Goal: Information Seeking & Learning: Learn about a topic

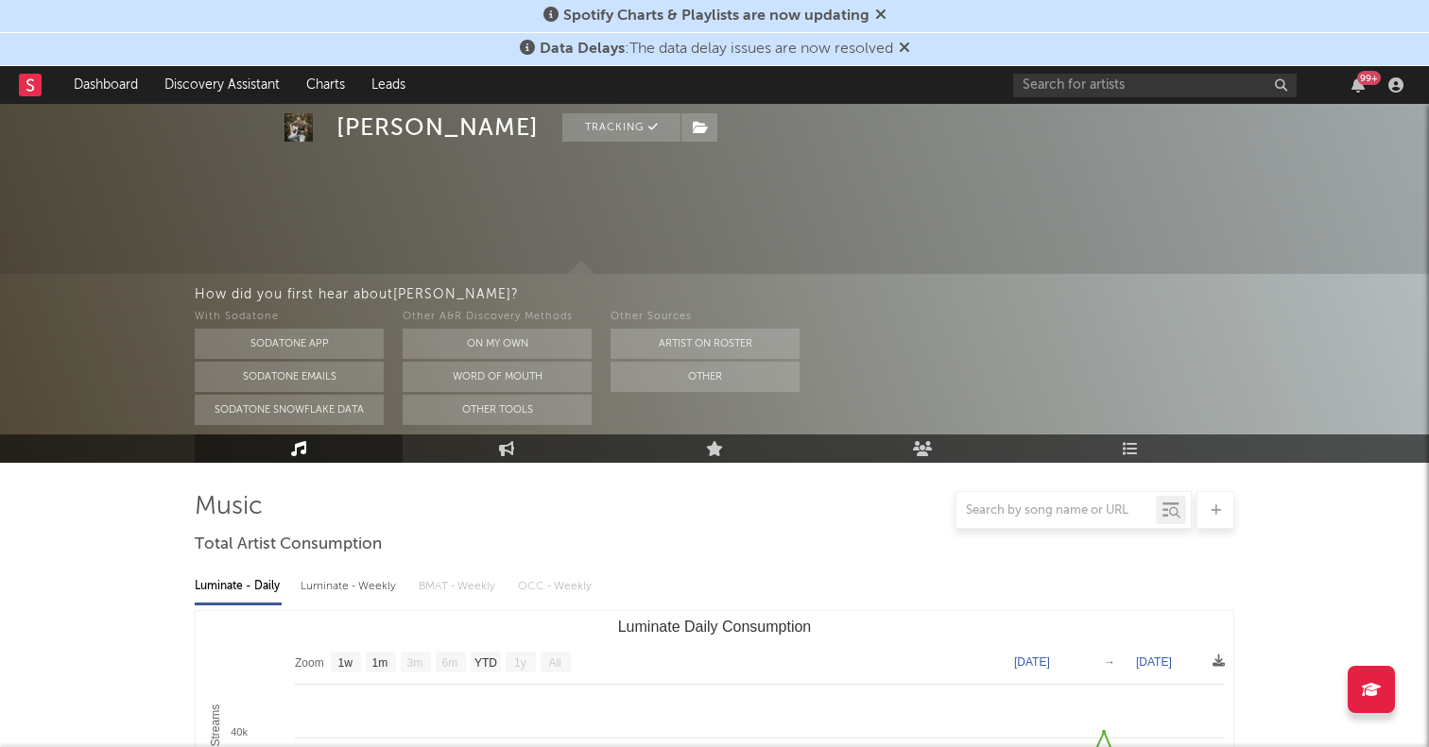
select select "1w"
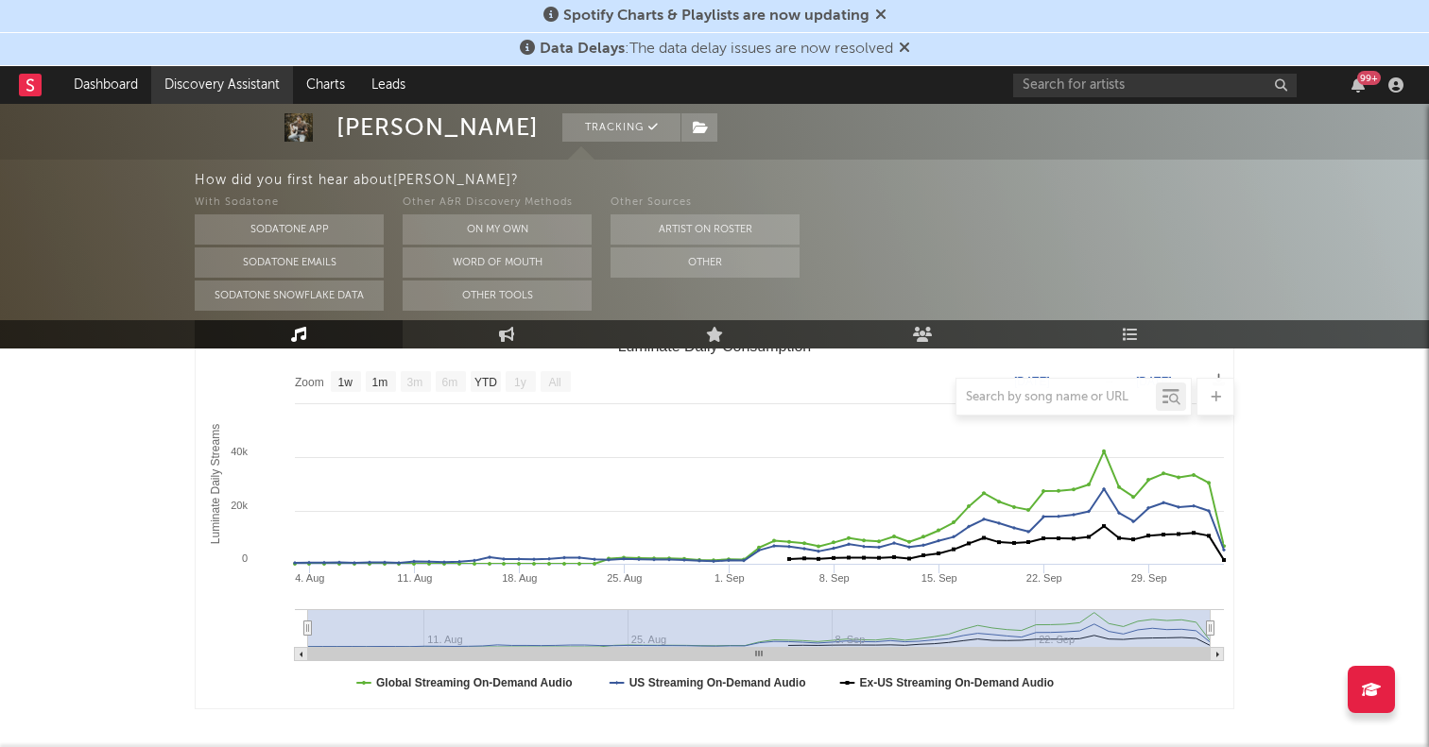
click at [219, 78] on link "Discovery Assistant" at bounding box center [222, 85] width 142 height 38
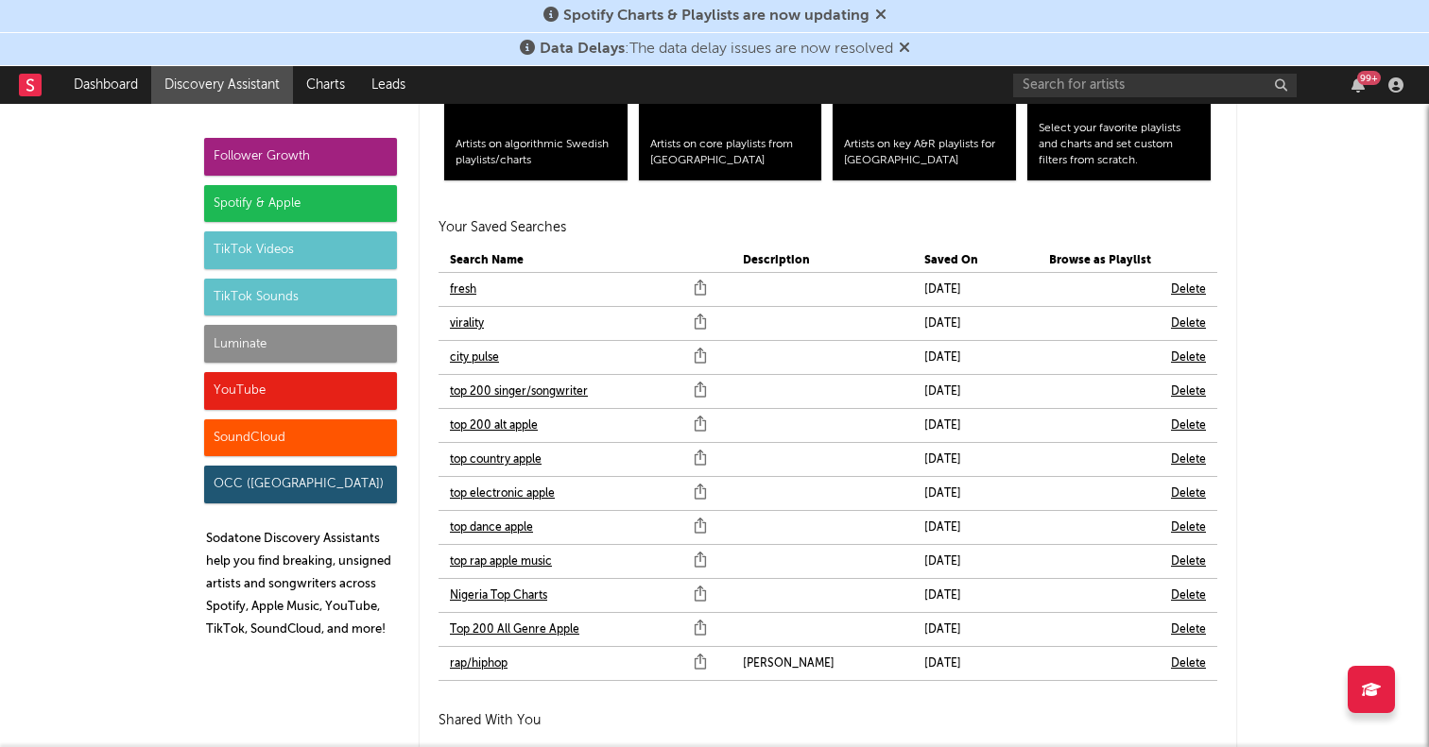
scroll to position [4170, 0]
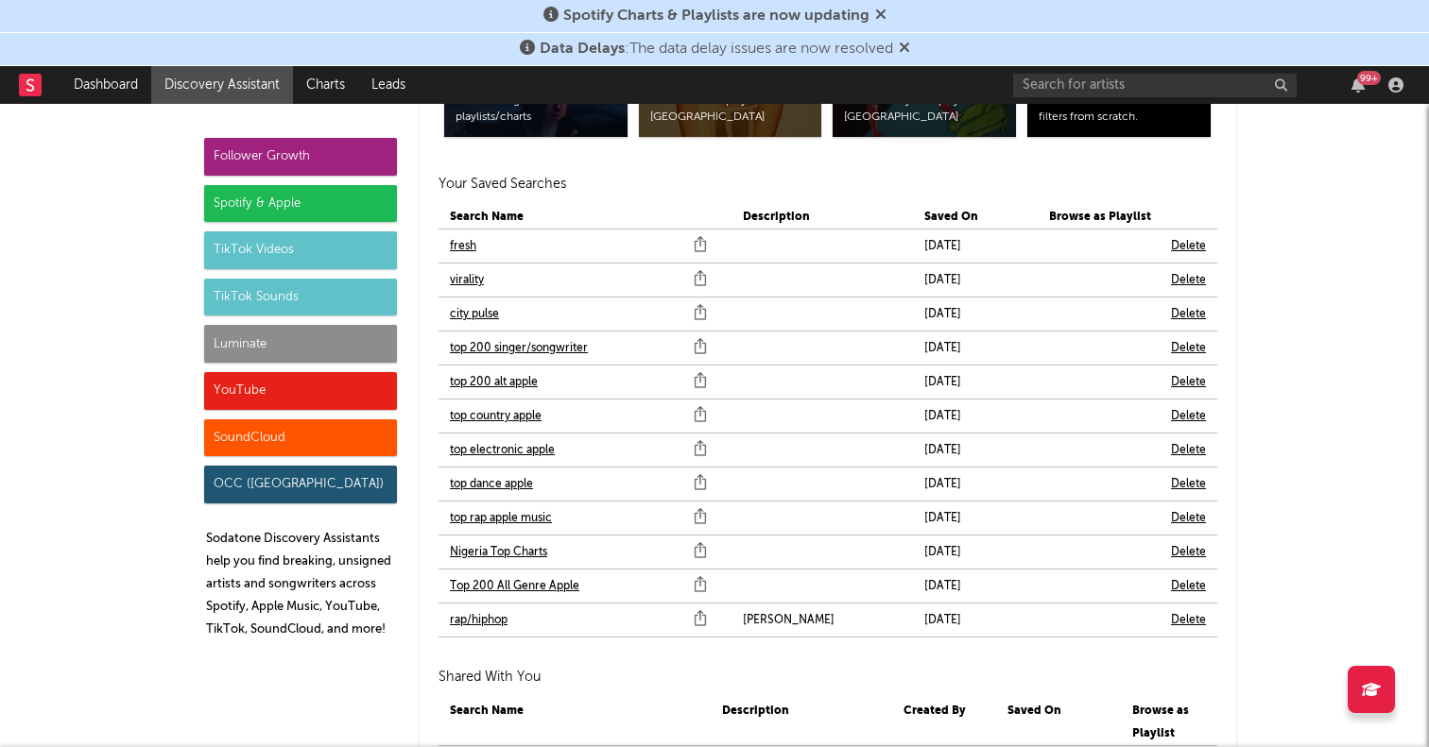
click at [464, 248] on link "fresh" at bounding box center [463, 246] width 26 height 23
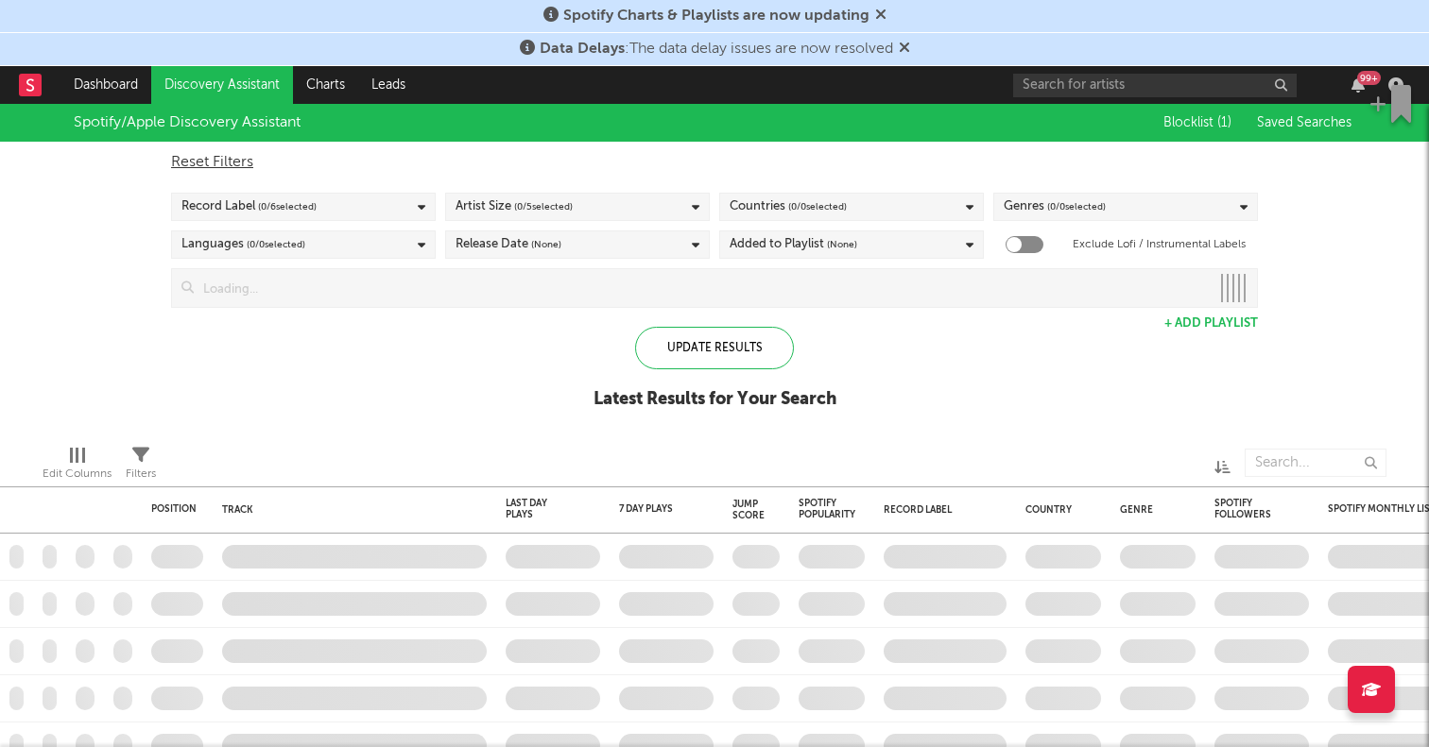
checkbox input "true"
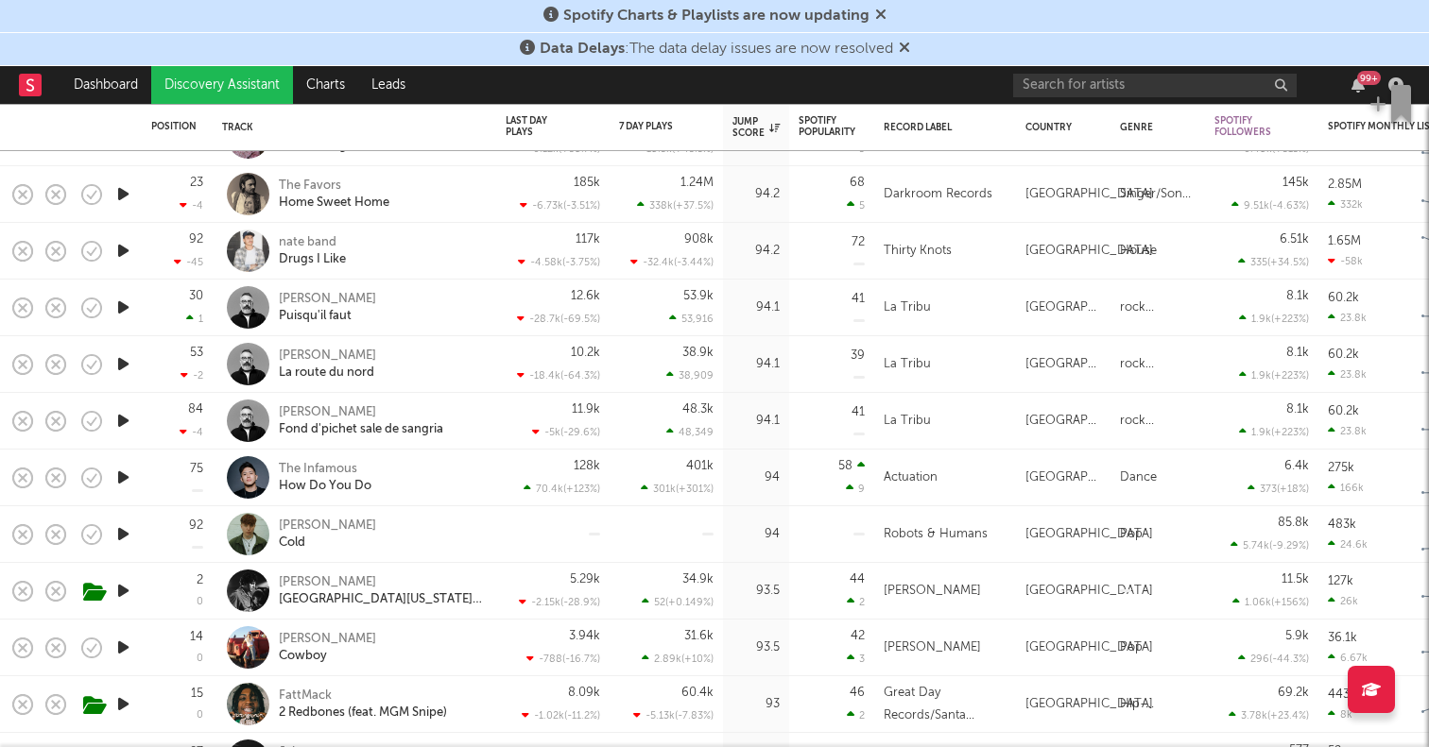
click at [120, 470] on icon "button" at bounding box center [123, 478] width 20 height 24
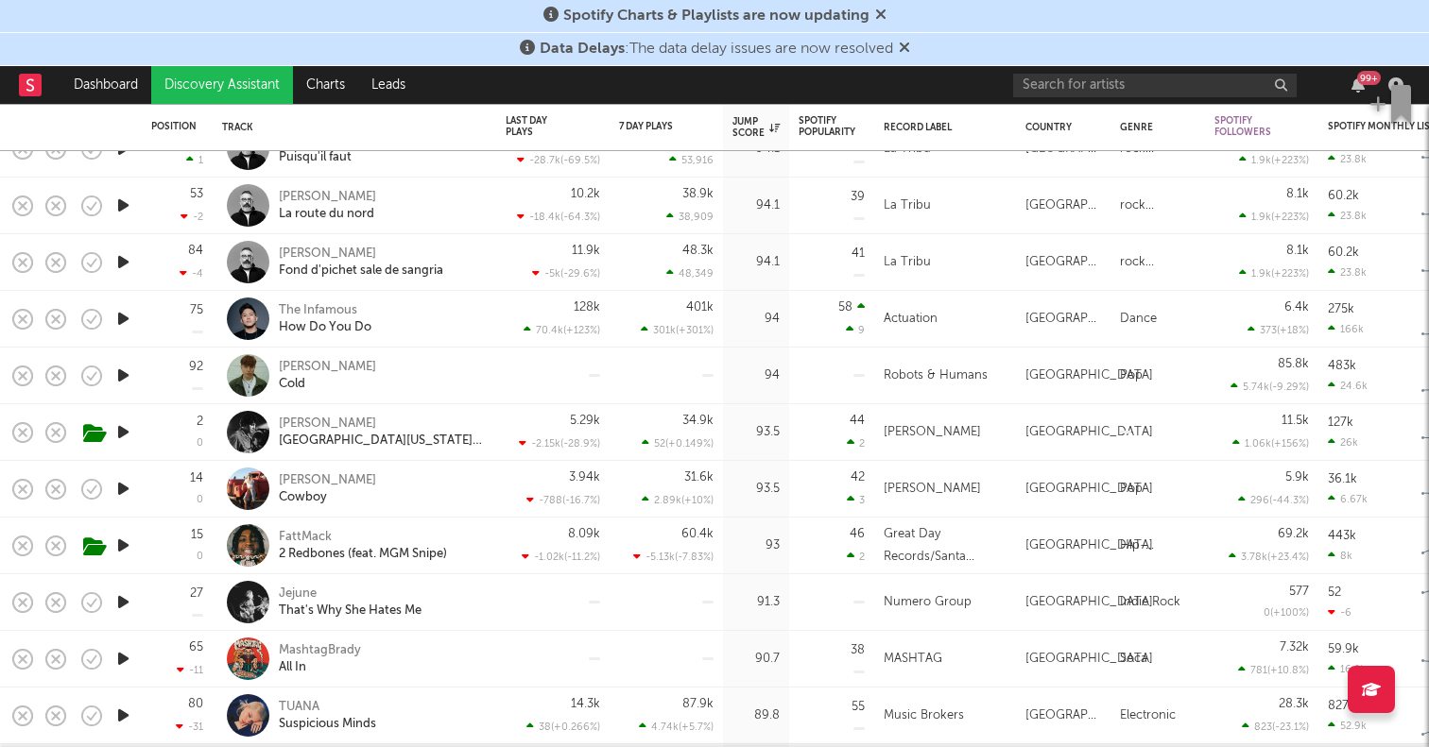
click at [126, 483] on icon "button" at bounding box center [123, 489] width 20 height 24
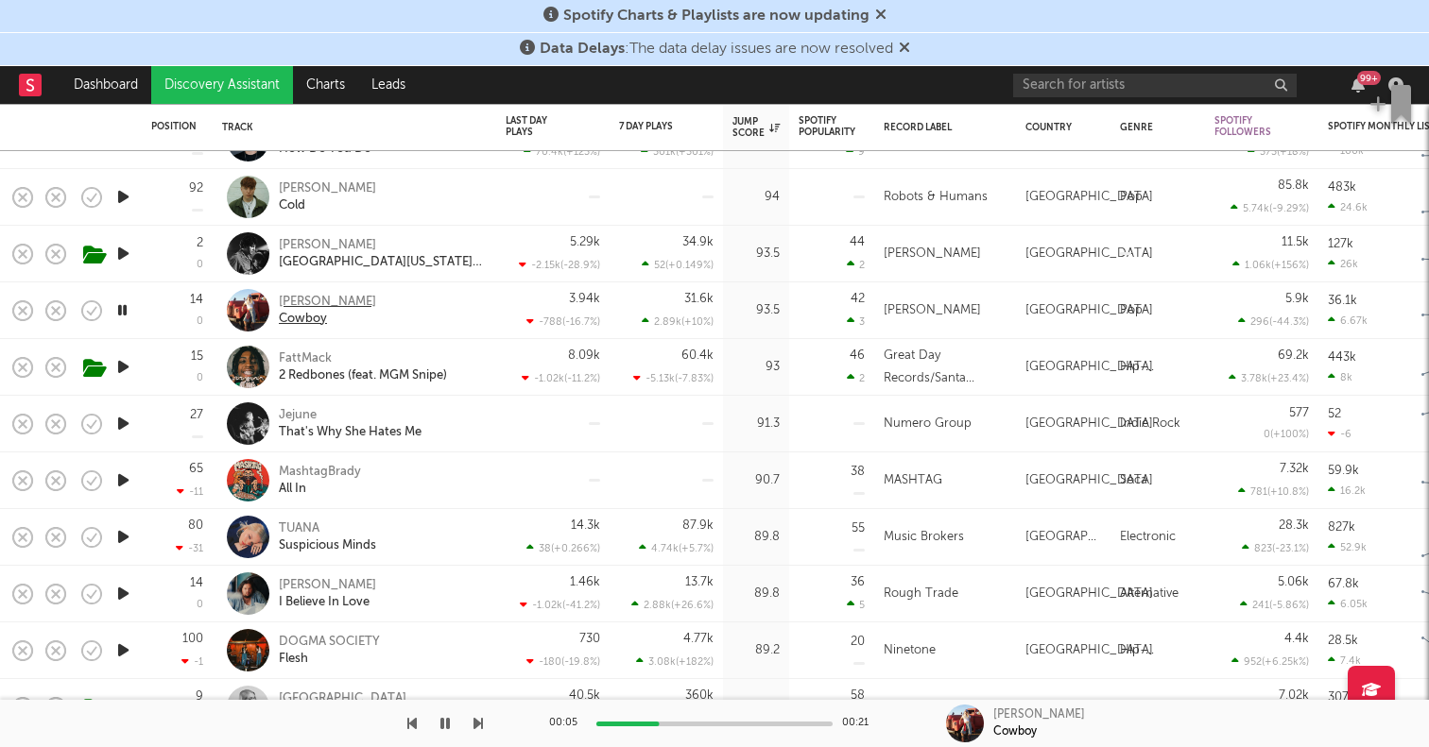
click at [319, 298] on div "[PERSON_NAME]" at bounding box center [327, 302] width 97 height 17
click at [85, 304] on icon "button" at bounding box center [91, 311] width 26 height 26
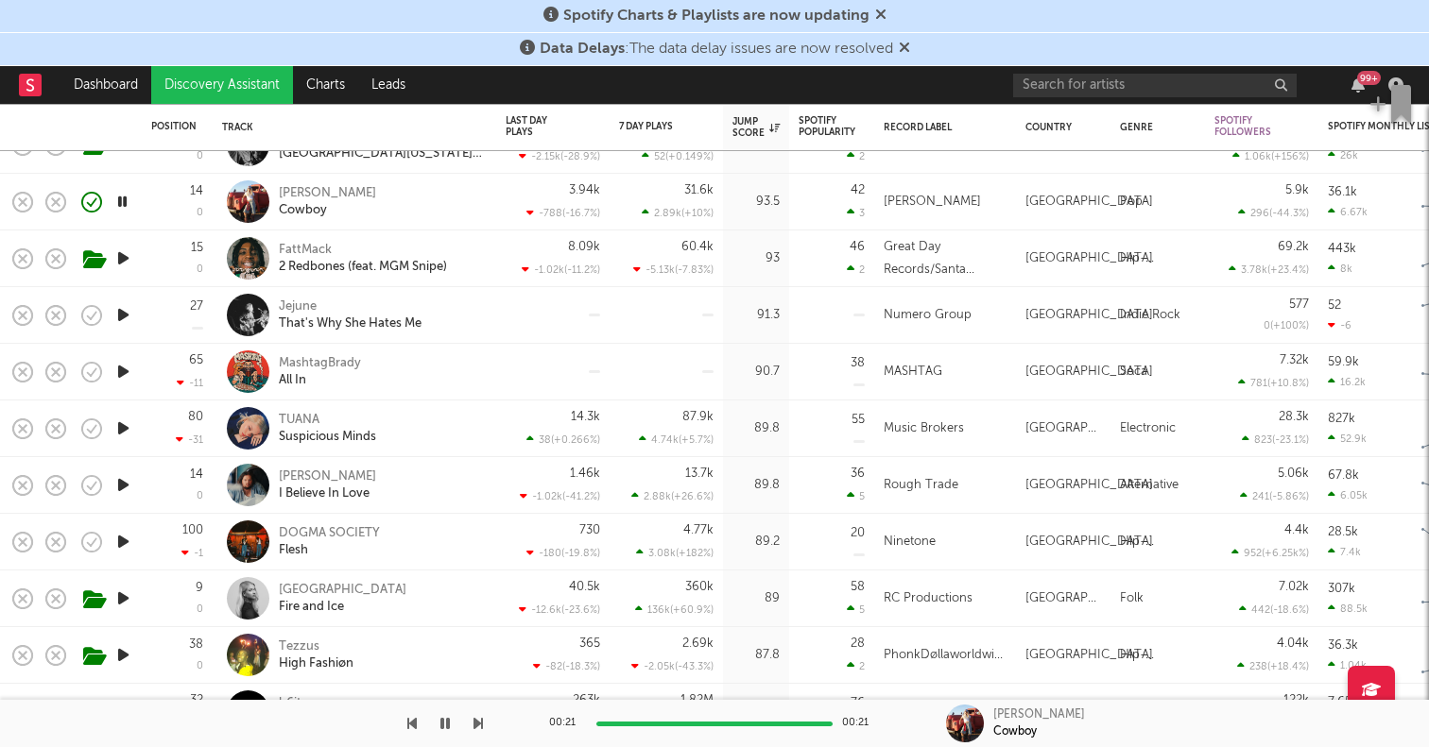
click at [121, 487] on icon "button" at bounding box center [123, 485] width 20 height 24
click at [126, 597] on icon "button" at bounding box center [123, 599] width 20 height 24
click at [320, 592] on div "[GEOGRAPHIC_DATA]" at bounding box center [343, 590] width 128 height 17
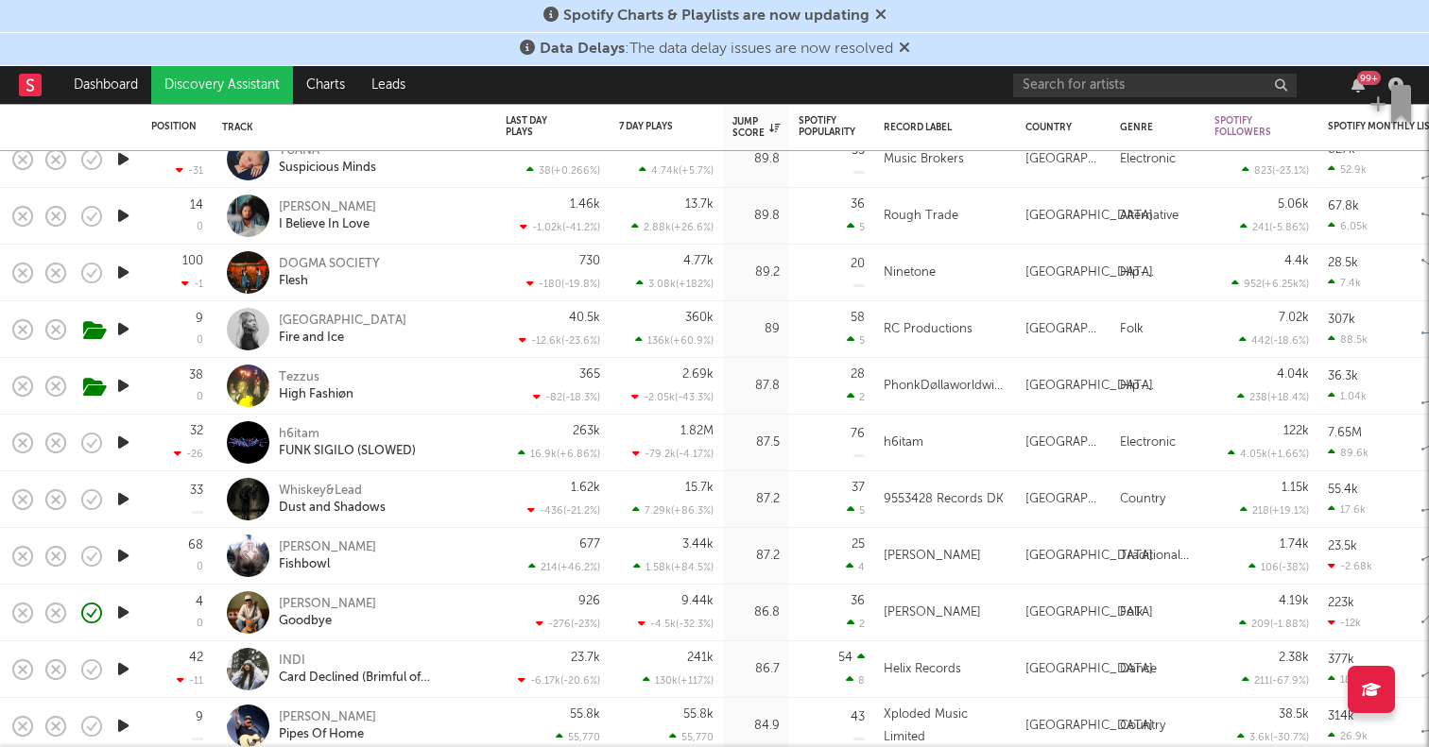
click at [126, 551] on icon "button" at bounding box center [123, 556] width 20 height 24
click at [122, 614] on icon "button" at bounding box center [123, 613] width 20 height 24
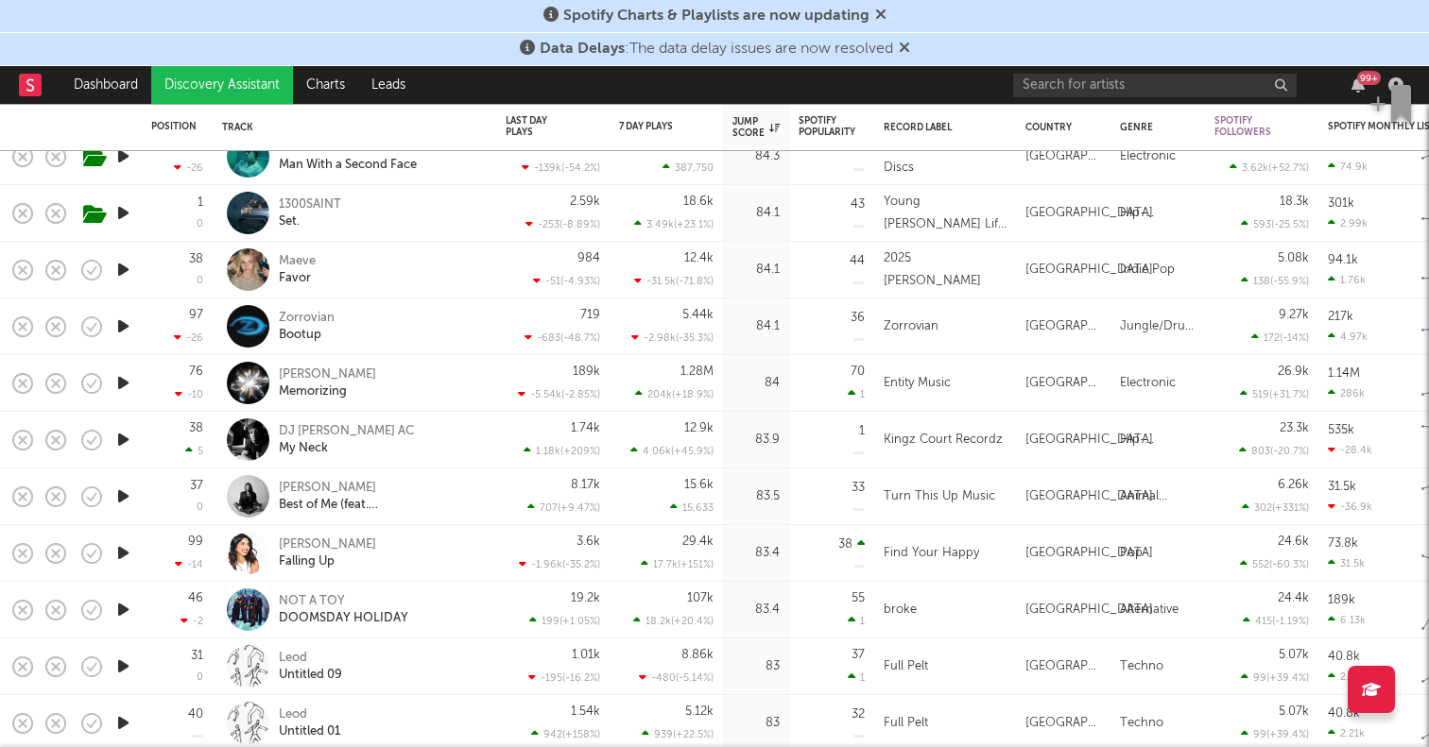
click at [125, 492] on icon "button" at bounding box center [123, 497] width 20 height 24
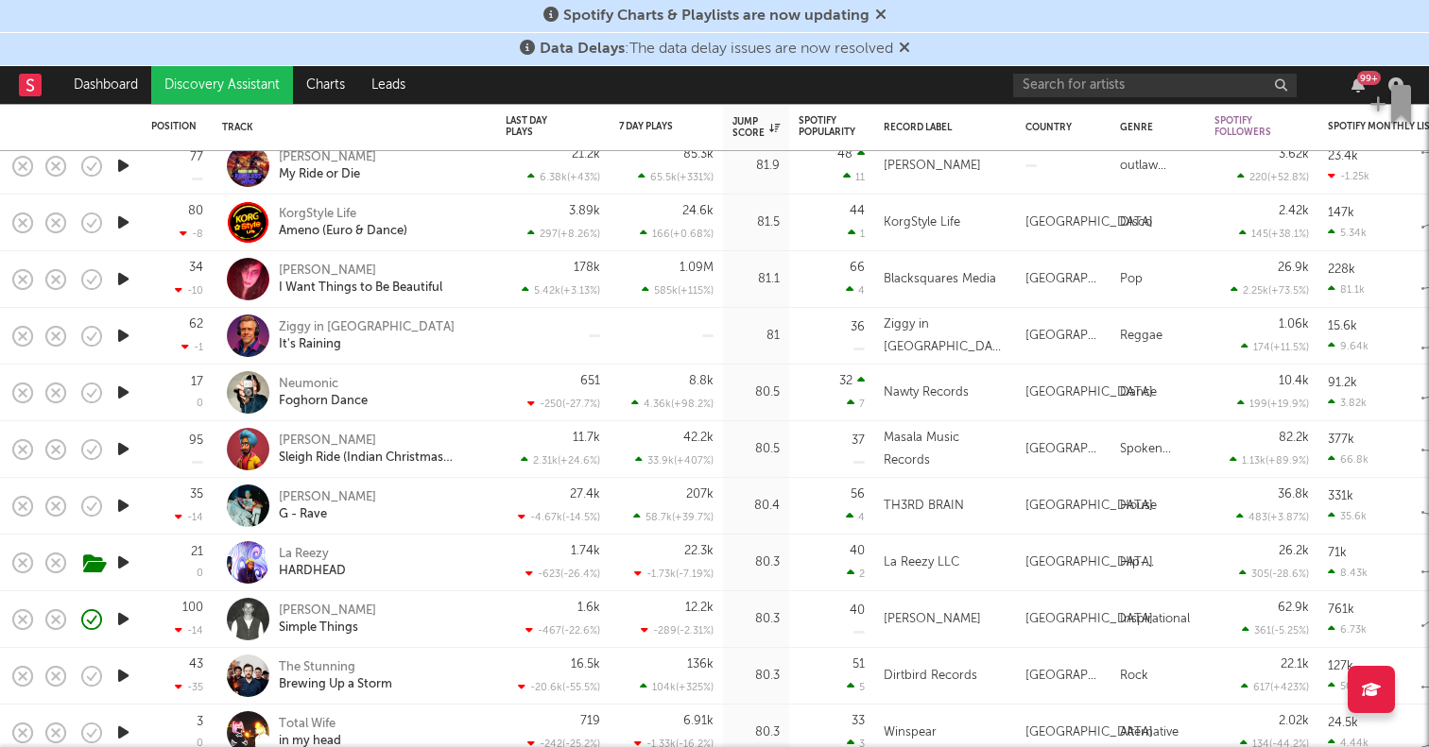
click at [121, 614] on icon "button" at bounding box center [123, 619] width 20 height 24
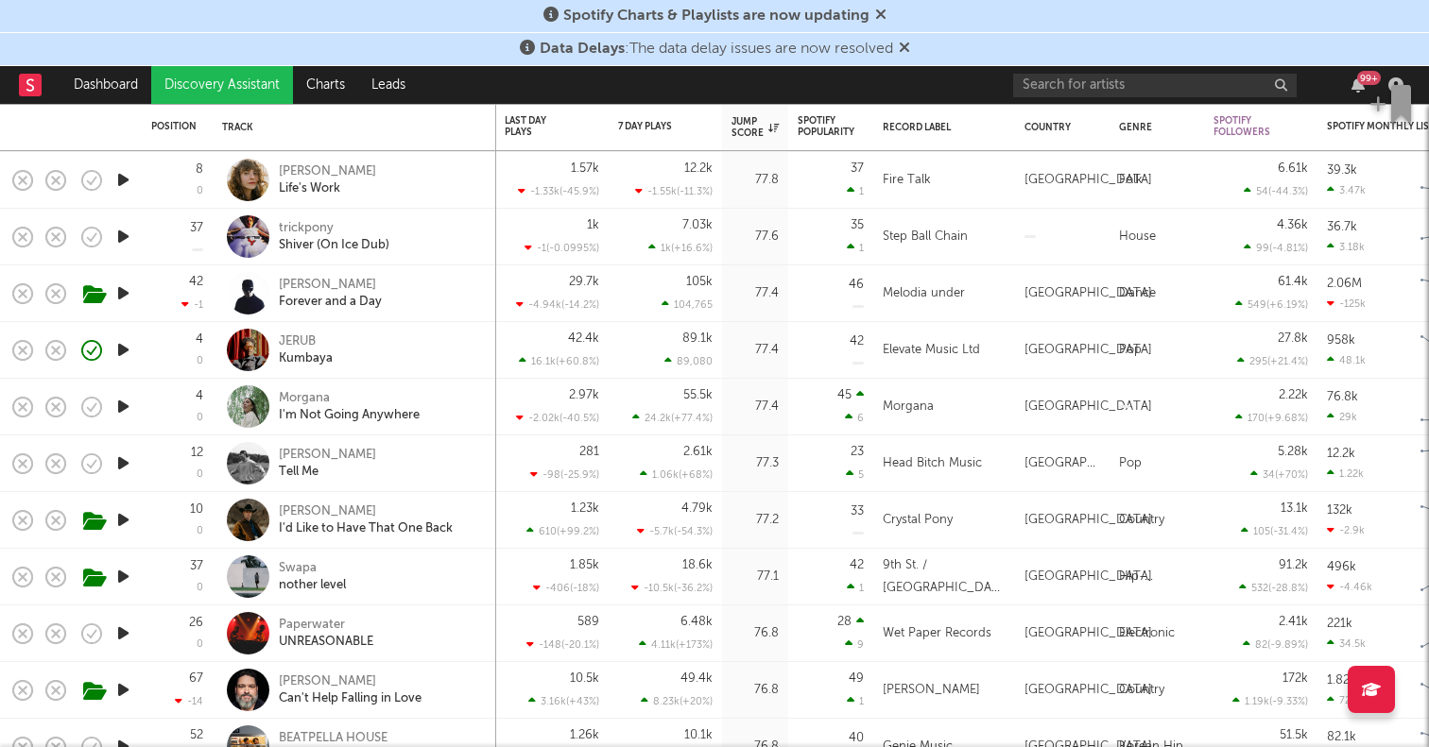
click at [125, 452] on icon "button" at bounding box center [123, 464] width 20 height 24
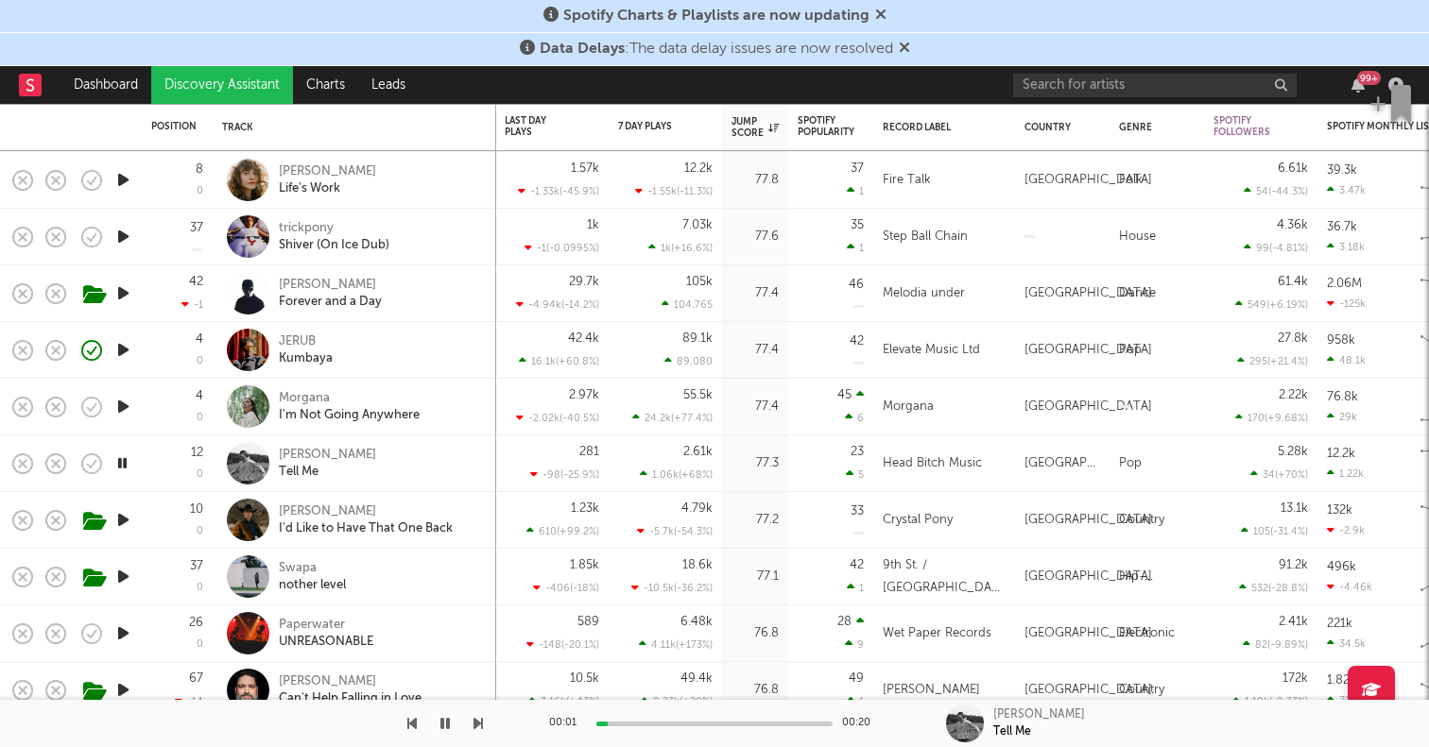
click at [125, 452] on icon "button" at bounding box center [122, 464] width 18 height 24
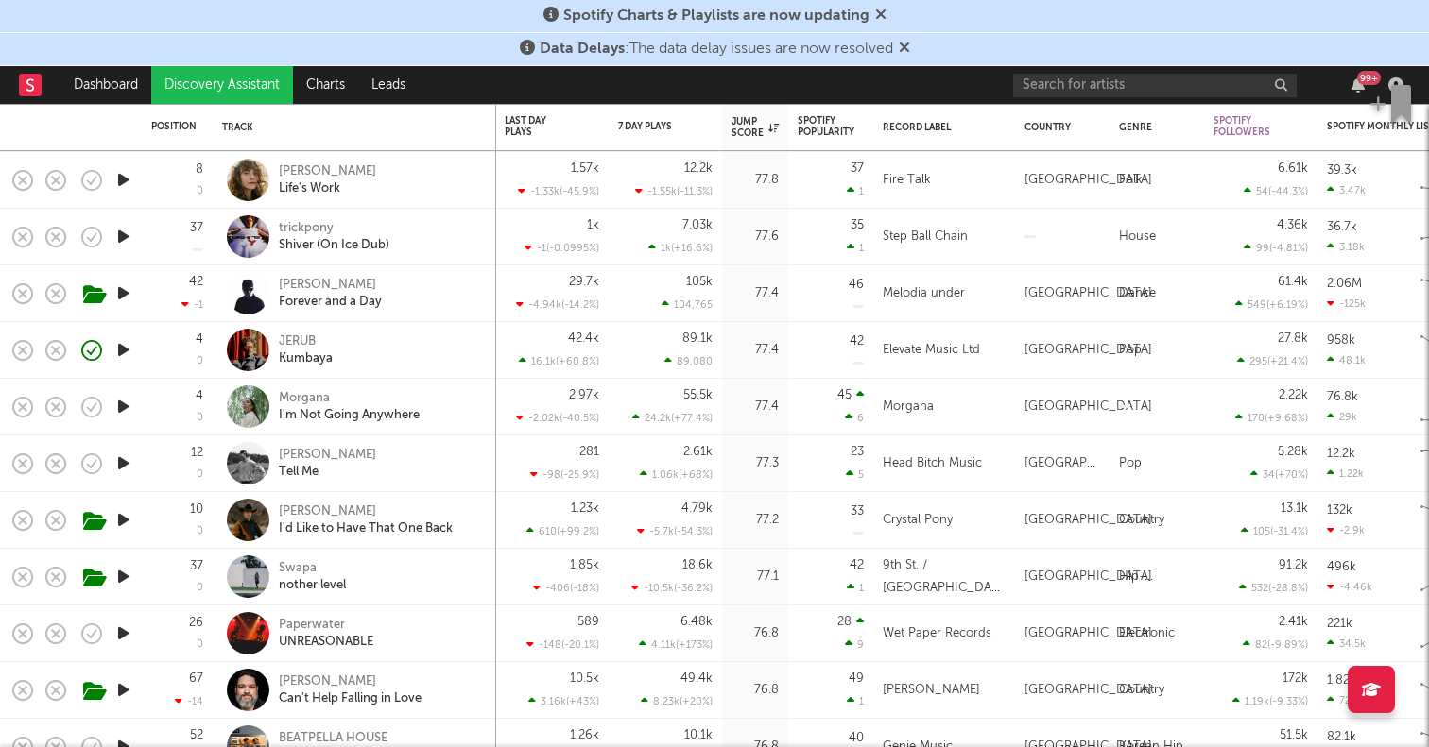
click at [241, 100] on link "Discovery Assistant" at bounding box center [222, 85] width 142 height 38
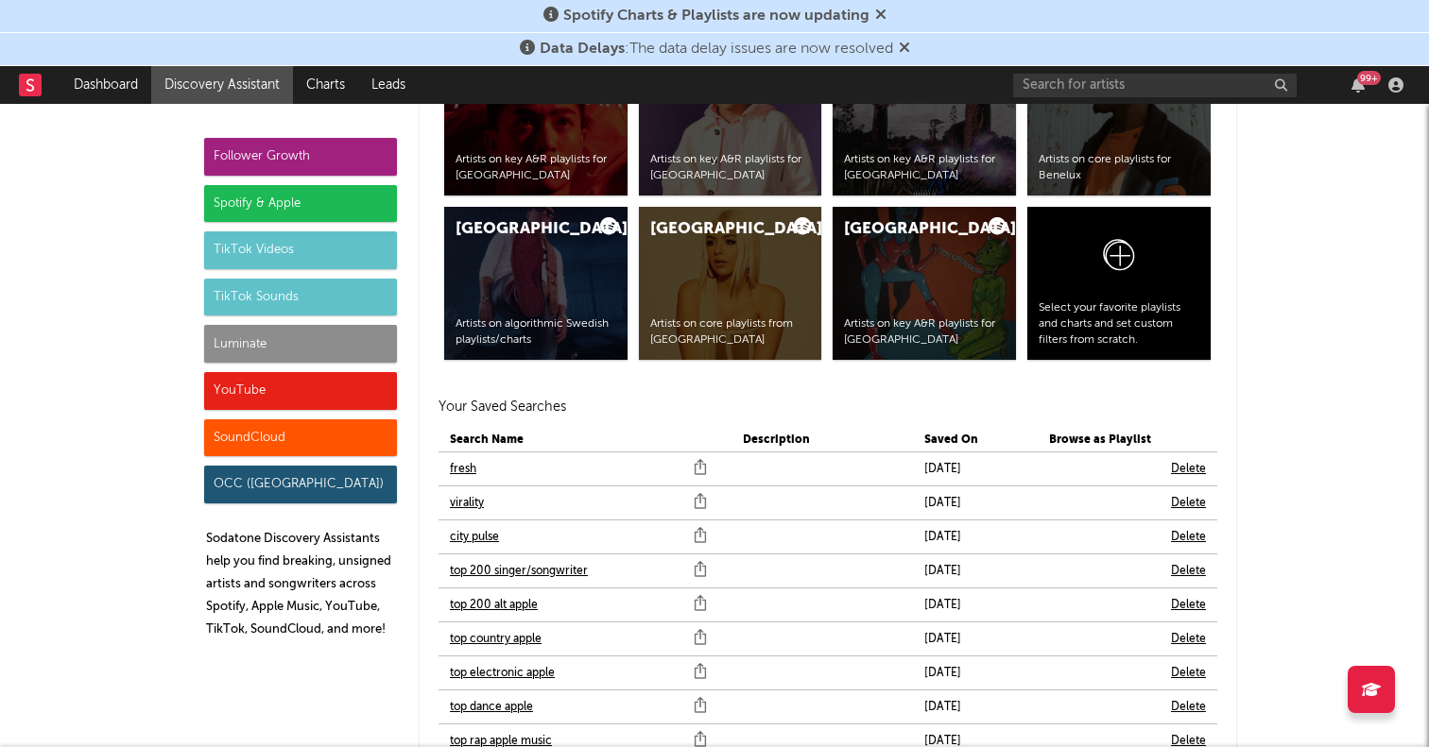
scroll to position [3950, 0]
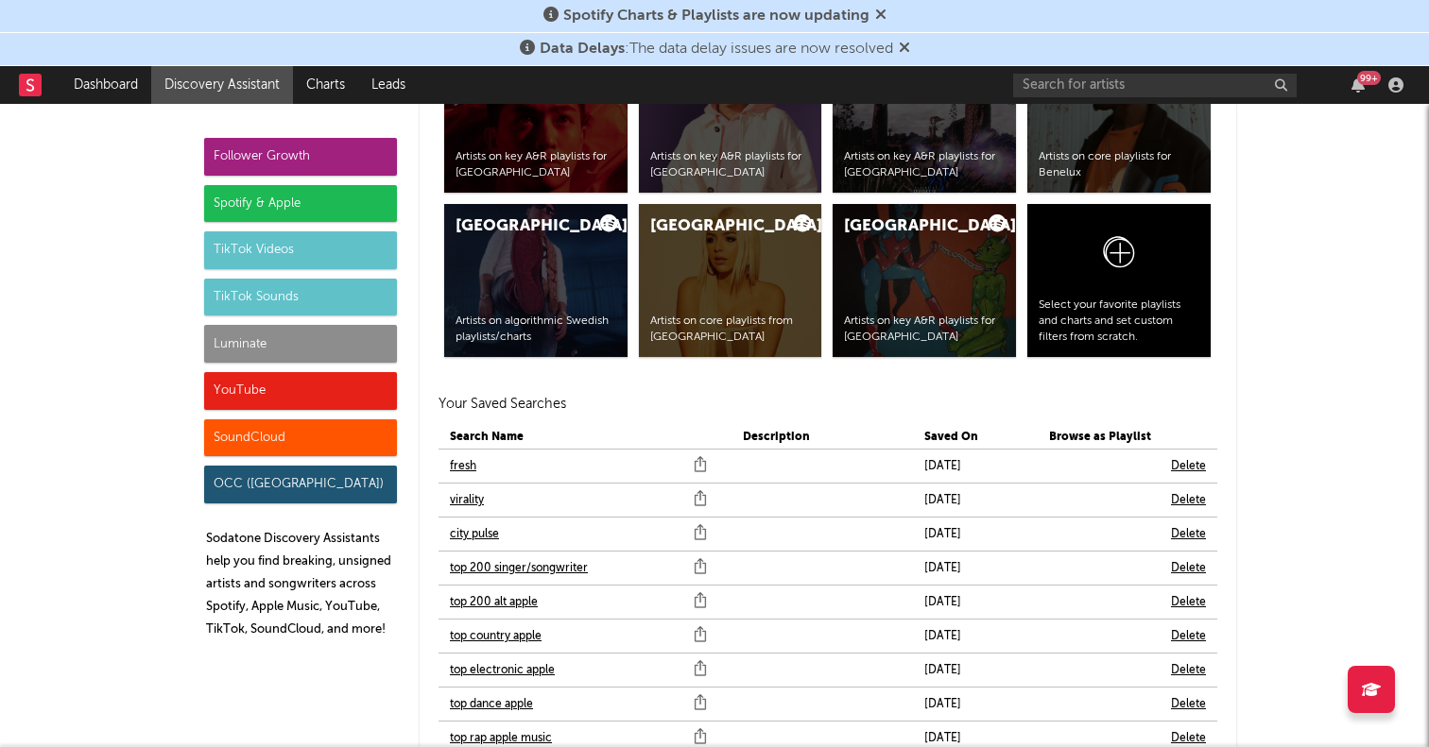
click at [464, 501] on link "virality" at bounding box center [467, 500] width 34 height 23
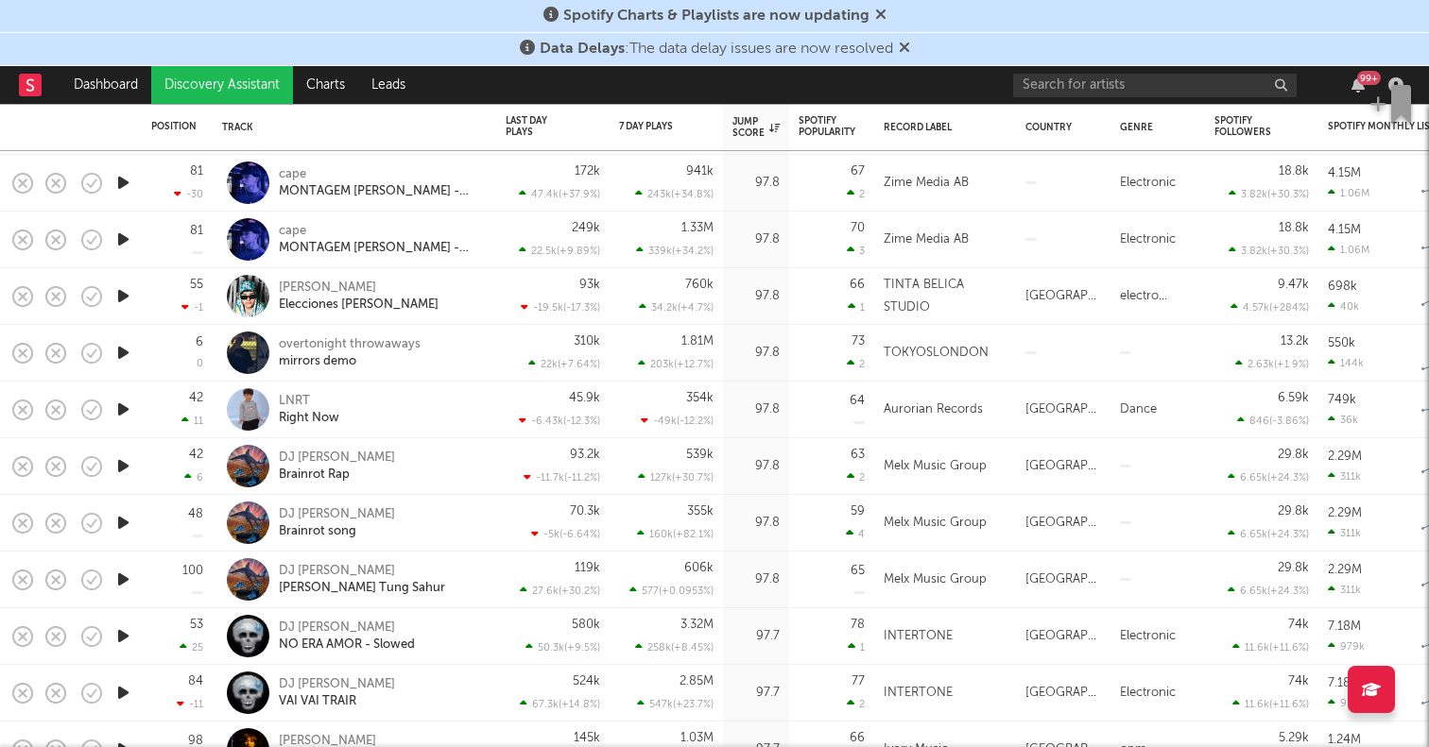
click at [122, 352] on icon "button" at bounding box center [123, 353] width 20 height 24
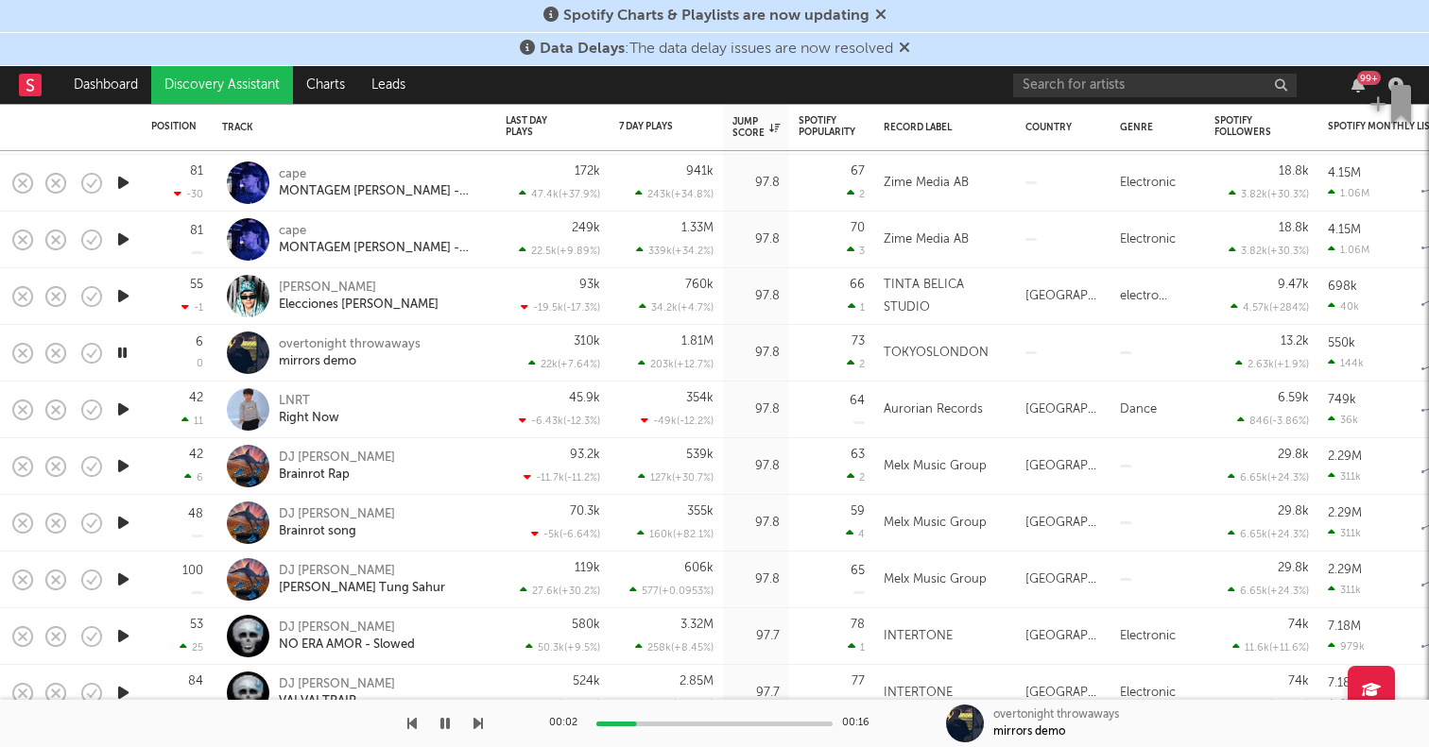
click at [121, 409] on icon "button" at bounding box center [123, 410] width 20 height 24
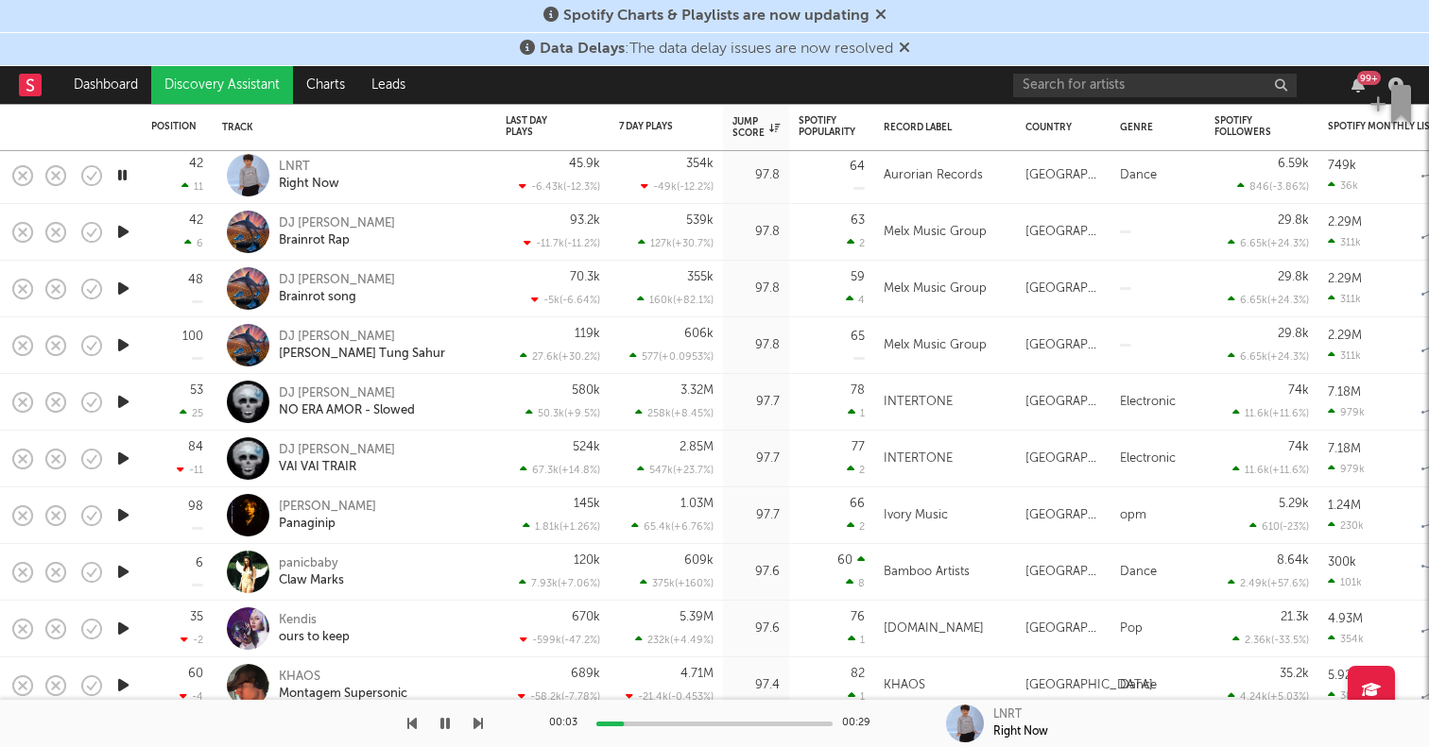
click at [121, 515] on icon "button" at bounding box center [123, 516] width 20 height 24
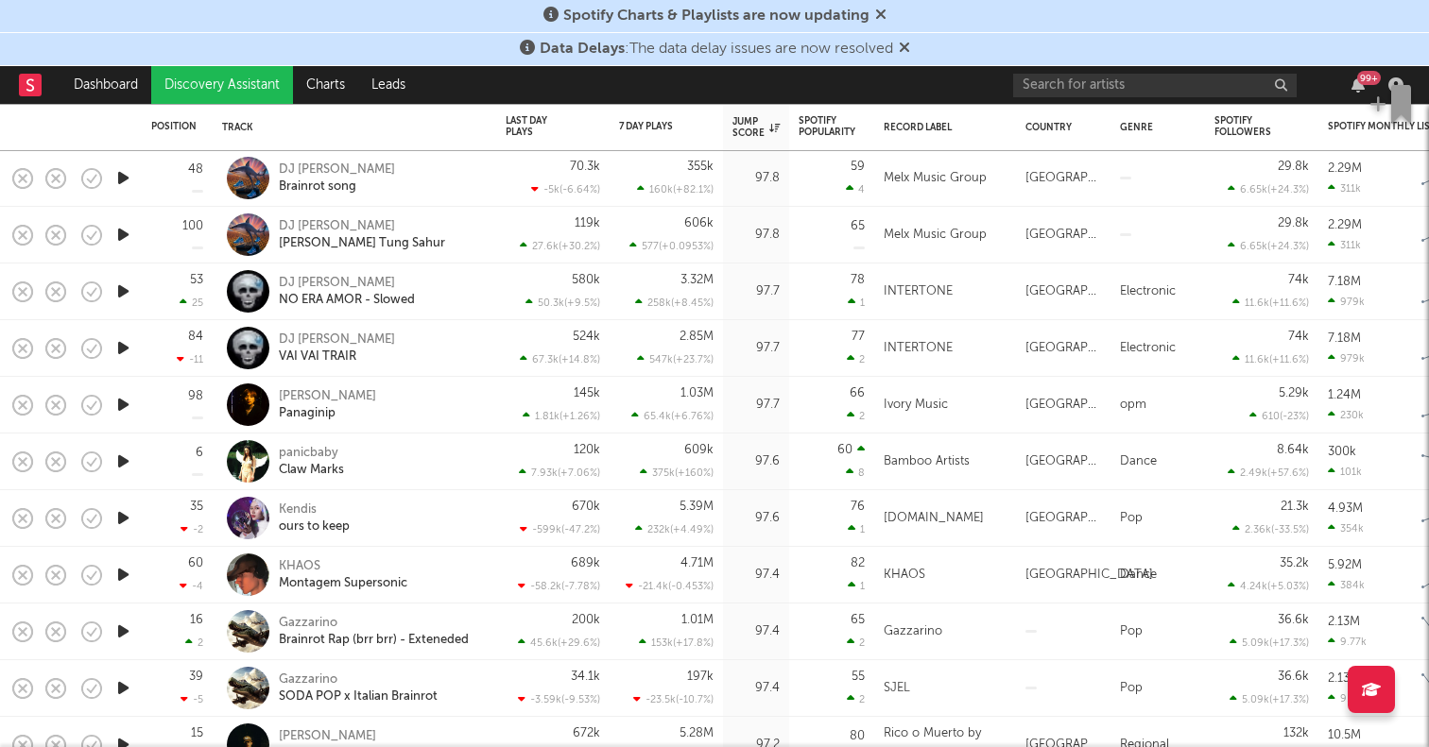
click at [128, 574] on icon "button" at bounding box center [123, 575] width 20 height 24
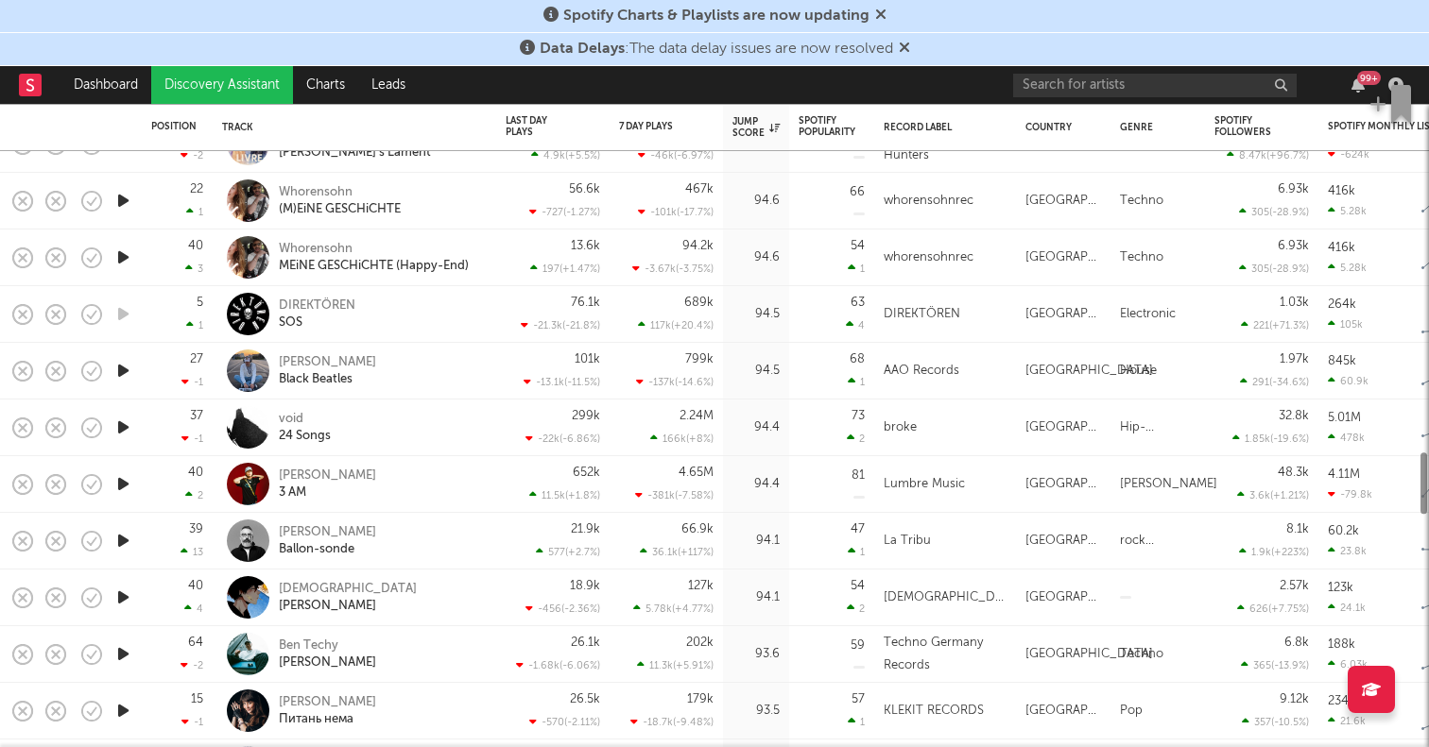
click at [127, 364] on icon "button" at bounding box center [123, 371] width 20 height 24
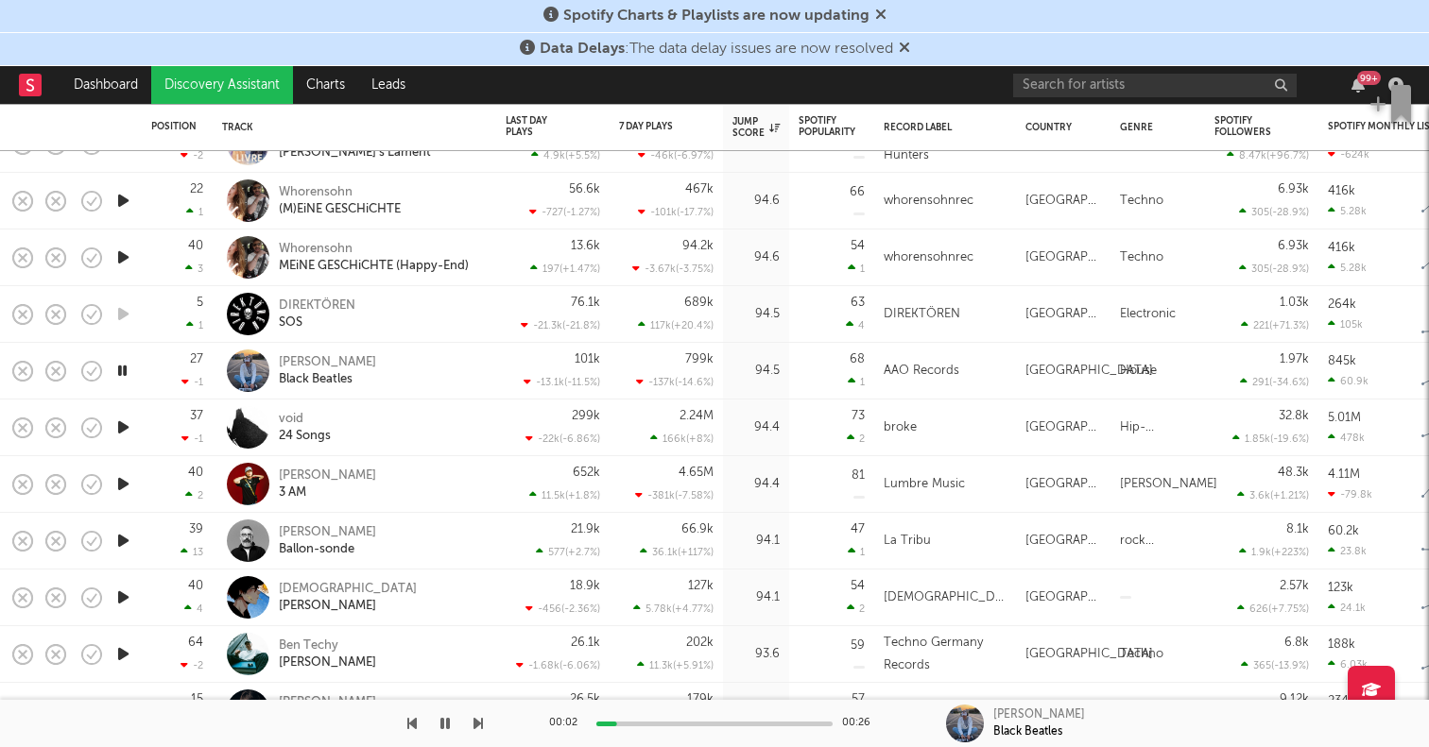
click at [127, 364] on icon "button" at bounding box center [122, 371] width 18 height 24
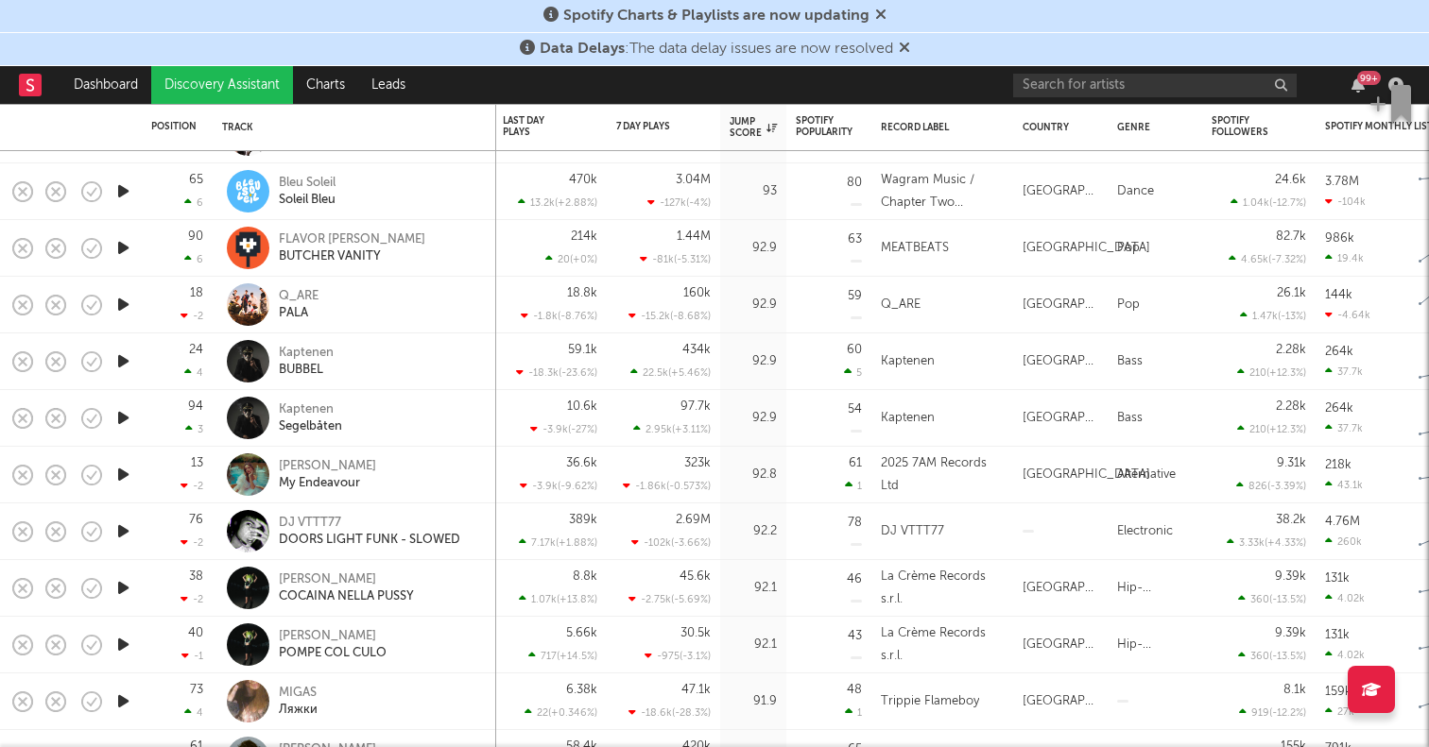
click at [128, 466] on icon "button" at bounding box center [123, 475] width 20 height 24
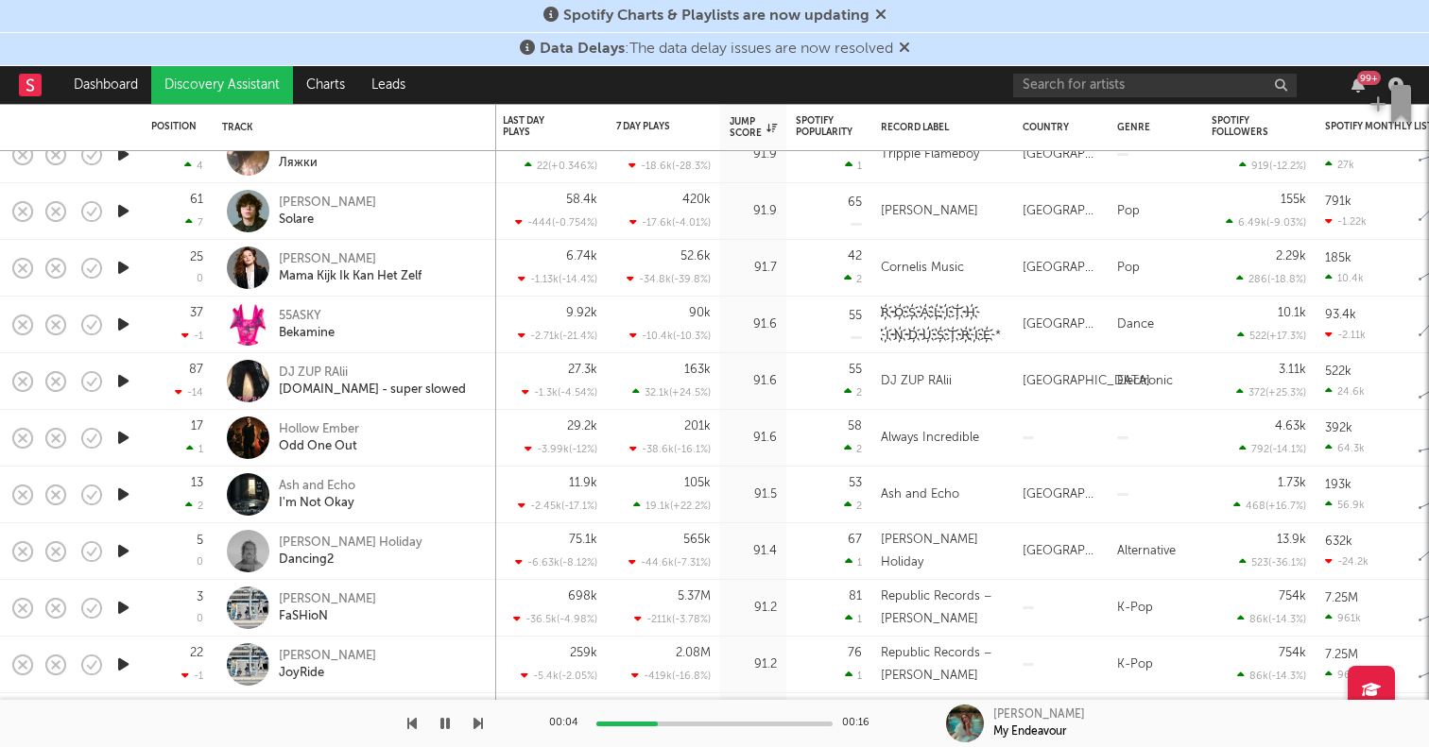
click at [125, 442] on icon "button" at bounding box center [123, 438] width 20 height 24
click at [122, 499] on icon "button" at bounding box center [123, 495] width 20 height 24
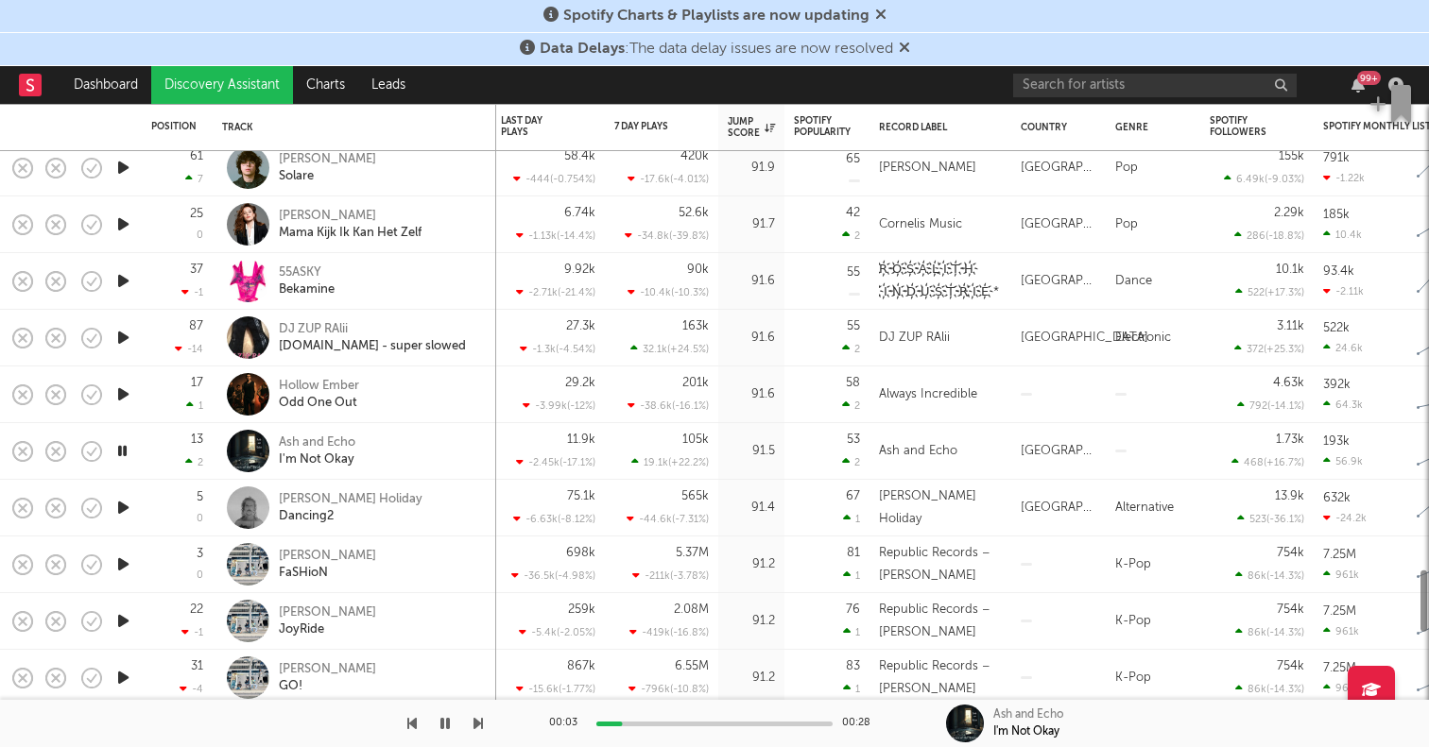
click at [122, 499] on icon "button" at bounding box center [123, 508] width 20 height 24
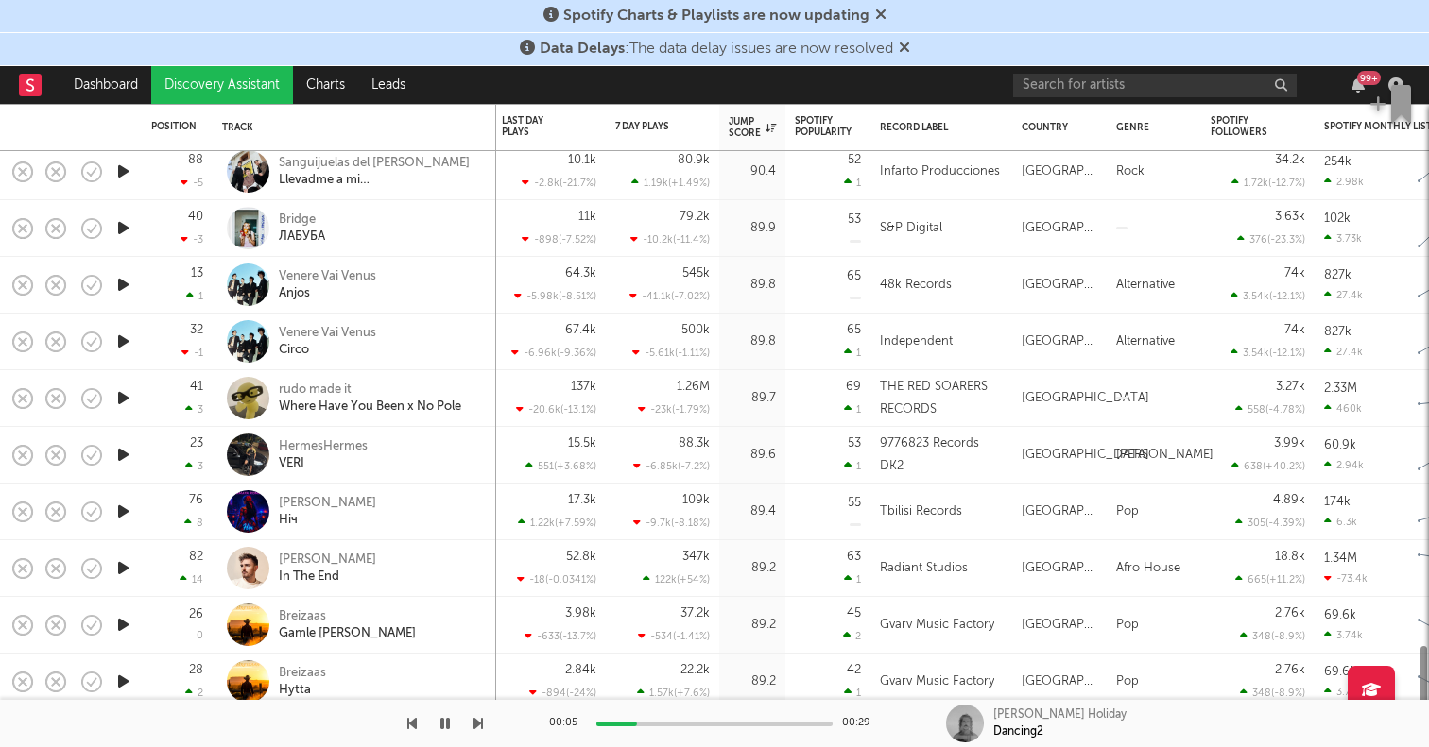
click at [118, 455] on icon "button" at bounding box center [123, 455] width 20 height 24
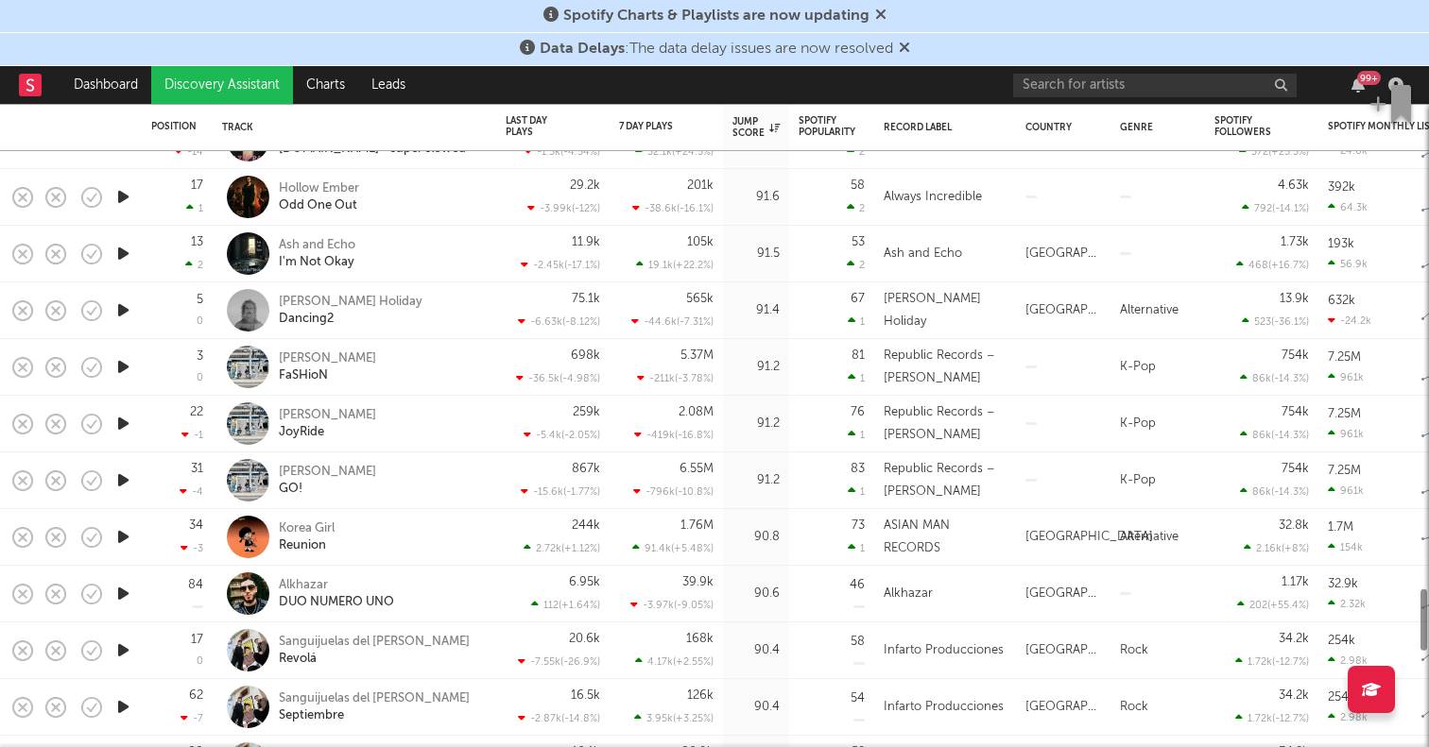
click at [259, 85] on link "Discovery Assistant" at bounding box center [222, 85] width 142 height 38
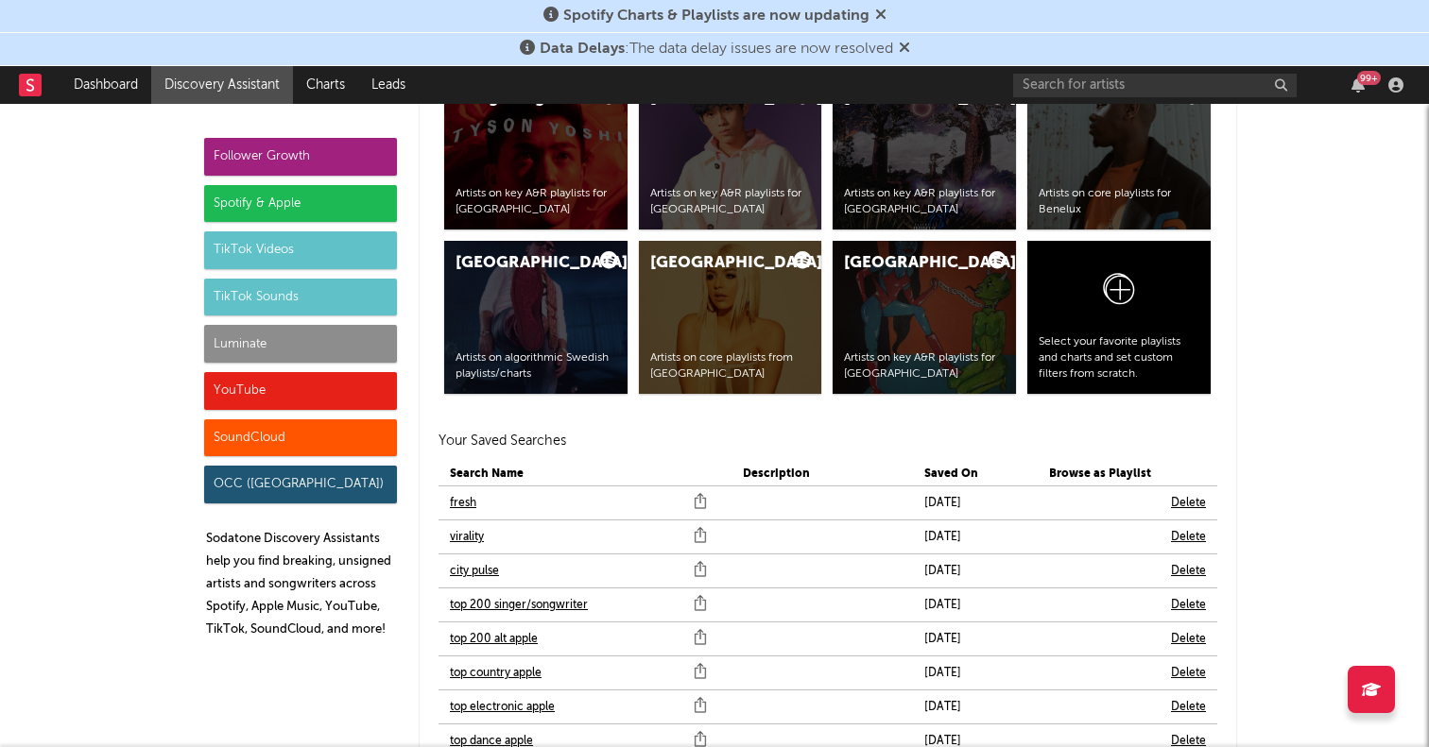
scroll to position [3917, 0]
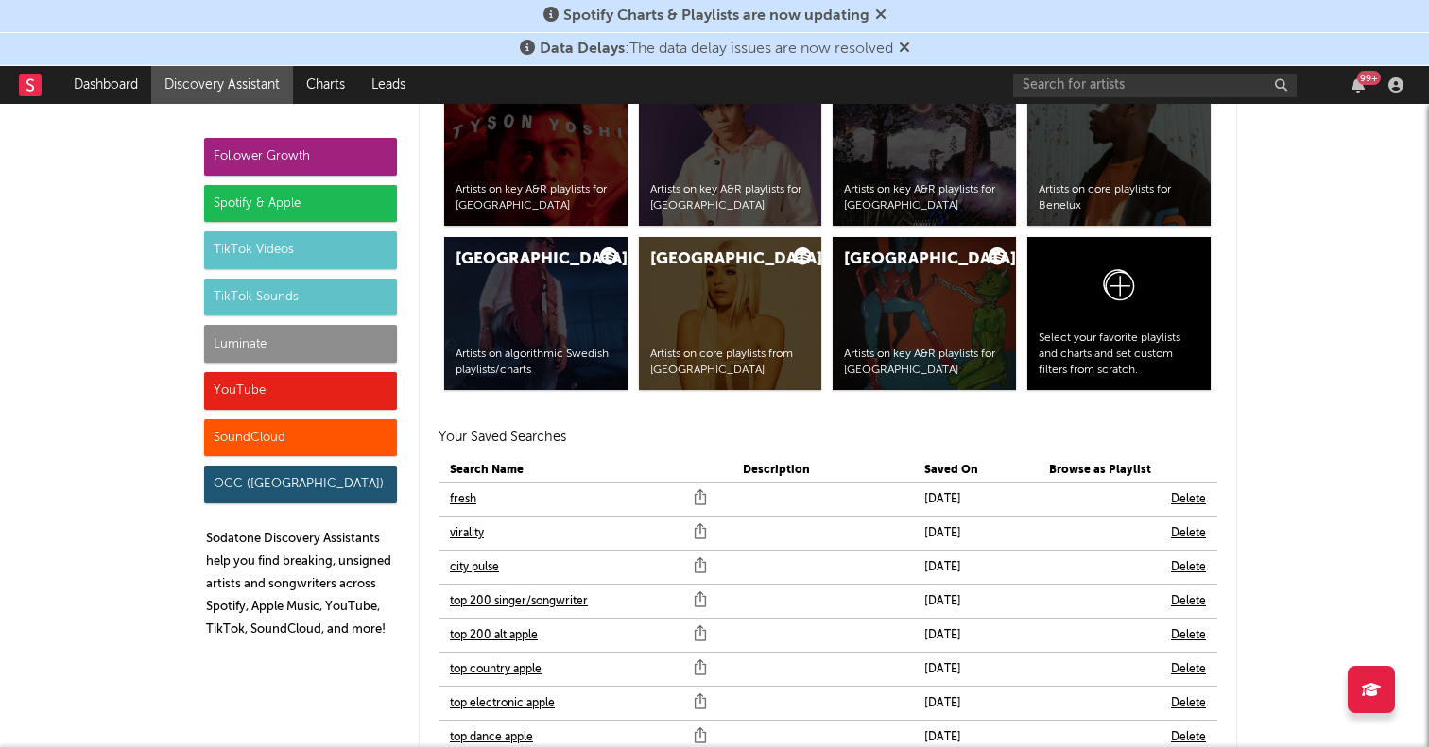
click at [489, 566] on link "city pulse" at bounding box center [474, 567] width 49 height 23
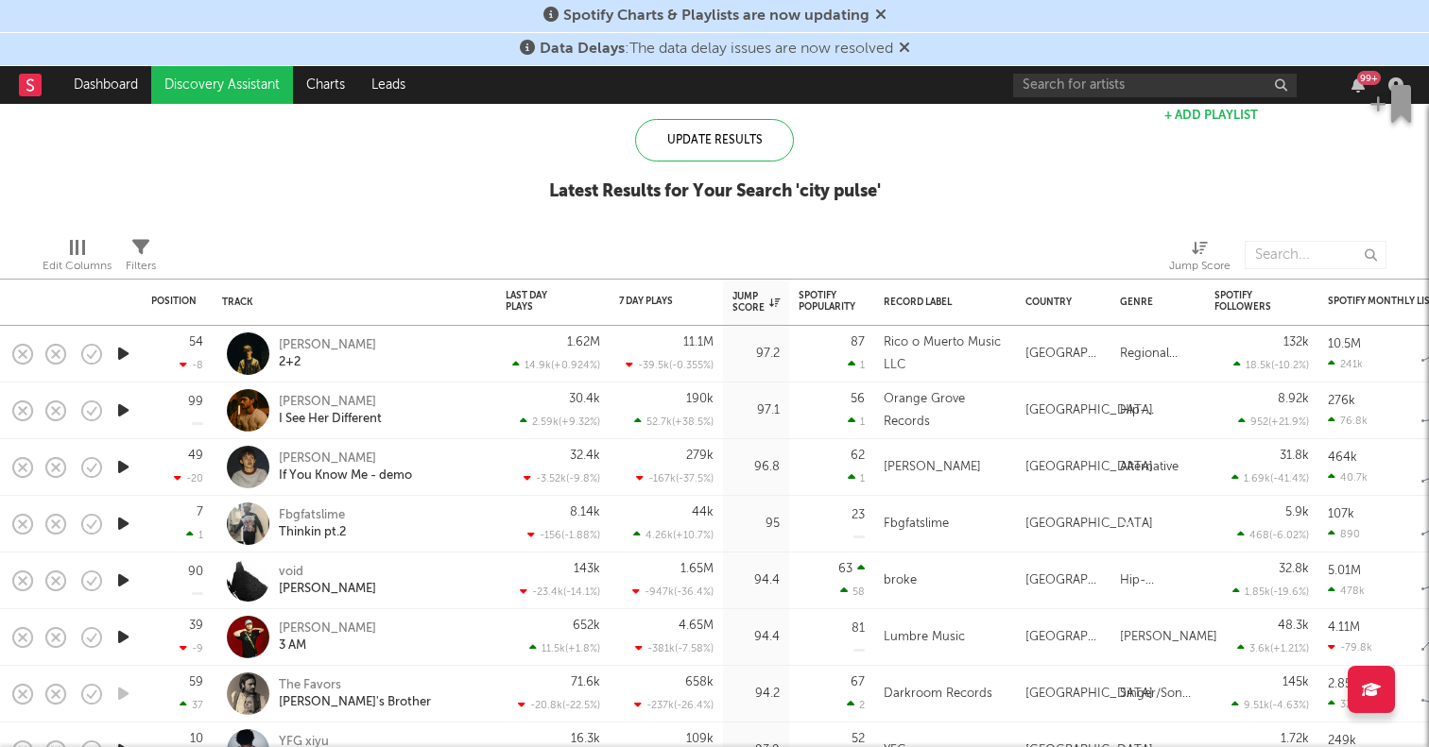
click at [126, 405] on icon "button" at bounding box center [123, 411] width 20 height 24
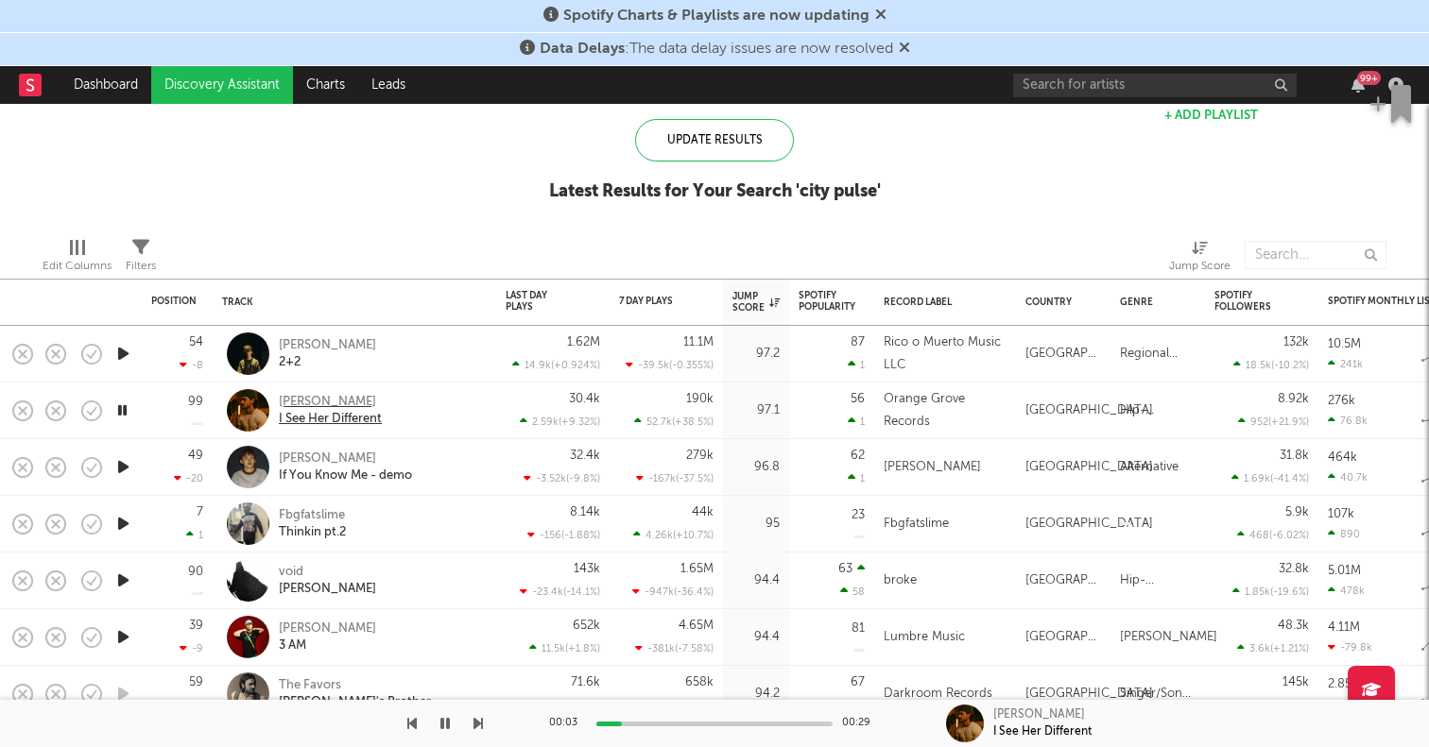
click at [299, 404] on div "[PERSON_NAME]" at bounding box center [330, 402] width 103 height 17
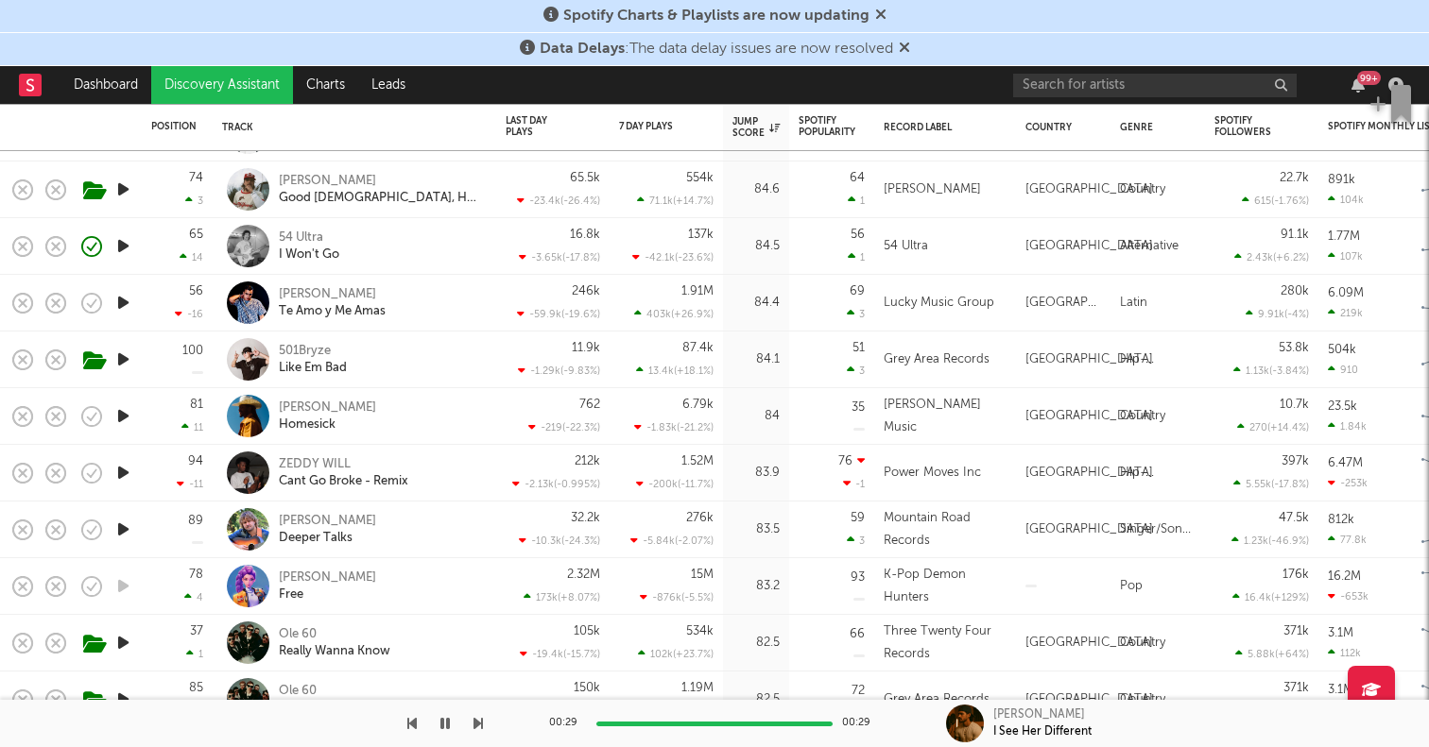
click at [122, 409] on icon "button" at bounding box center [123, 416] width 20 height 24
click at [116, 419] on icon "button" at bounding box center [122, 416] width 18 height 24
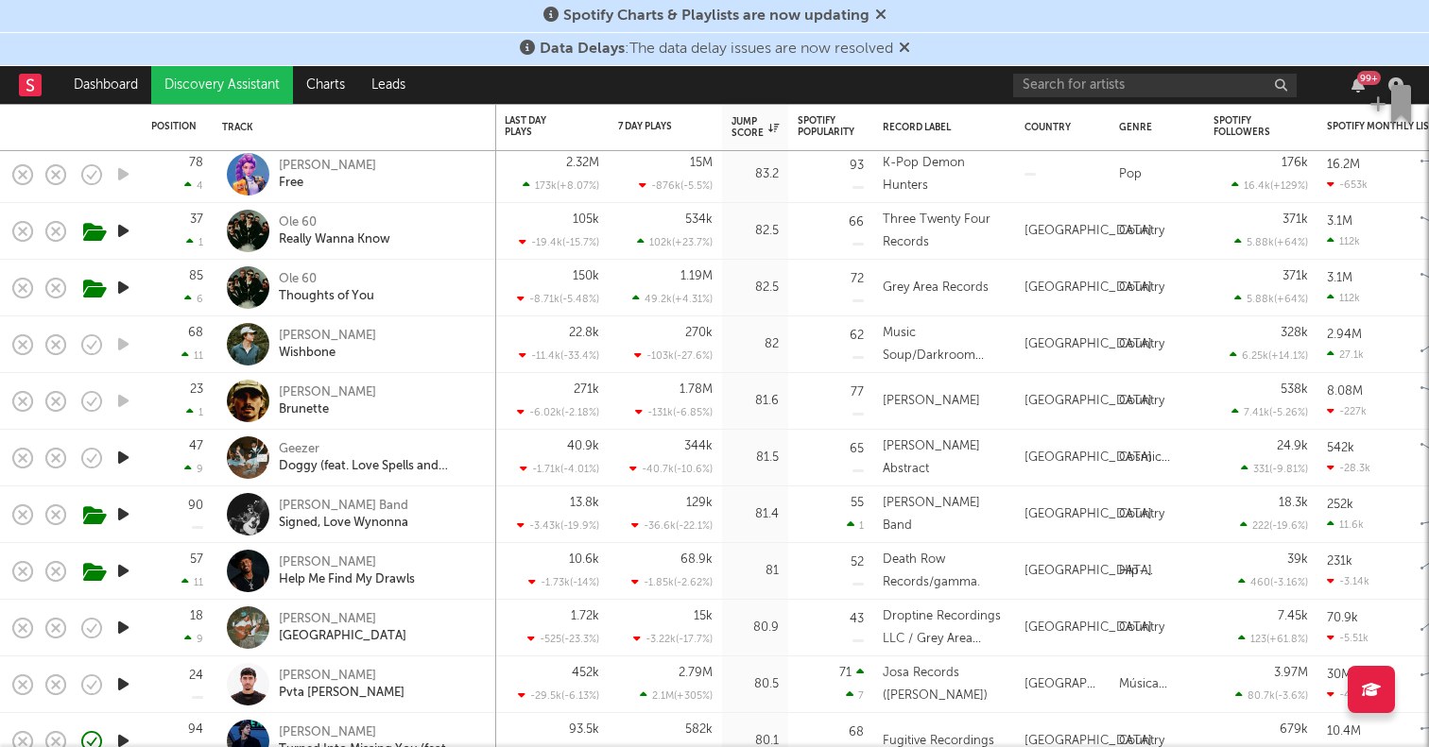
click at [127, 624] on icon "button" at bounding box center [123, 628] width 20 height 24
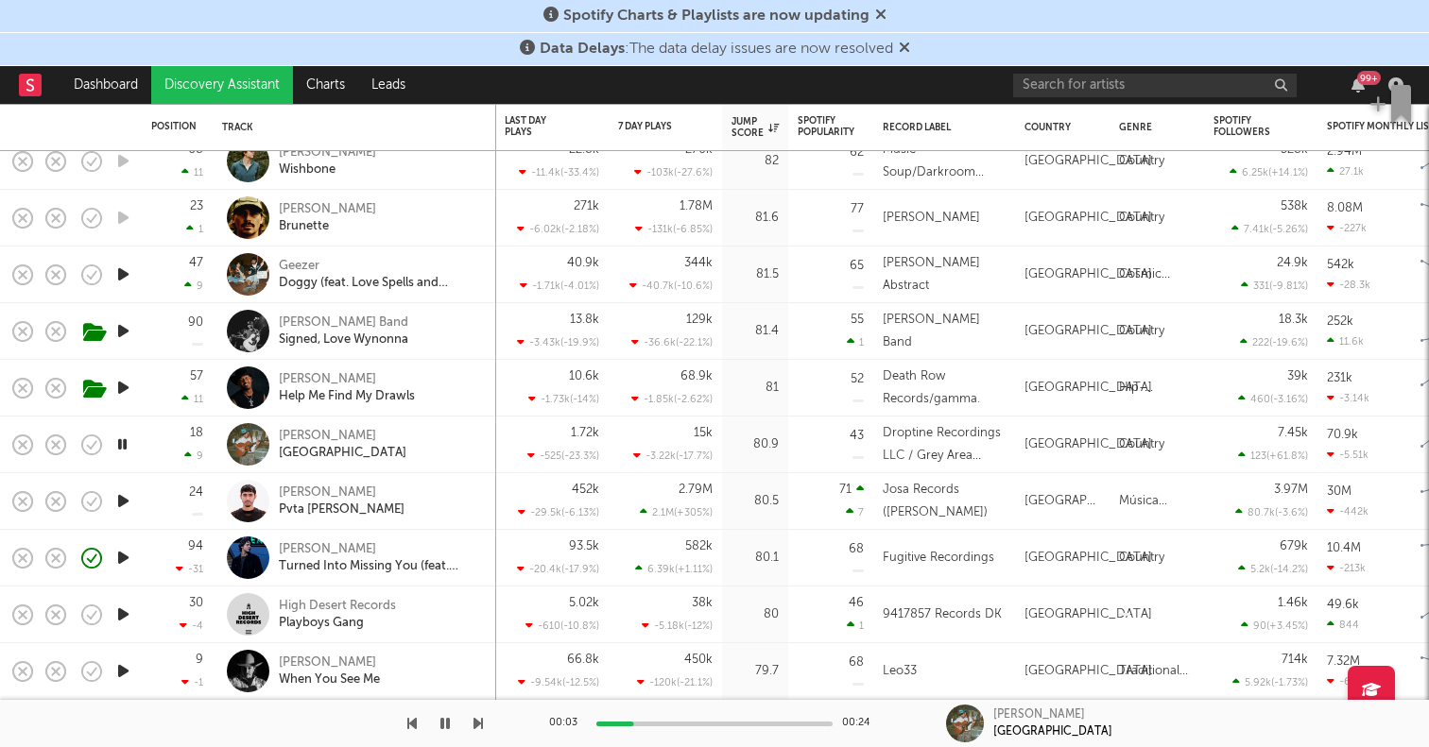
click at [125, 442] on icon "button" at bounding box center [122, 445] width 18 height 24
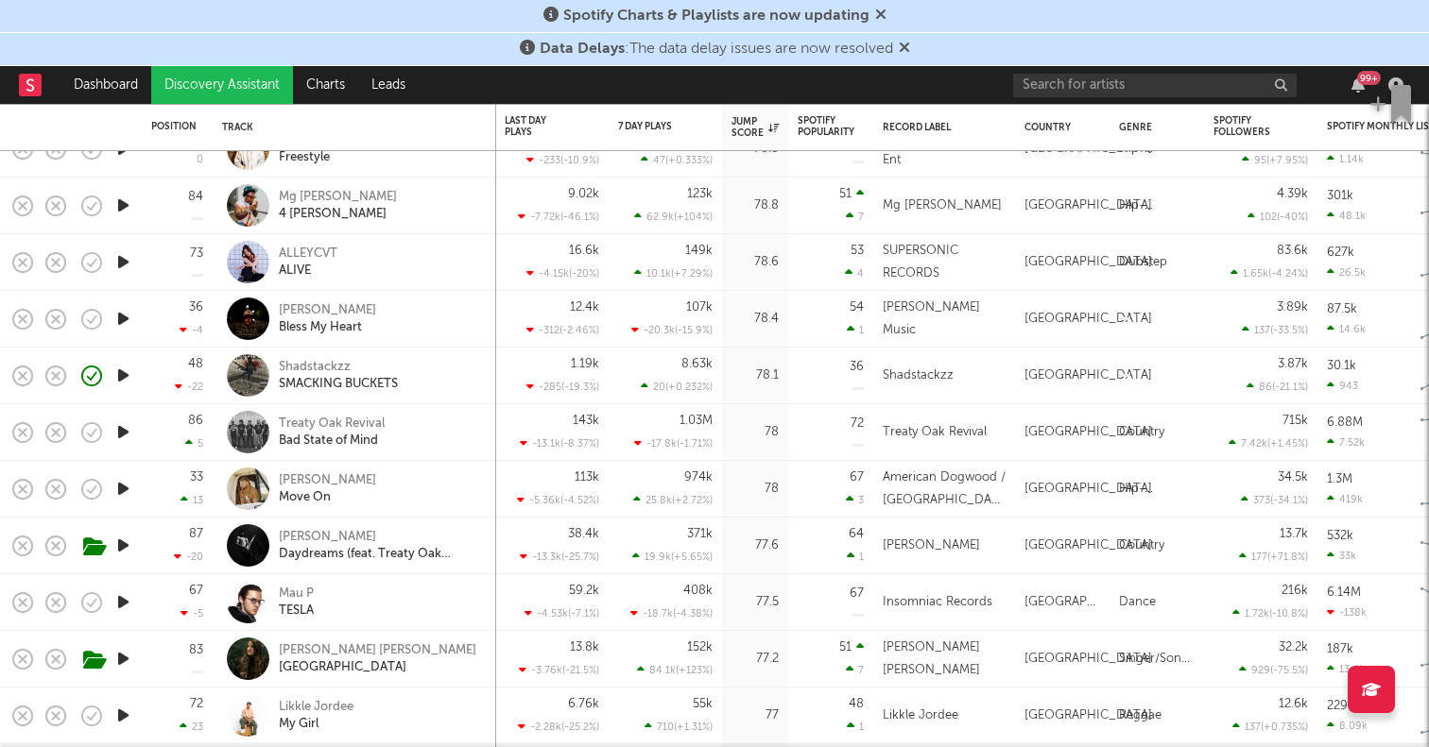
click at [210, 88] on link "Discovery Assistant" at bounding box center [222, 85] width 142 height 38
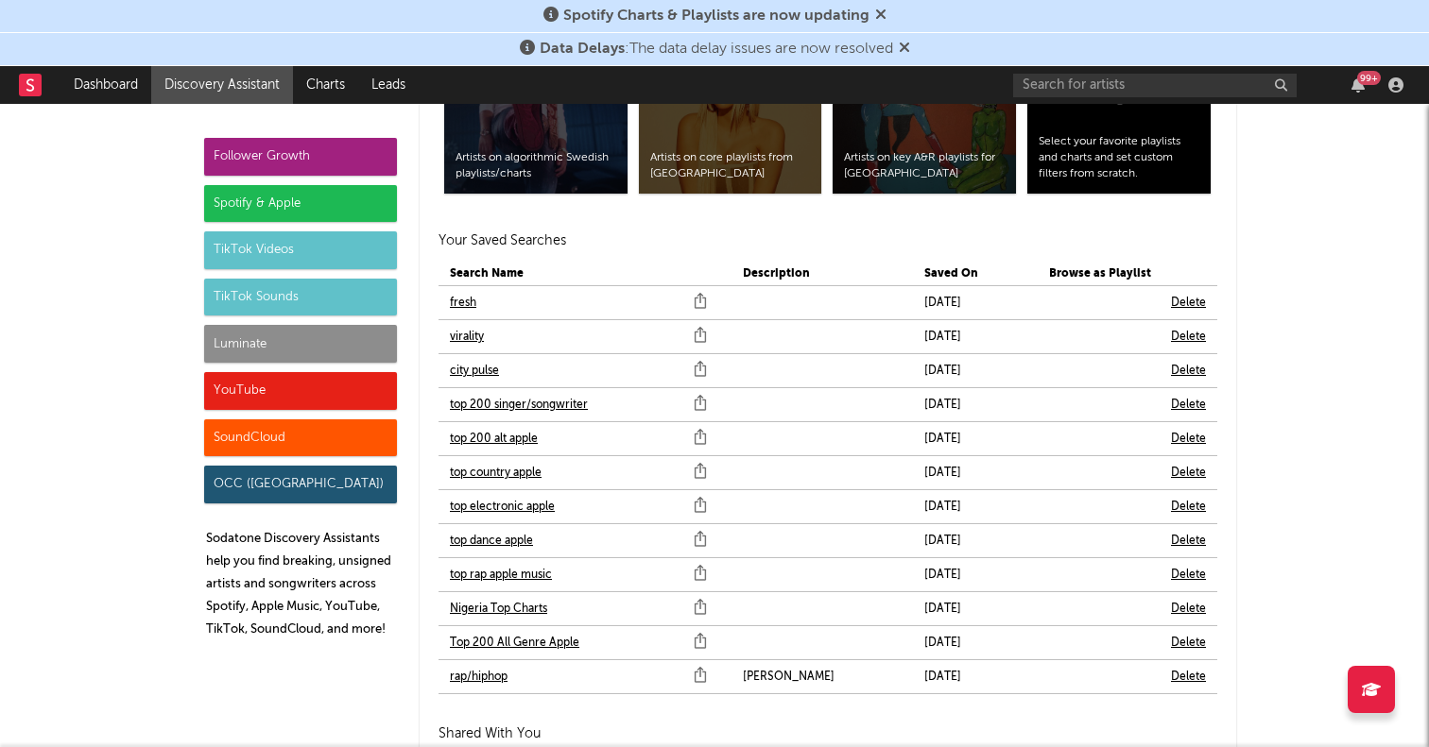
scroll to position [4085, 0]
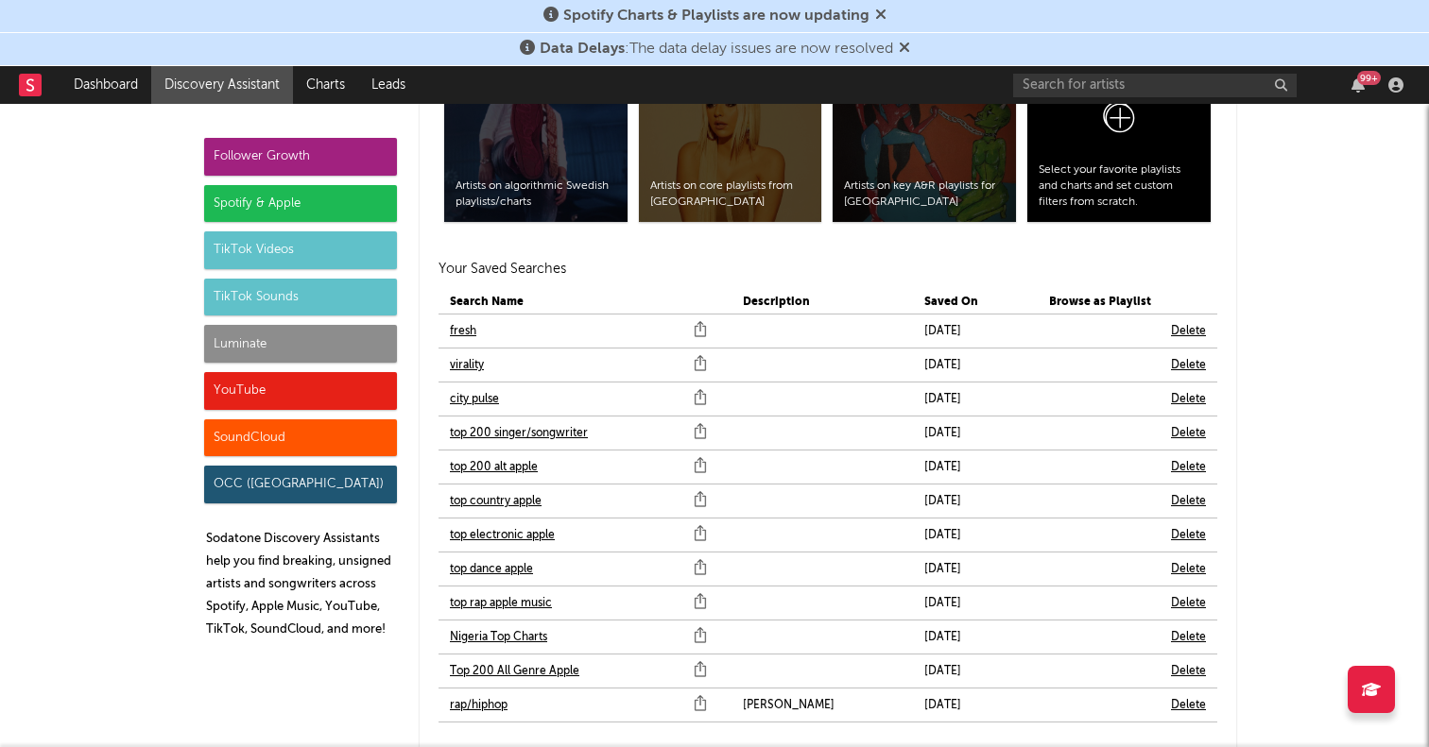
click at [464, 334] on link "fresh" at bounding box center [463, 331] width 26 height 23
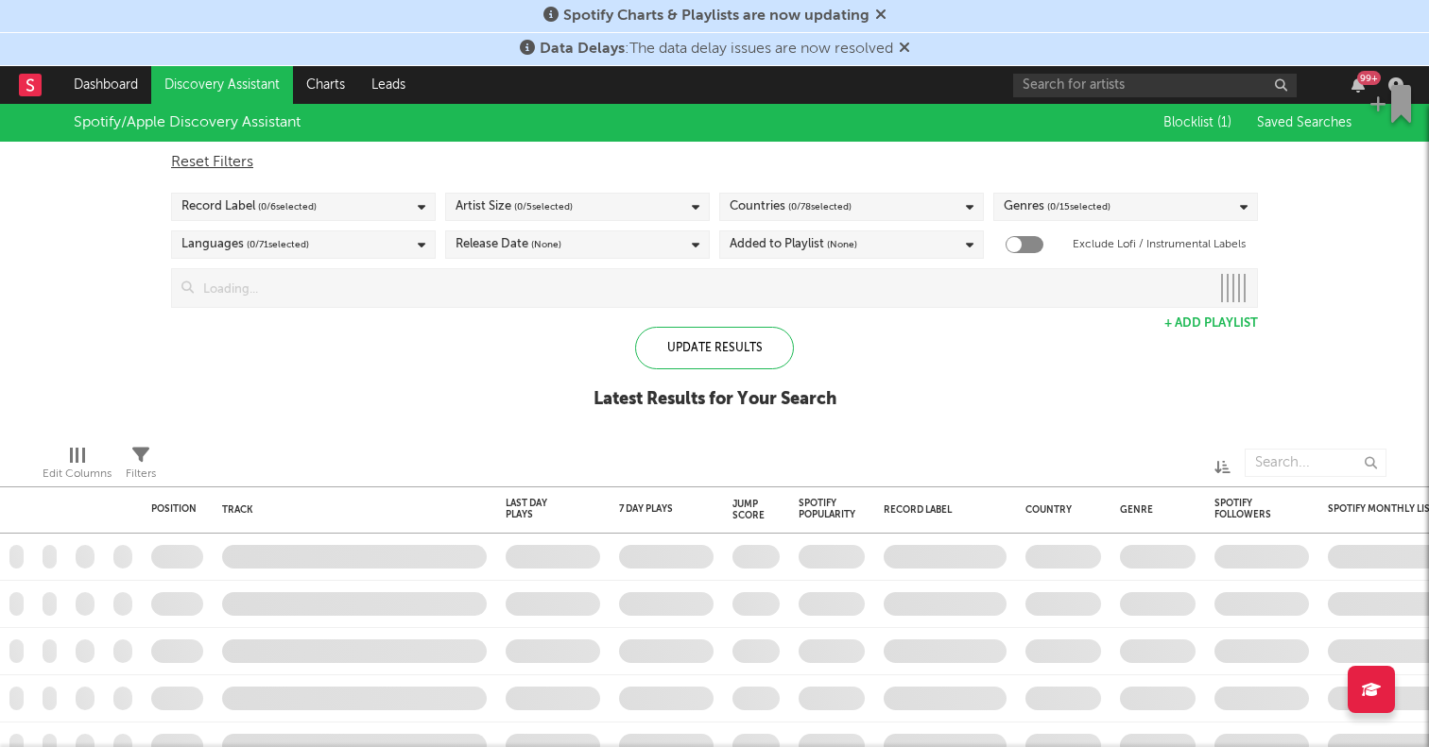
checkbox input "true"
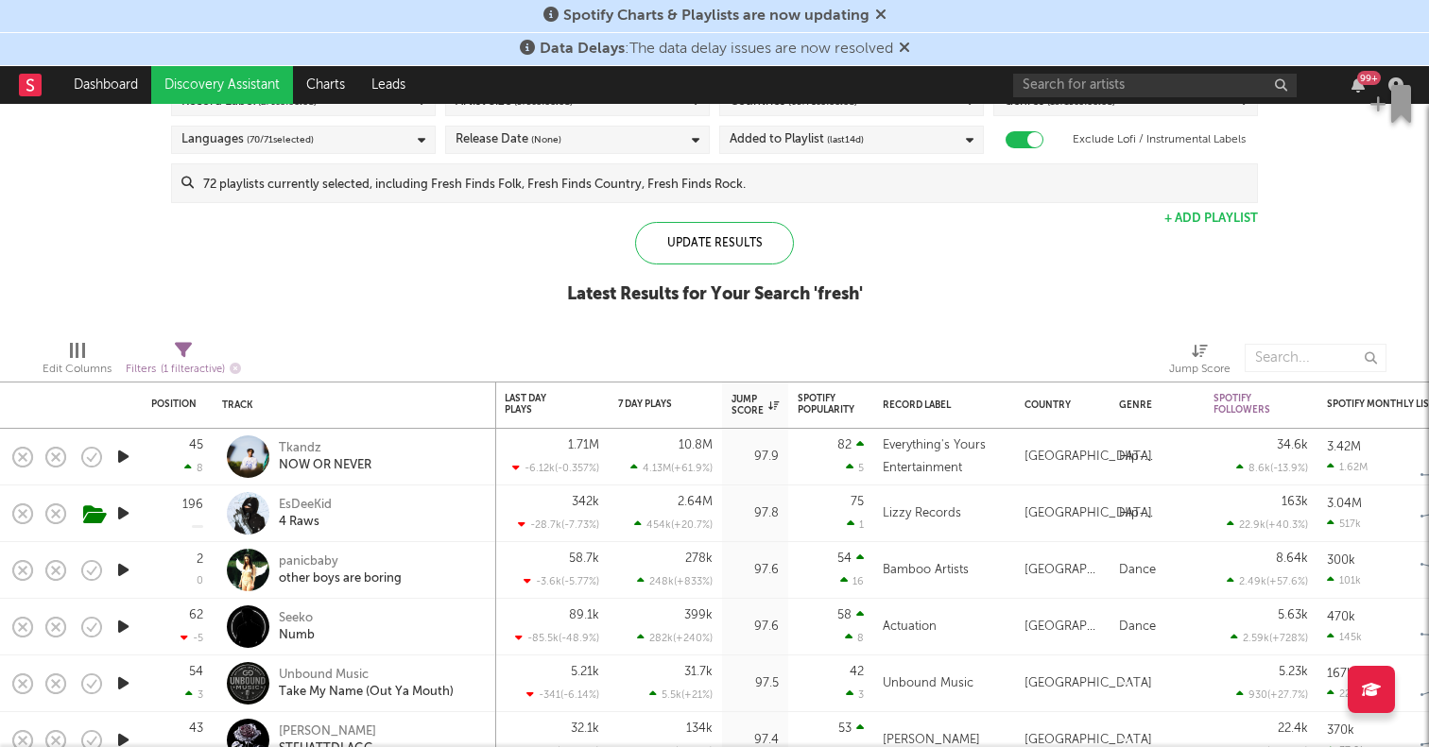
click at [249, 77] on link "Discovery Assistant" at bounding box center [222, 85] width 142 height 38
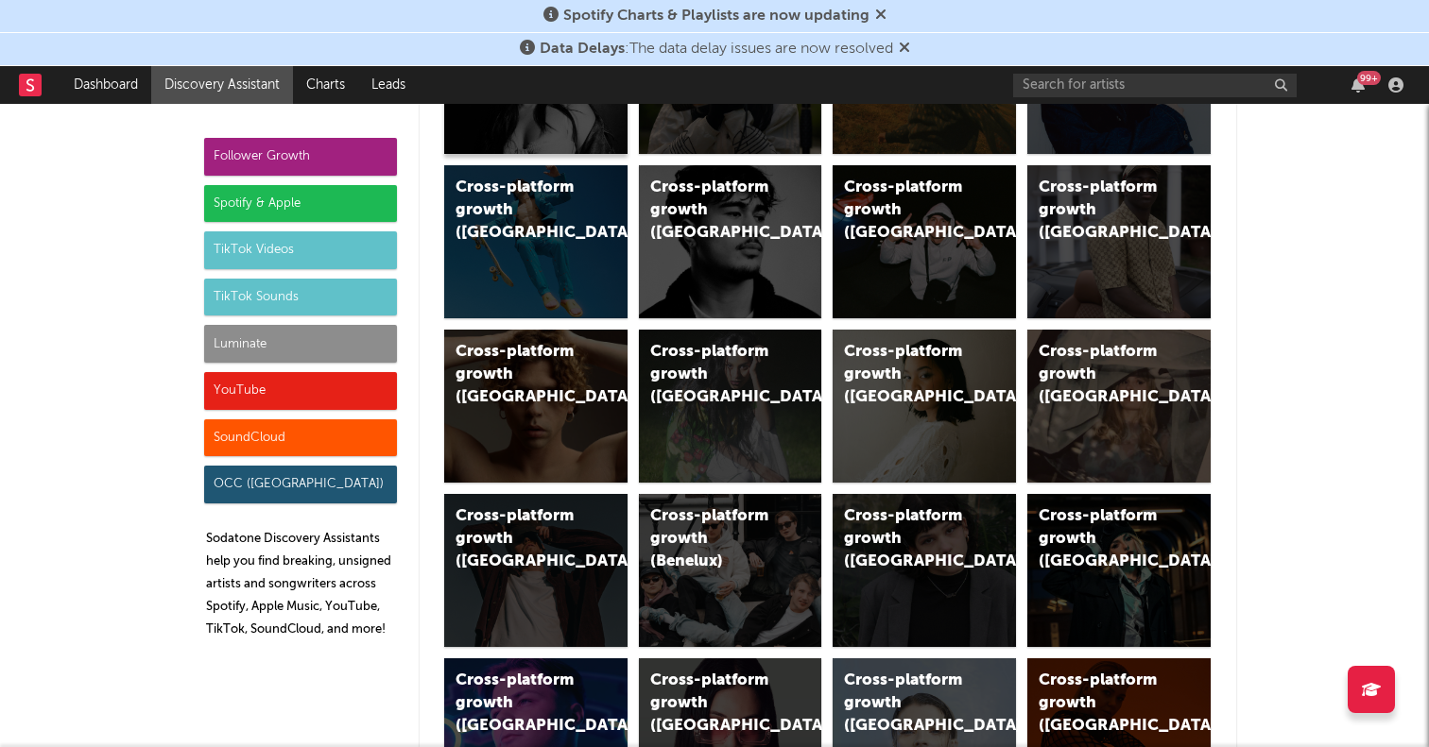
scroll to position [120, 0]
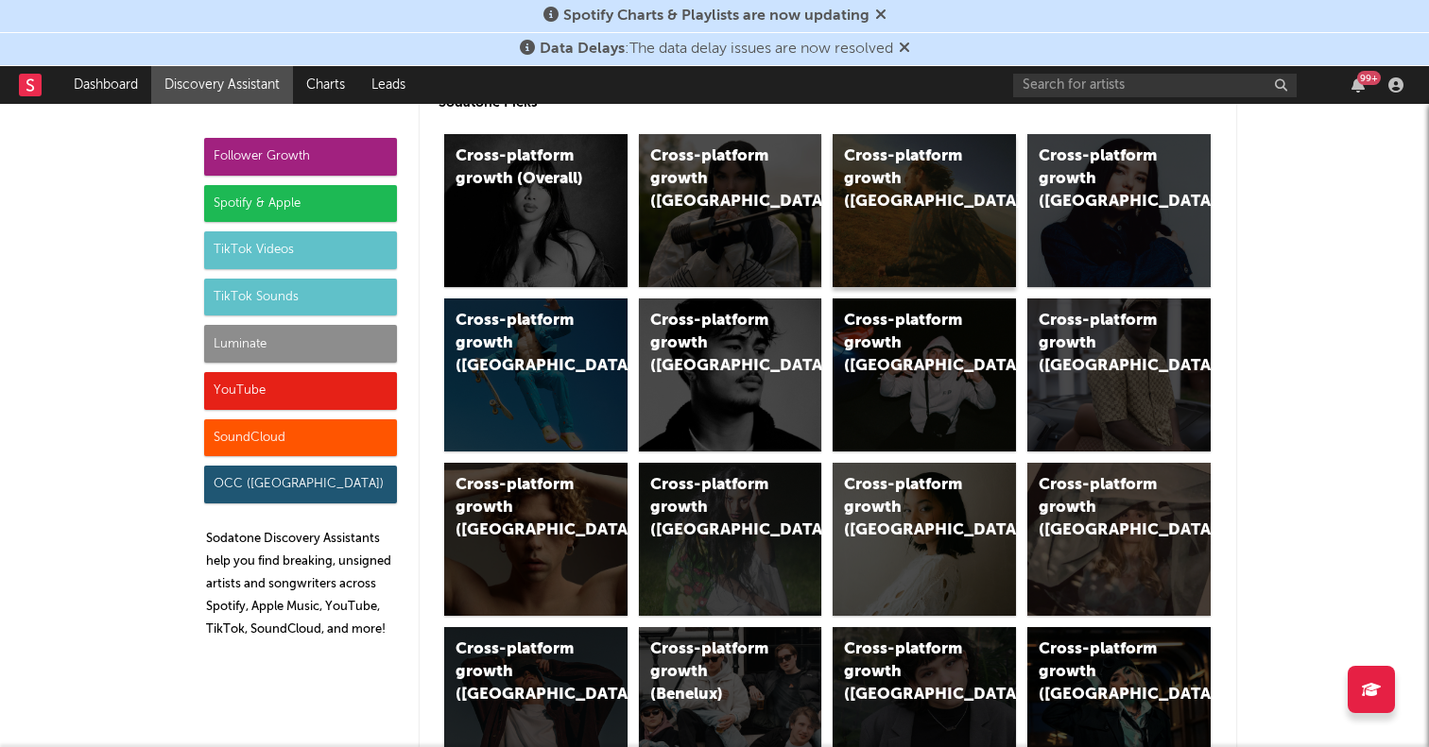
click at [941, 194] on div "Cross-platform growth ([GEOGRAPHIC_DATA])" at bounding box center [923, 210] width 183 height 153
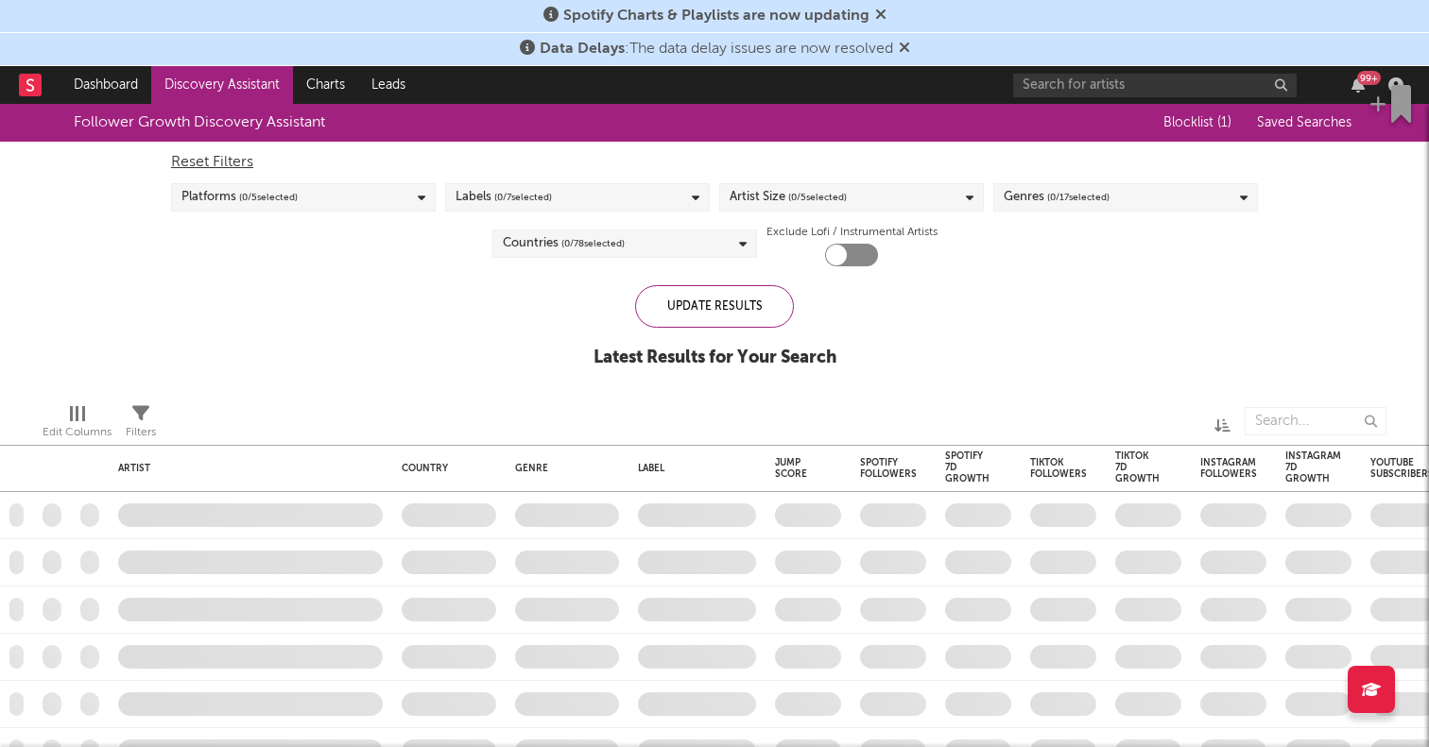
checkbox input "true"
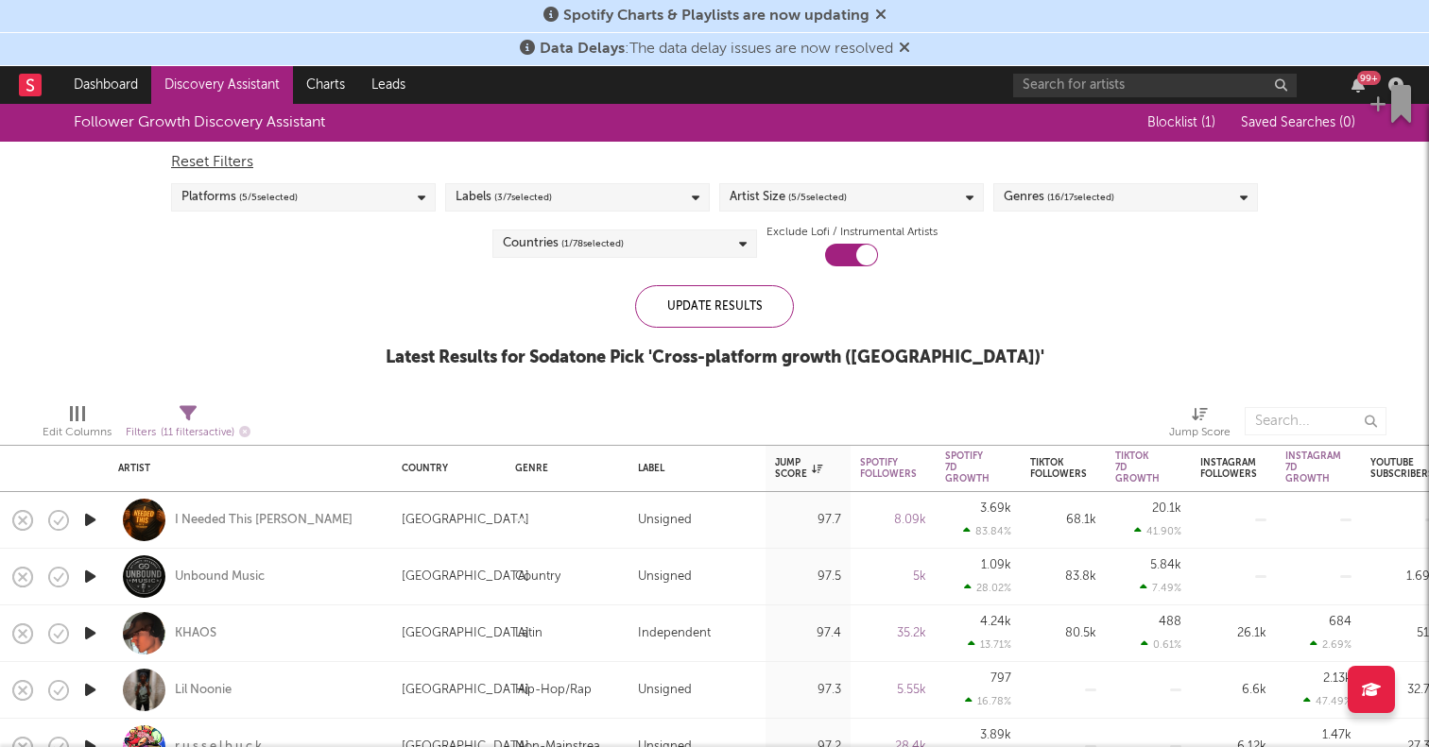
click at [702, 354] on div "Latest Results for Sodatone Pick ' Cross-platform growth ([GEOGRAPHIC_DATA]) '" at bounding box center [714, 358] width 659 height 23
click at [714, 358] on div "Latest Results for Sodatone Pick ' Cross-platform growth ([GEOGRAPHIC_DATA]) '" at bounding box center [714, 358] width 659 height 23
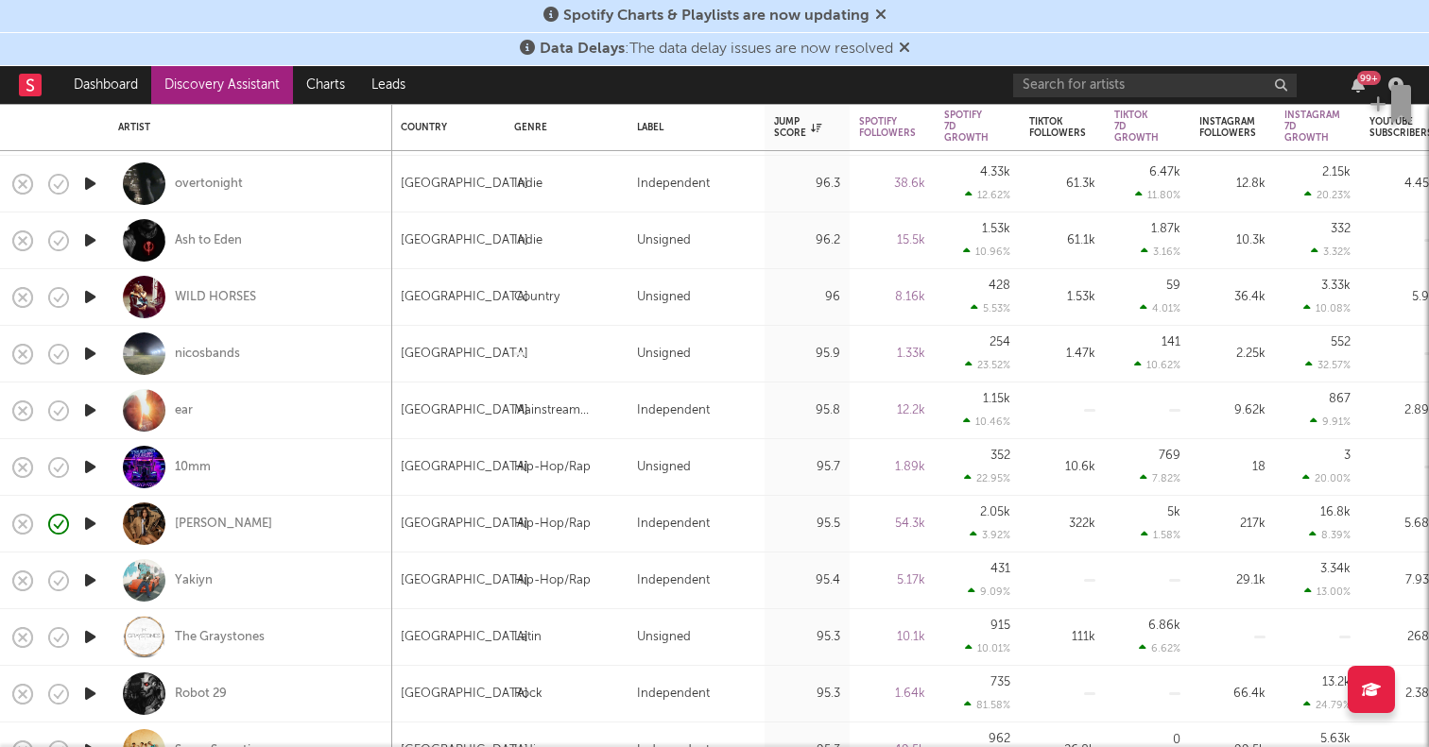
click at [91, 235] on icon "button" at bounding box center [90, 241] width 20 height 24
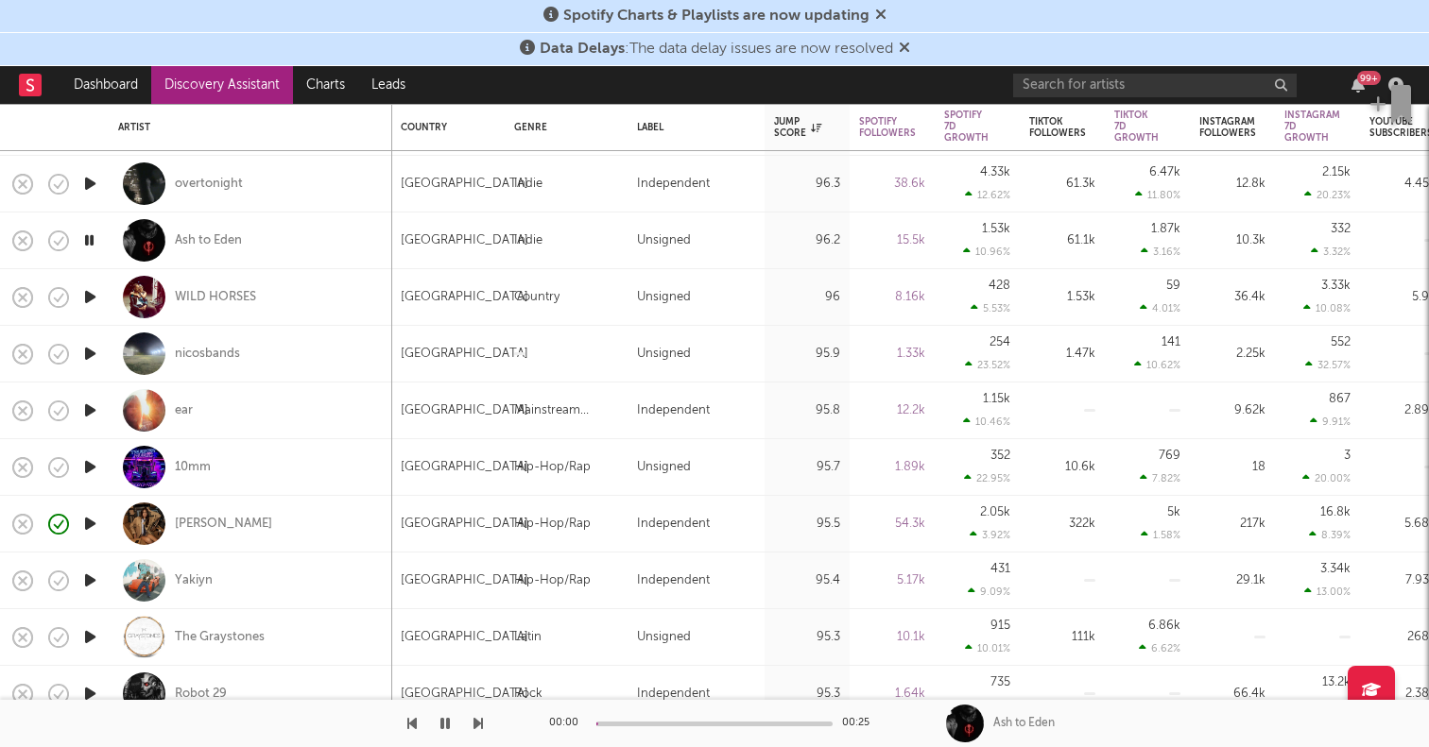
click at [91, 235] on icon "button" at bounding box center [89, 241] width 18 height 24
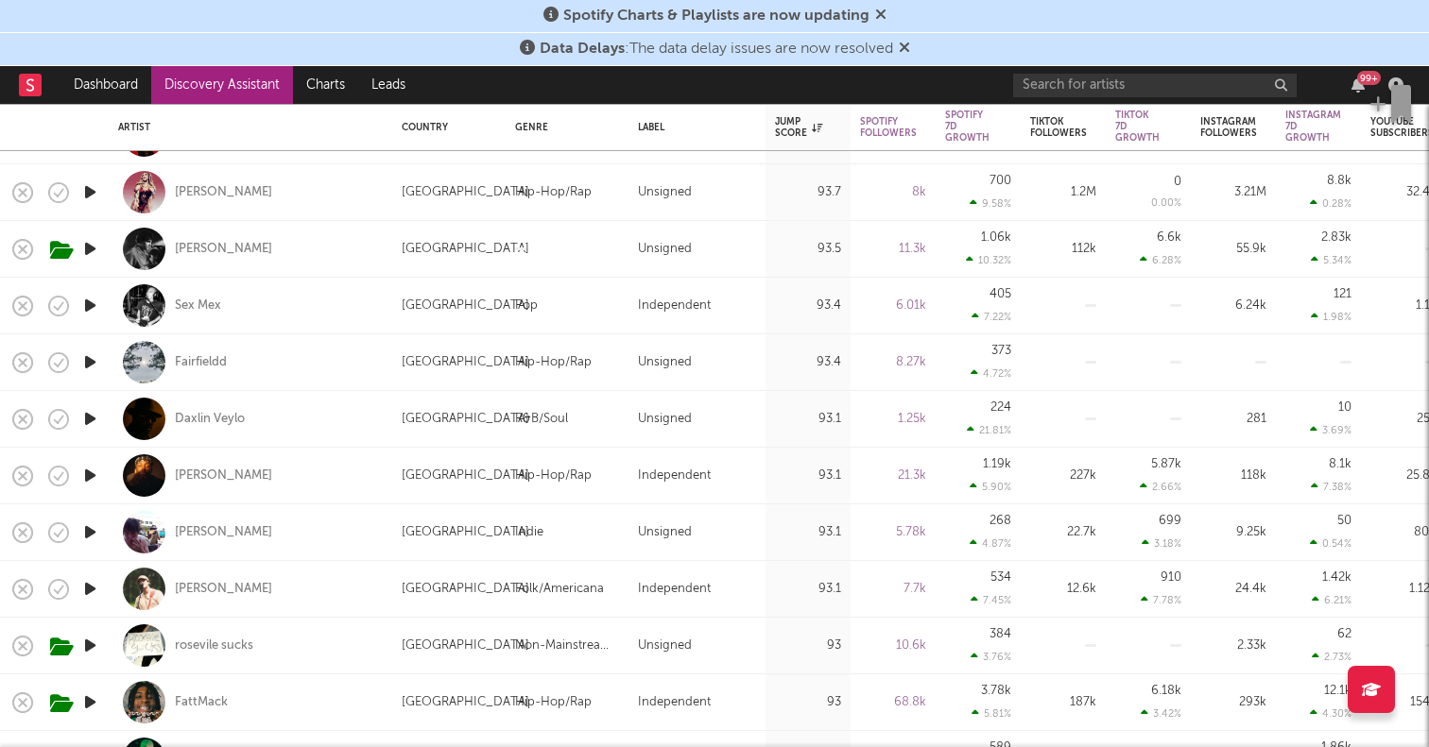
click at [85, 530] on icon "button" at bounding box center [90, 533] width 20 height 24
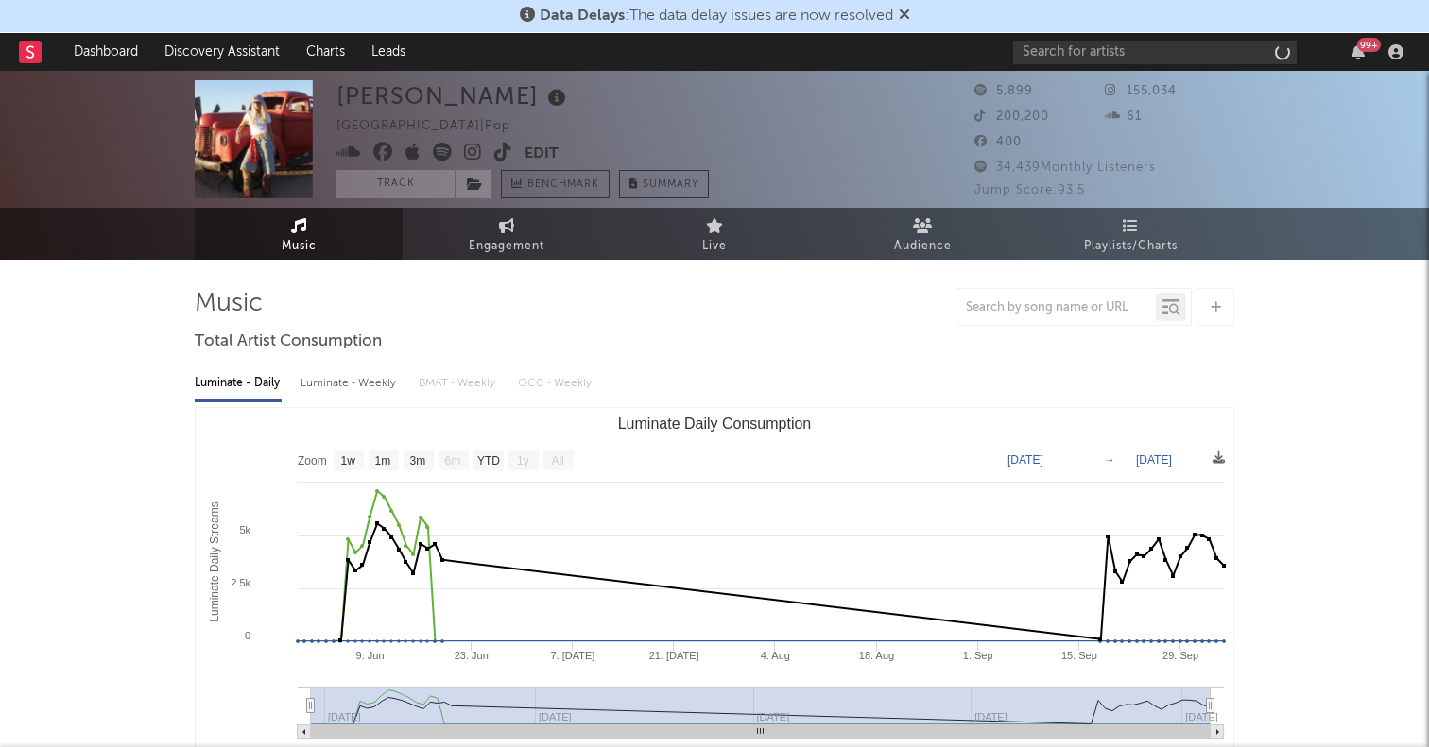
select select "1w"
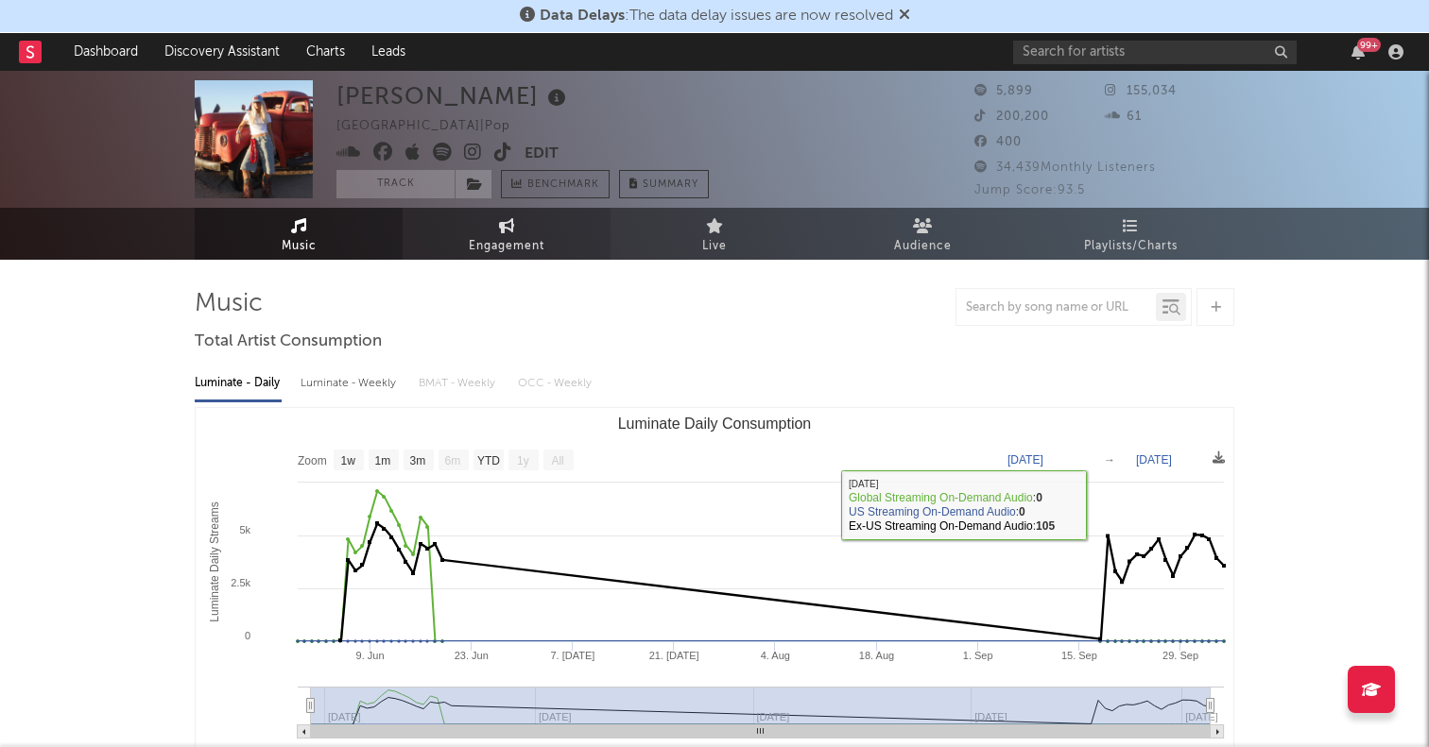
click at [508, 232] on icon at bounding box center [507, 225] width 16 height 15
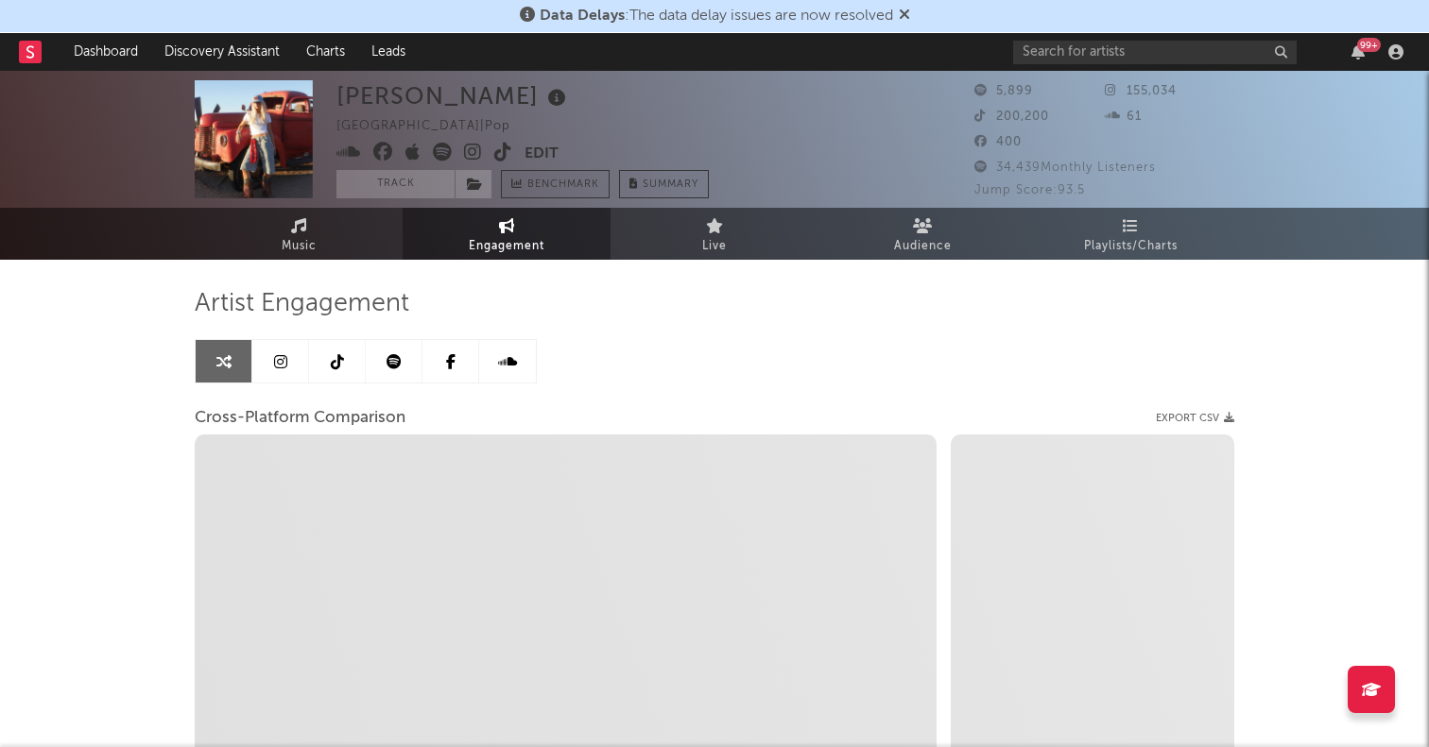
select select "1w"
click at [501, 150] on icon at bounding box center [503, 152] width 18 height 19
select select "1m"
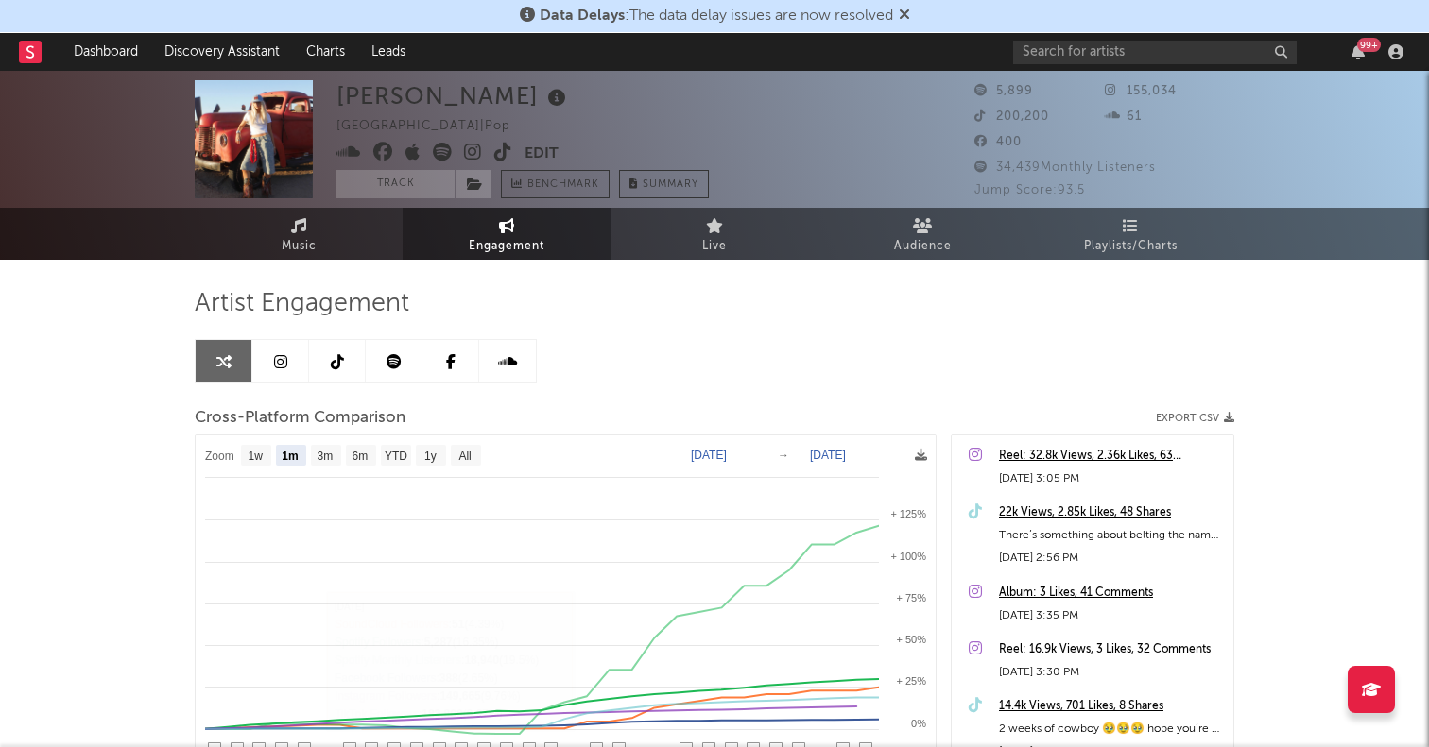
click at [335, 359] on icon at bounding box center [337, 361] width 13 height 15
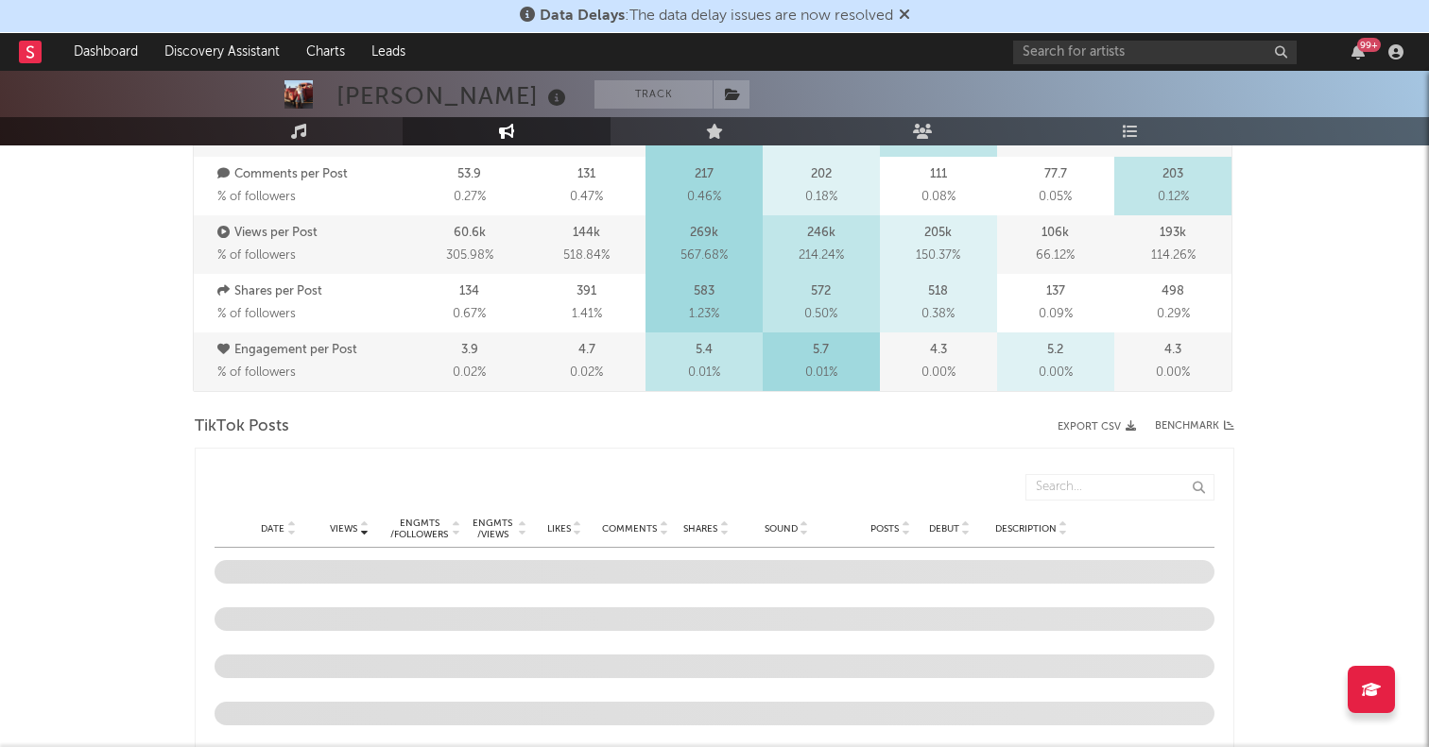
select select "6m"
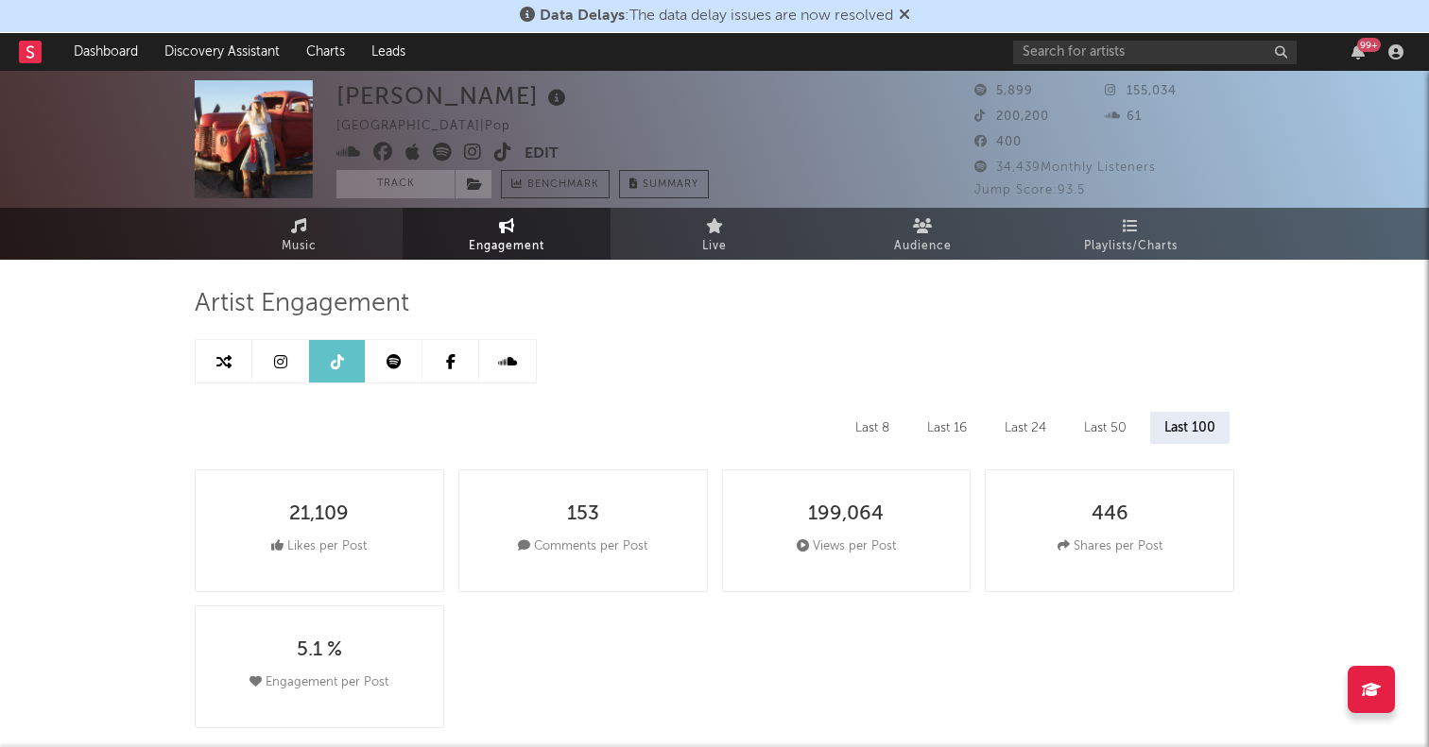
click at [286, 347] on link at bounding box center [280, 361] width 57 height 43
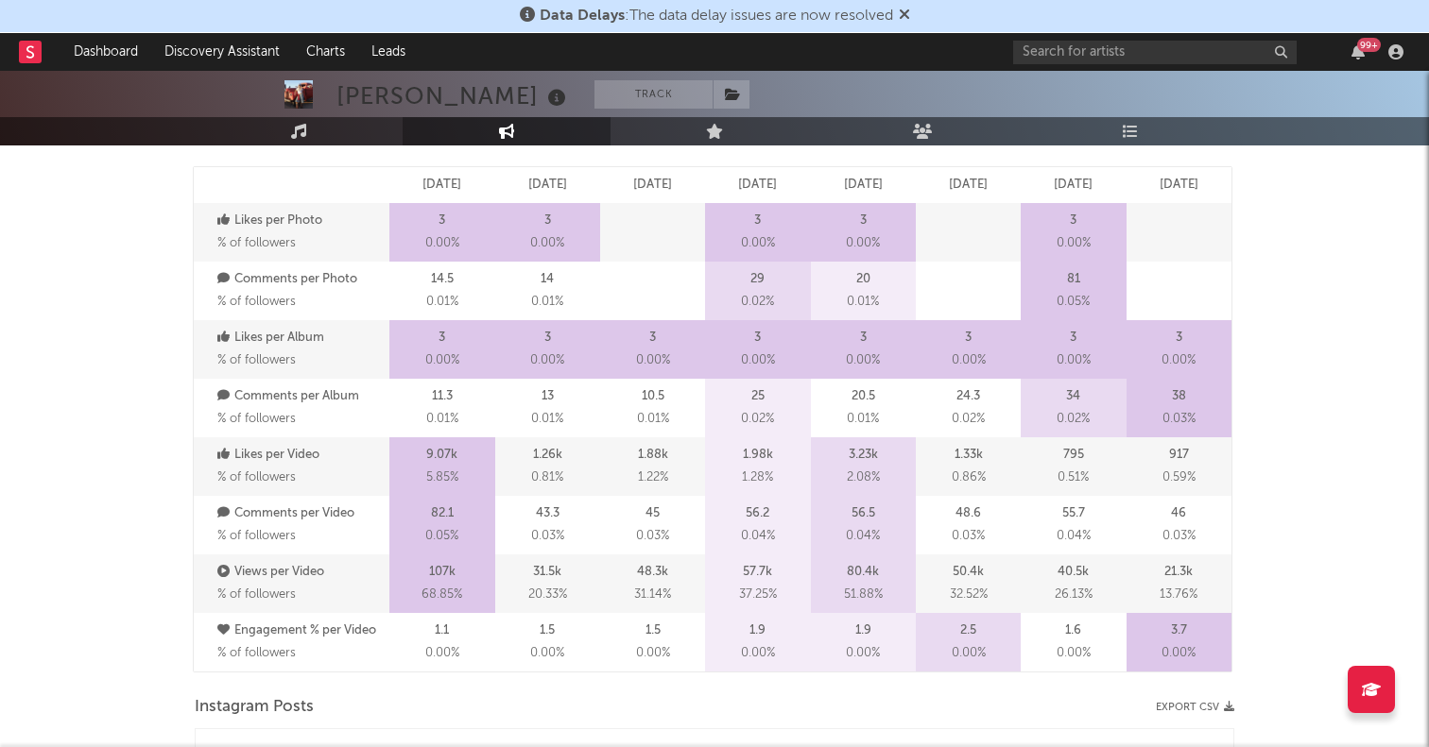
select select "6m"
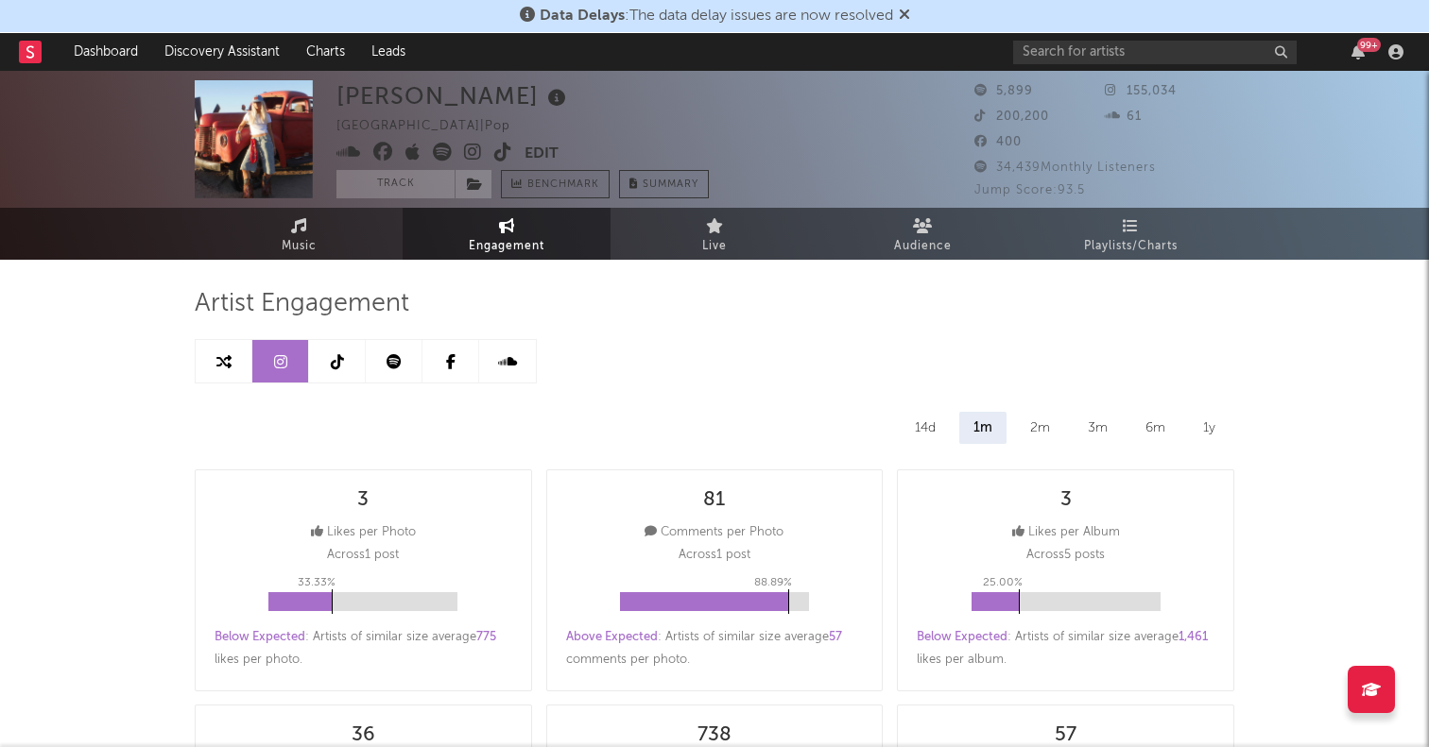
click at [401, 350] on link at bounding box center [394, 361] width 57 height 43
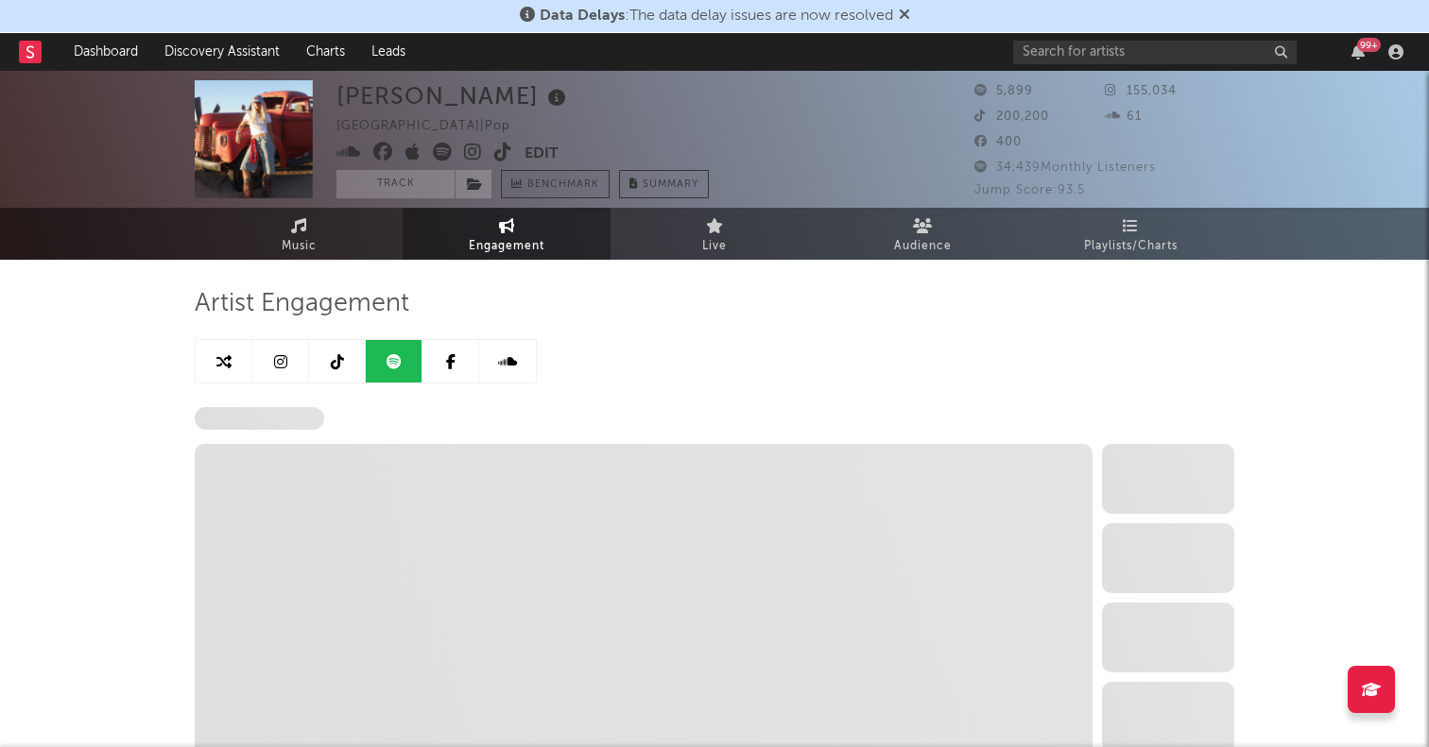
select select "6m"
select select "1w"
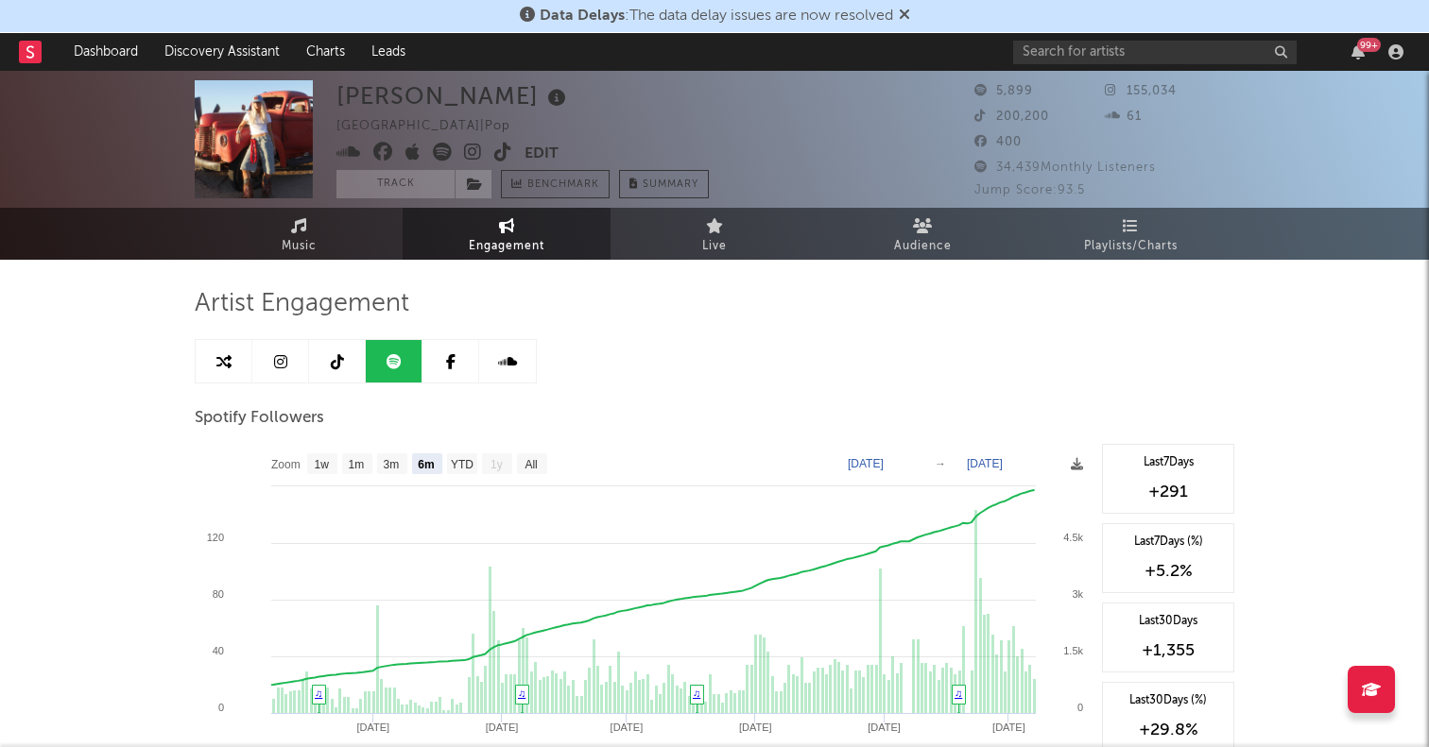
click at [471, 146] on icon at bounding box center [473, 152] width 18 height 19
click at [445, 147] on icon at bounding box center [442, 152] width 19 height 19
click at [282, 221] on link "Music" at bounding box center [299, 234] width 208 height 52
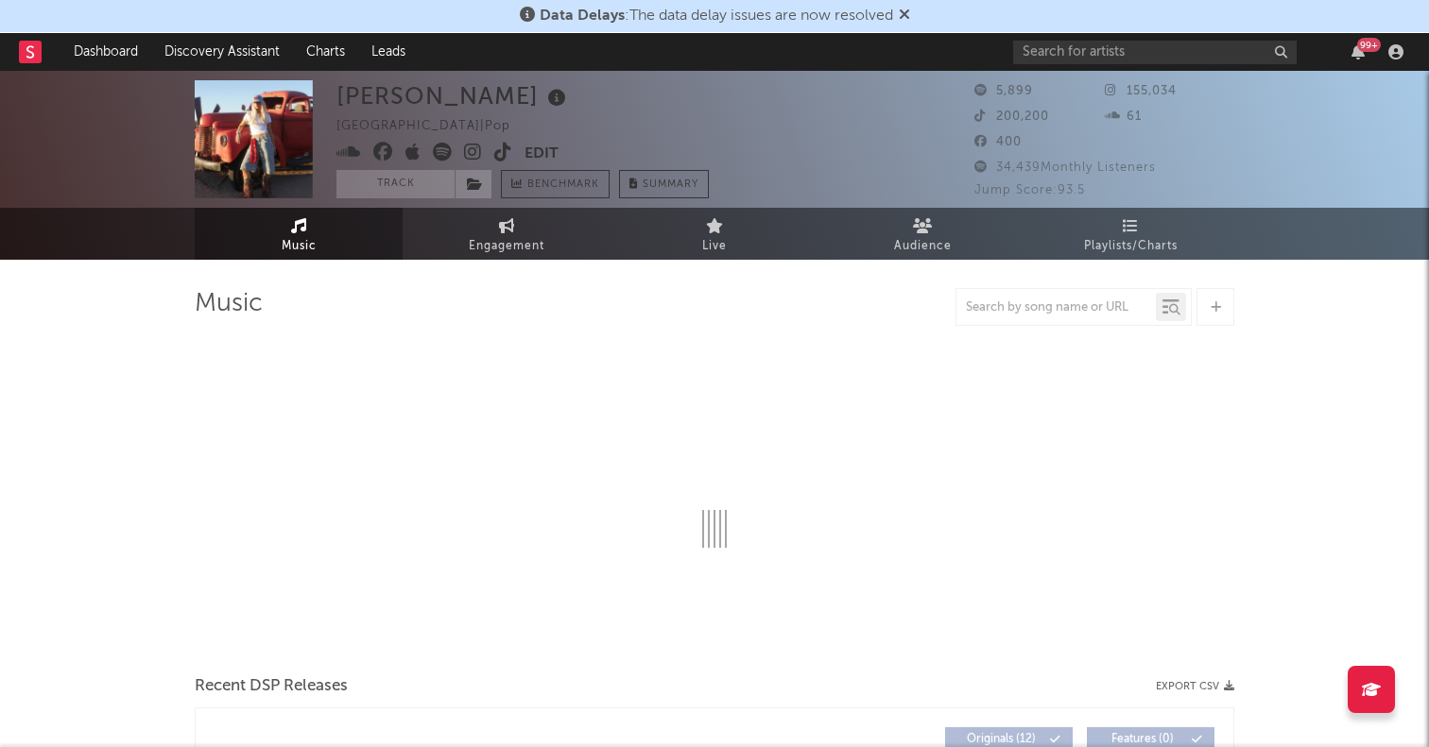
select select "1w"
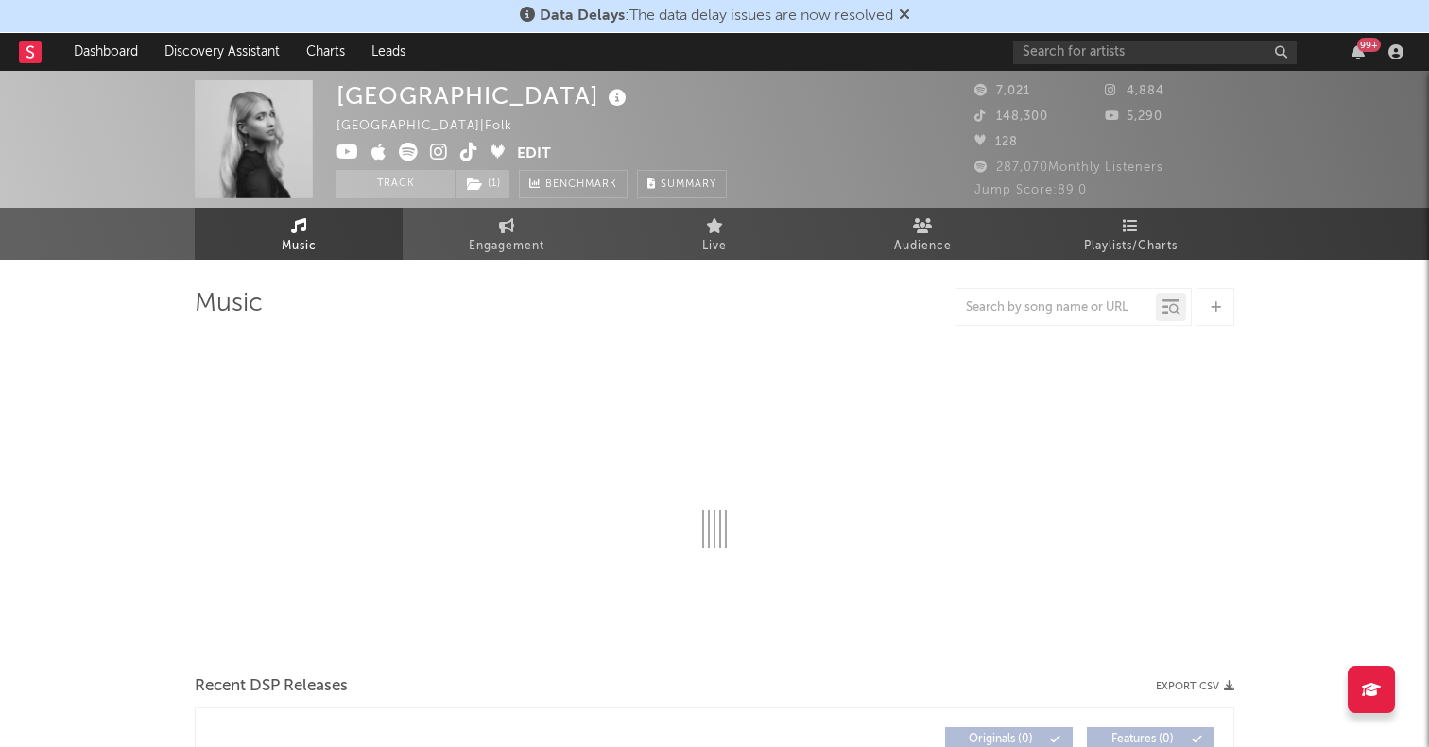
select select "6m"
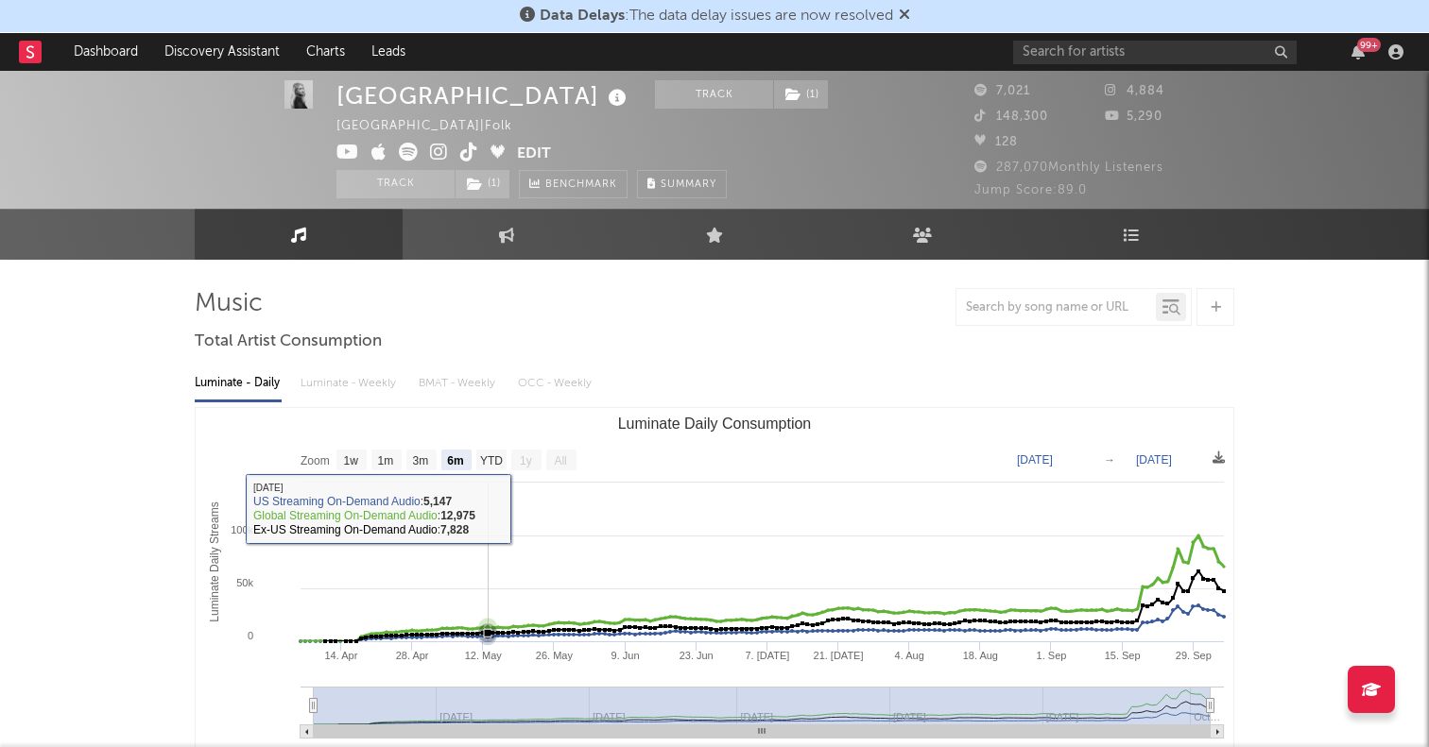
scroll to position [16, 0]
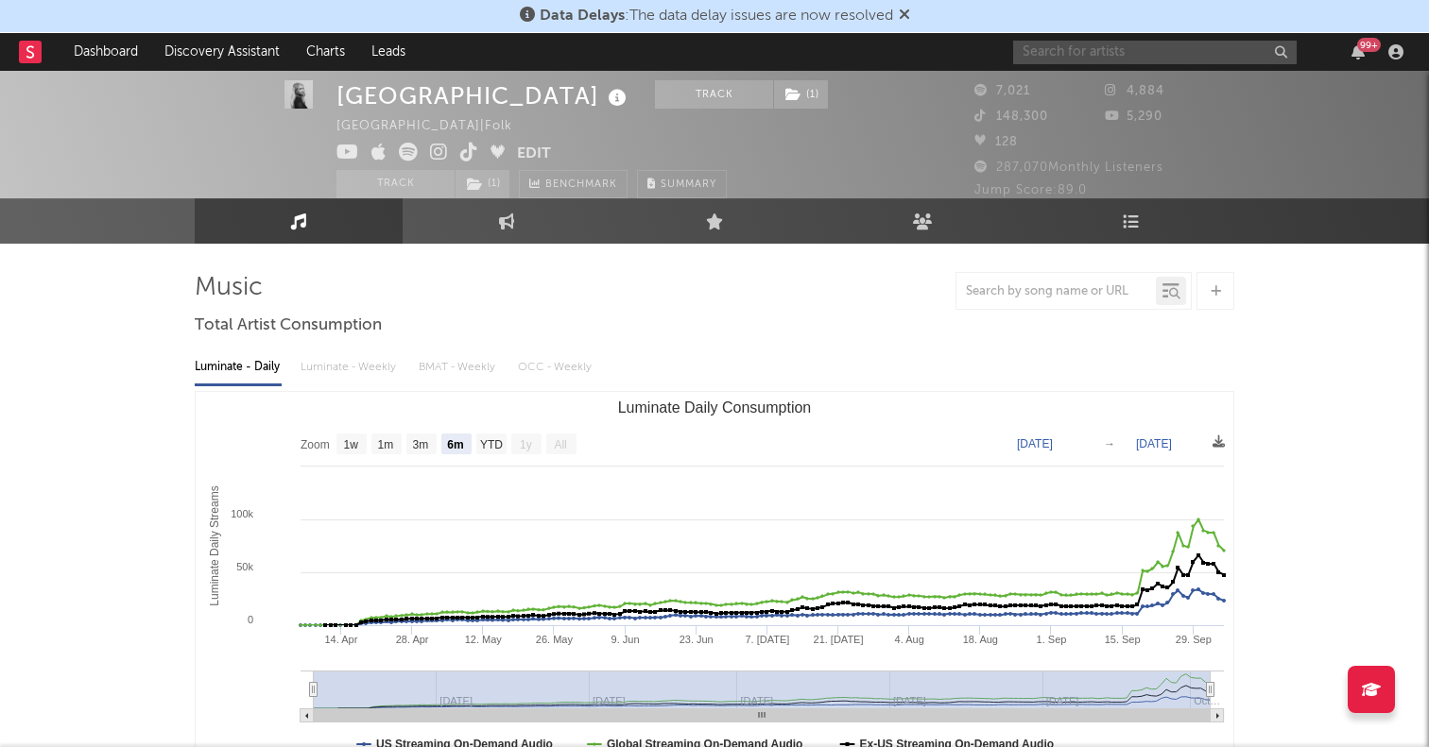
click at [1086, 51] on input "text" at bounding box center [1154, 53] width 283 height 24
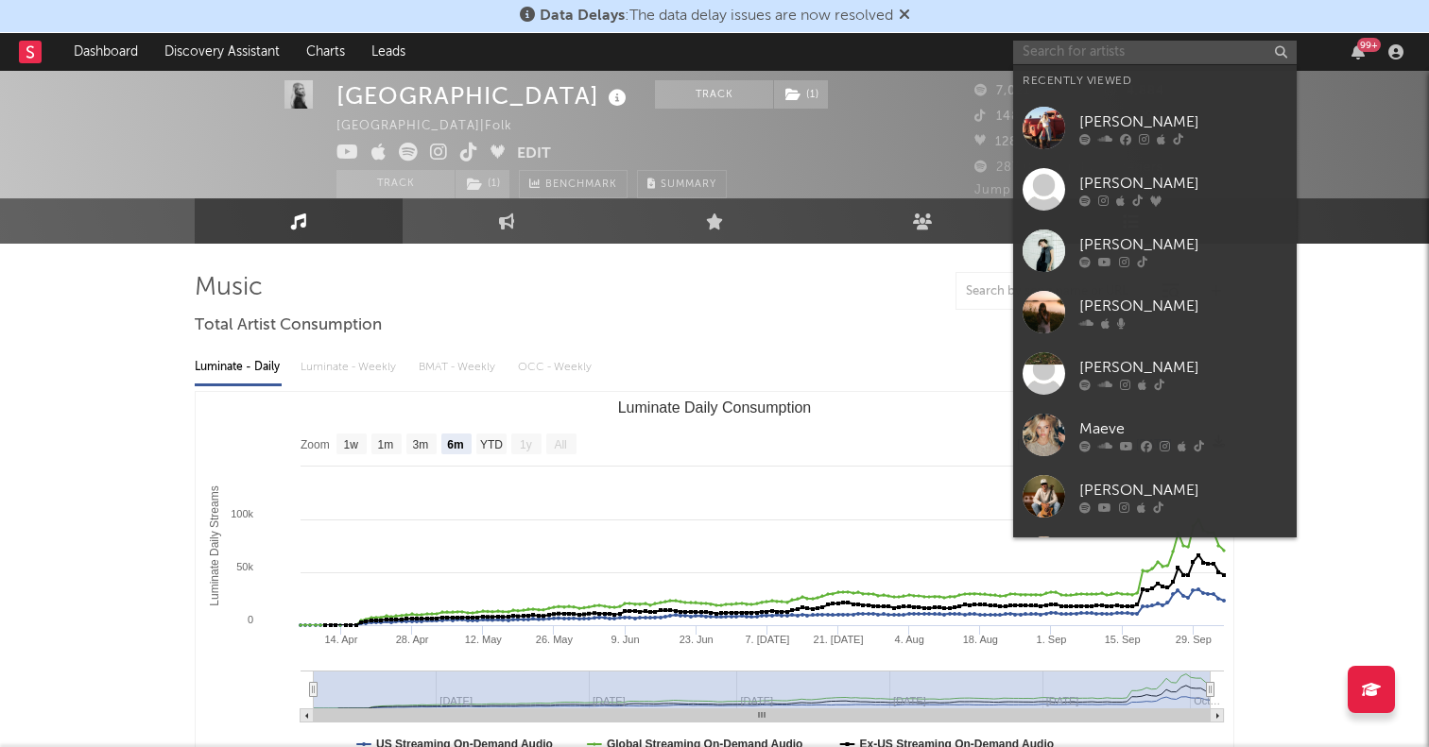
paste input "https://www.instagram.com/becomalleymusic/?hl=en"
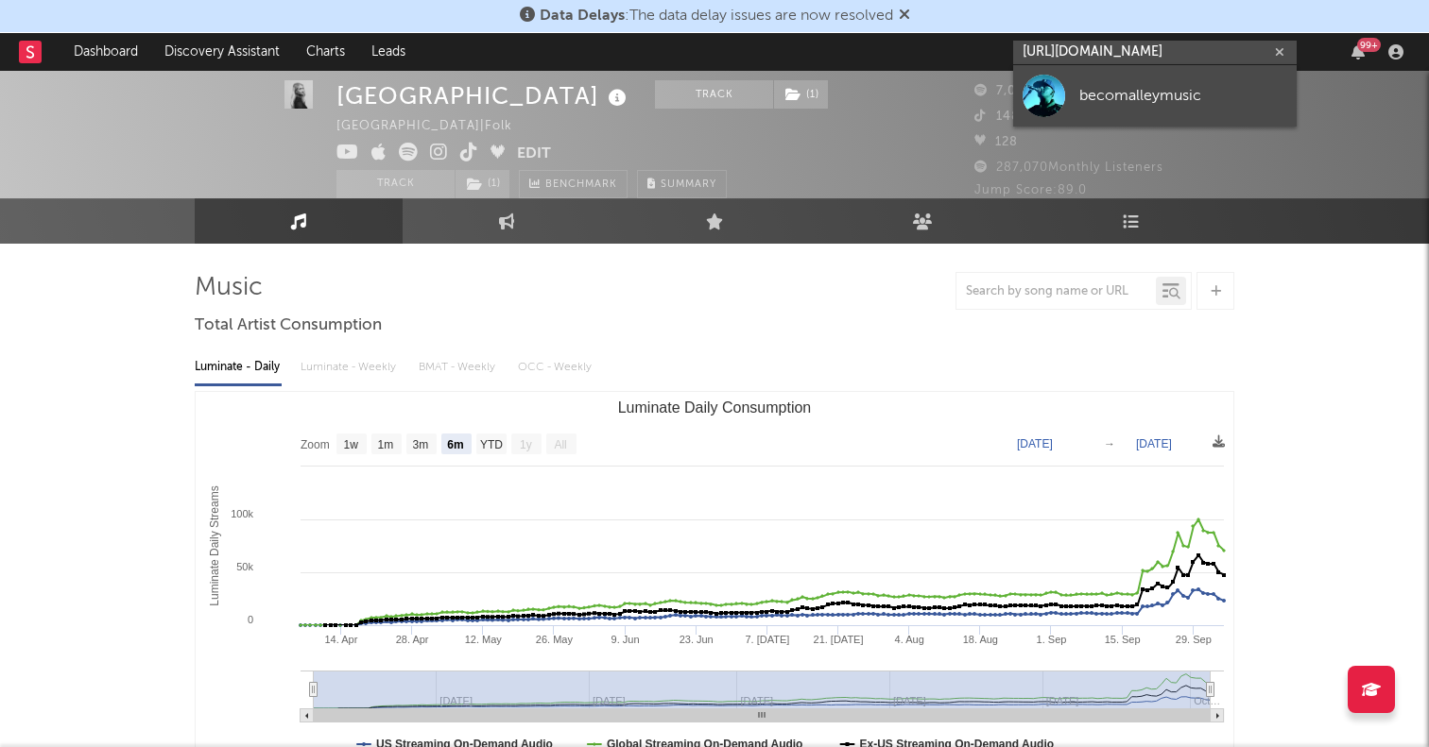
type input "https://www.instagram.com/becomalleymusic/?hl=en"
click at [1039, 86] on div at bounding box center [1043, 96] width 43 height 43
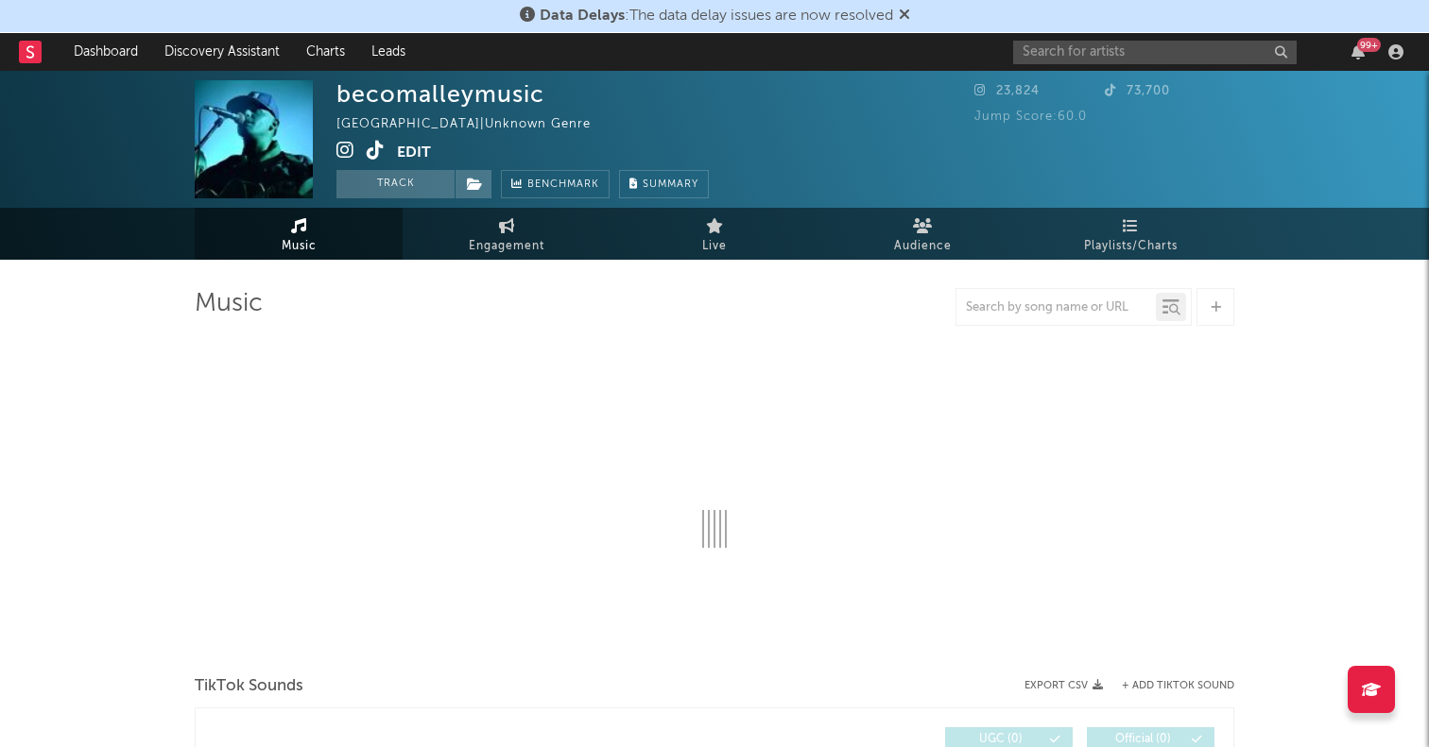
select select "1w"
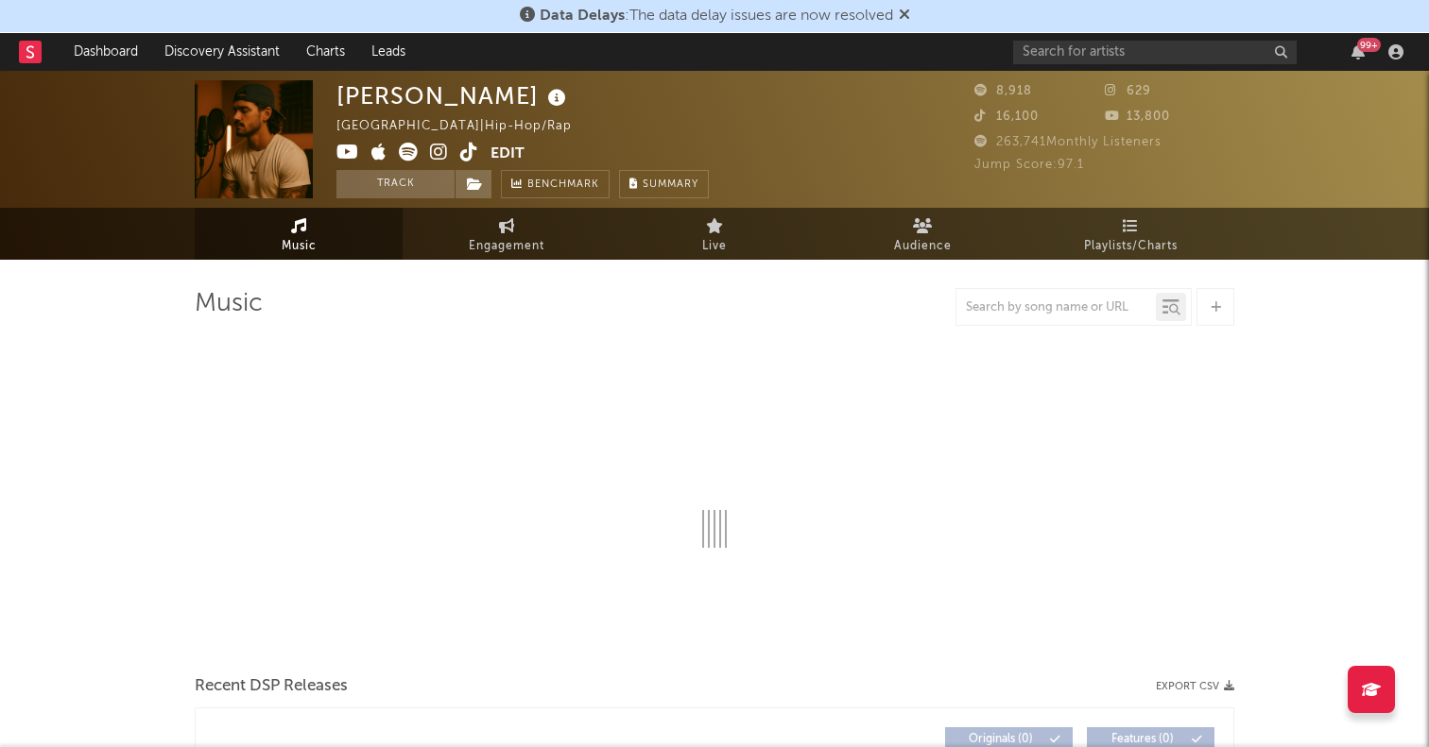
select select "1w"
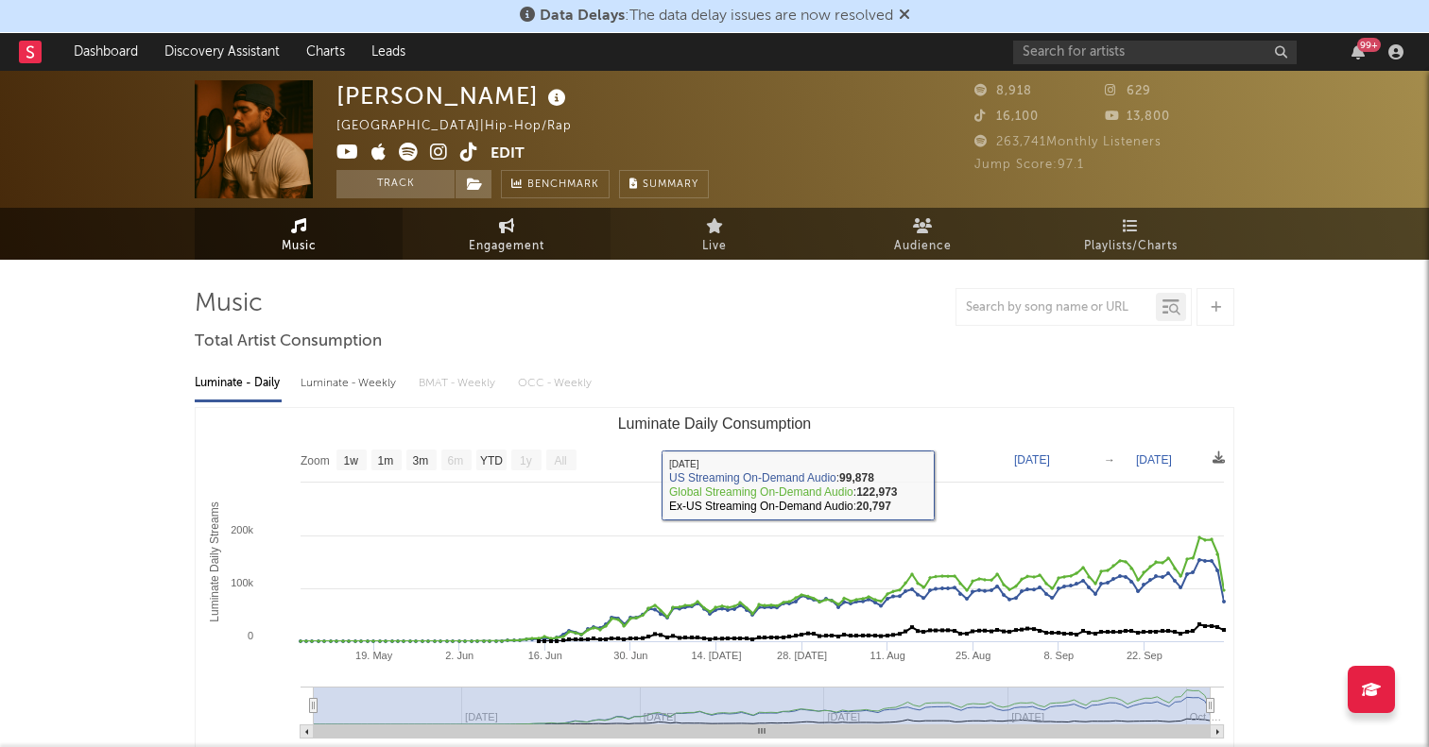
click at [490, 231] on link "Engagement" at bounding box center [506, 234] width 208 height 52
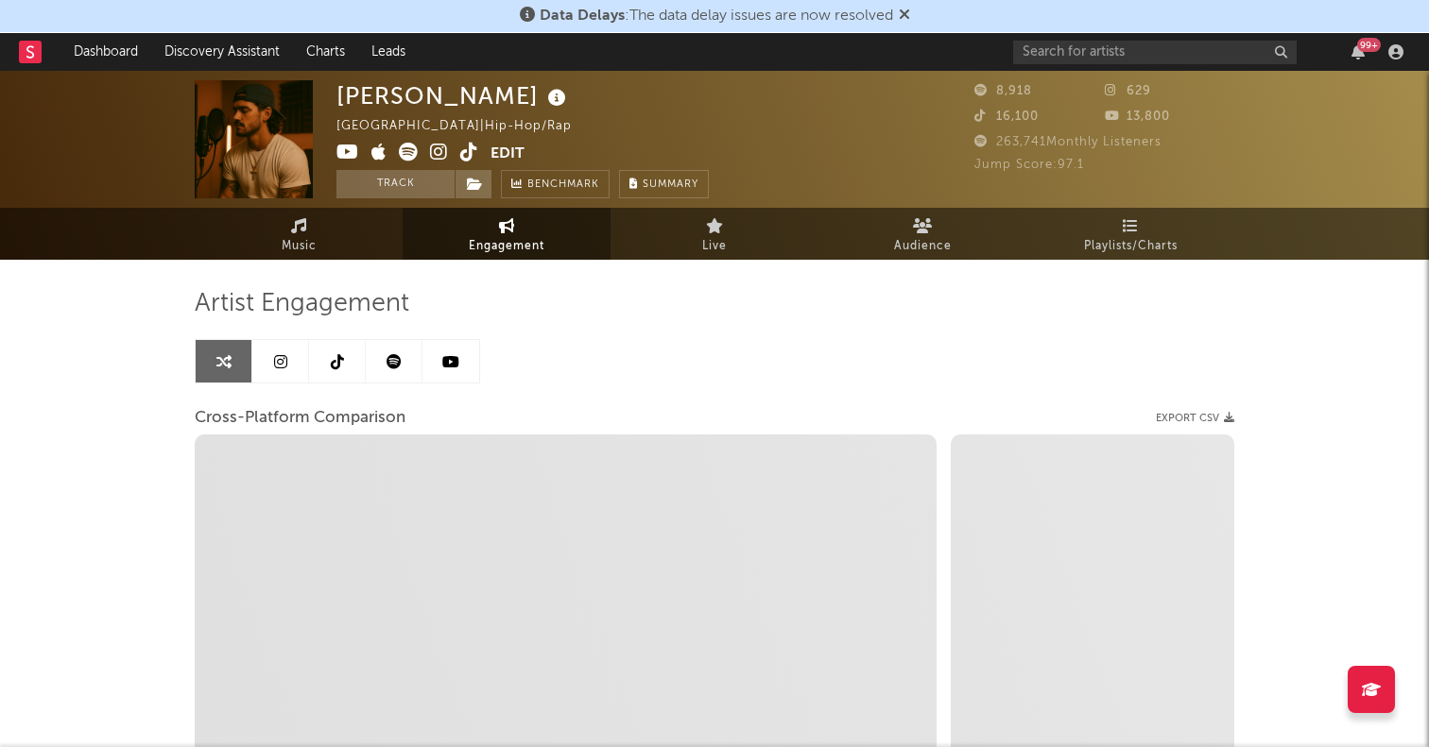
select select "1w"
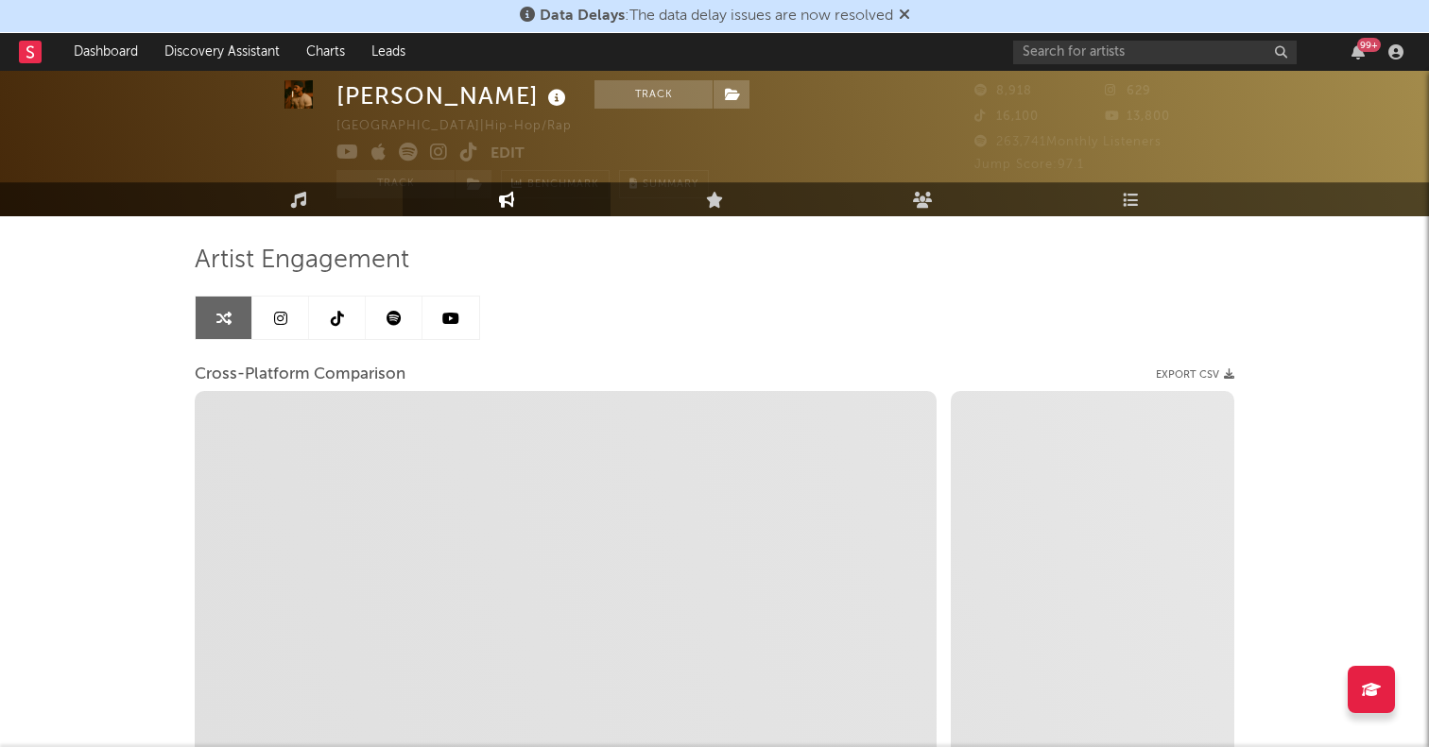
select select "1m"
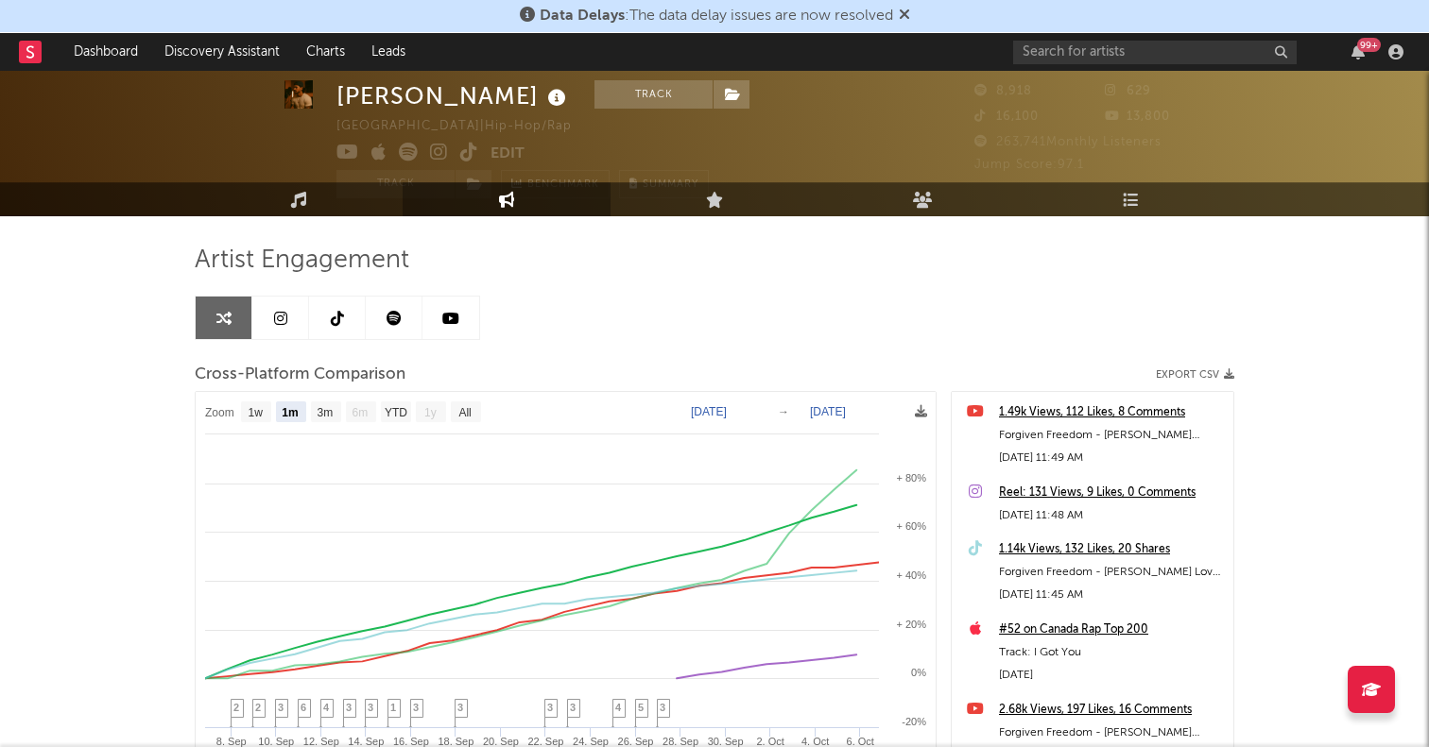
click at [290, 317] on link at bounding box center [280, 318] width 57 height 43
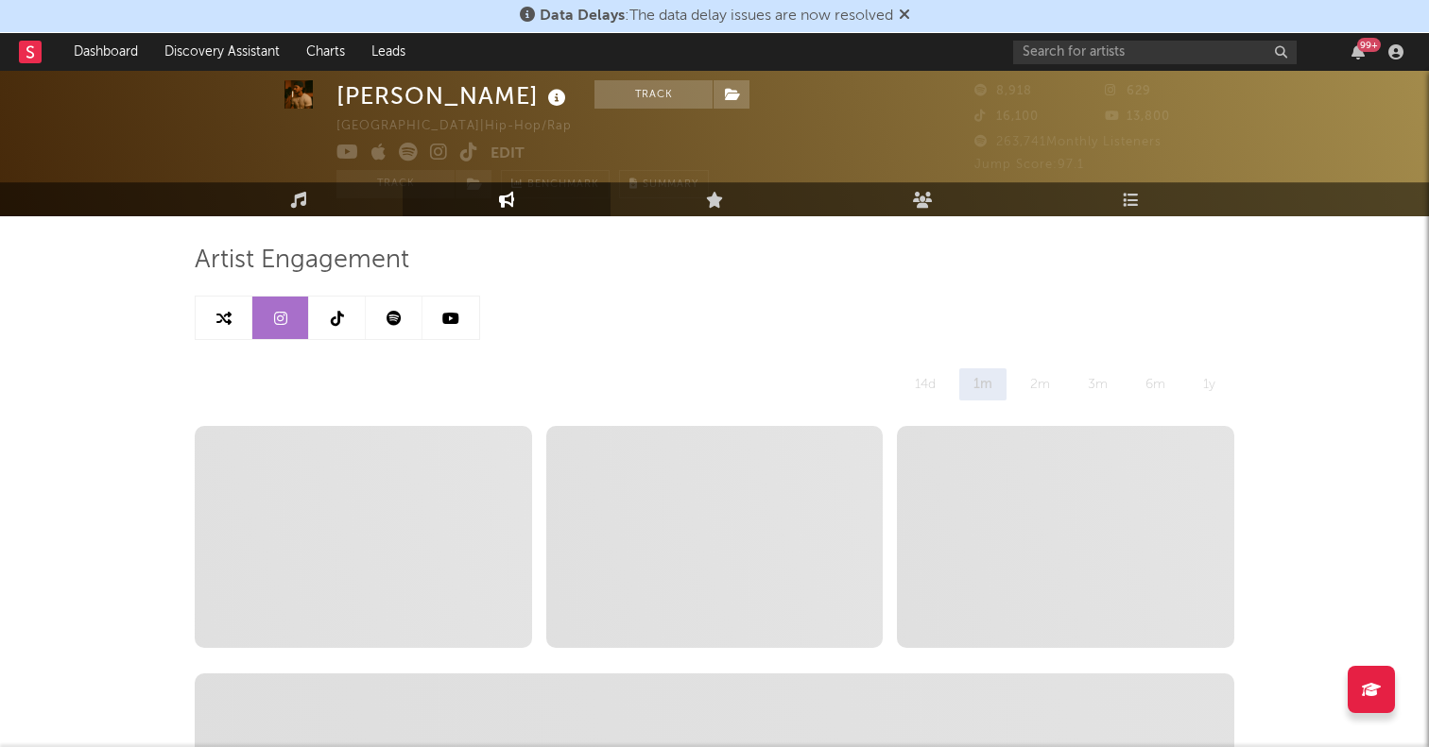
select select "1w"
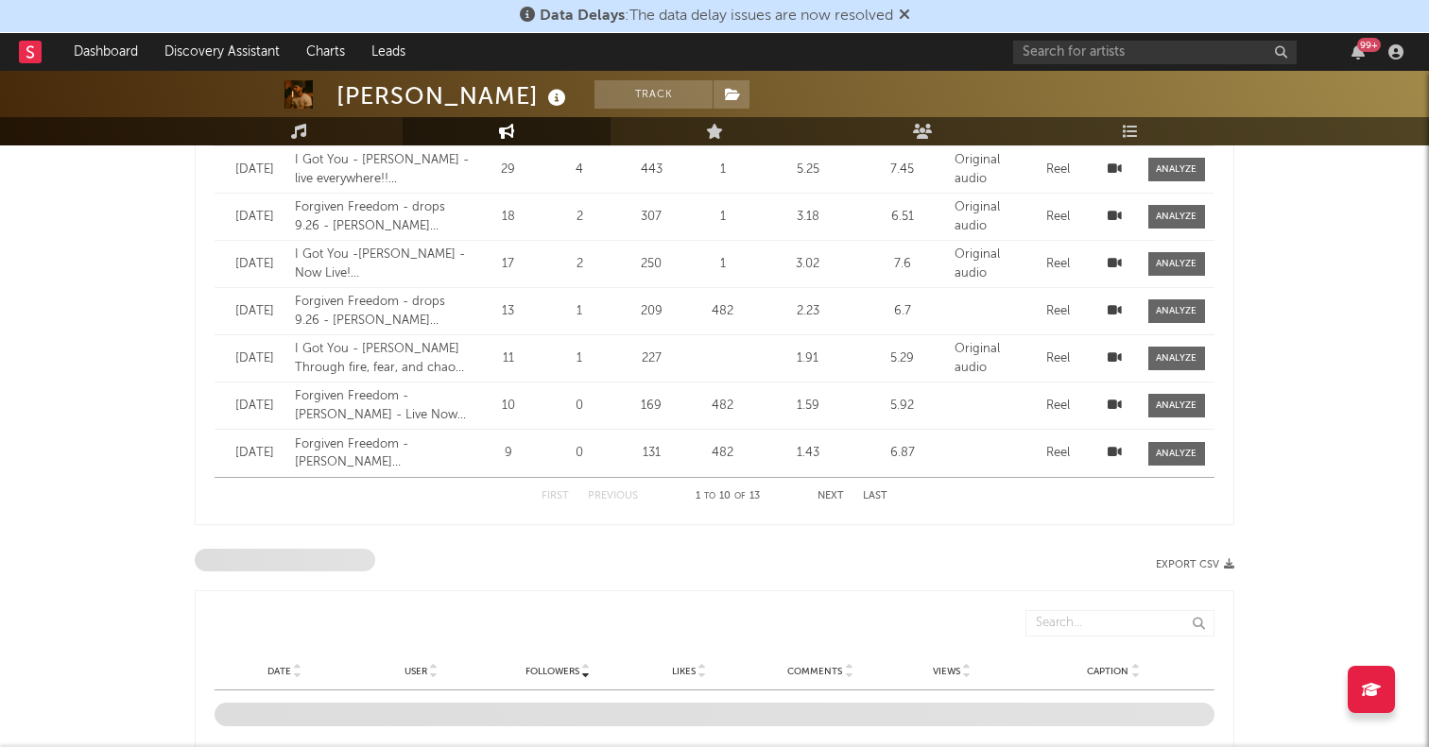
scroll to position [767, 0]
